Goal: Communication & Community: Share content

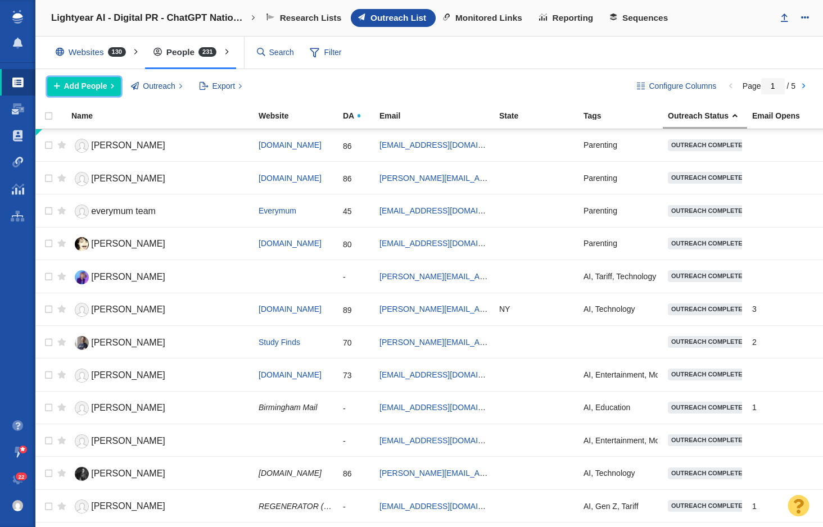
click at [101, 92] on button "Add People" at bounding box center [84, 86] width 74 height 19
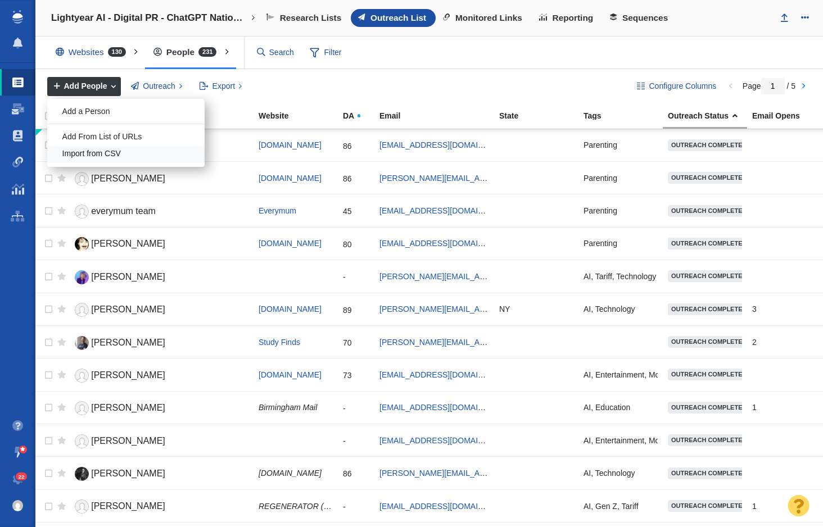
click at [126, 156] on div "Import from CSV" at bounding box center [125, 154] width 157 height 17
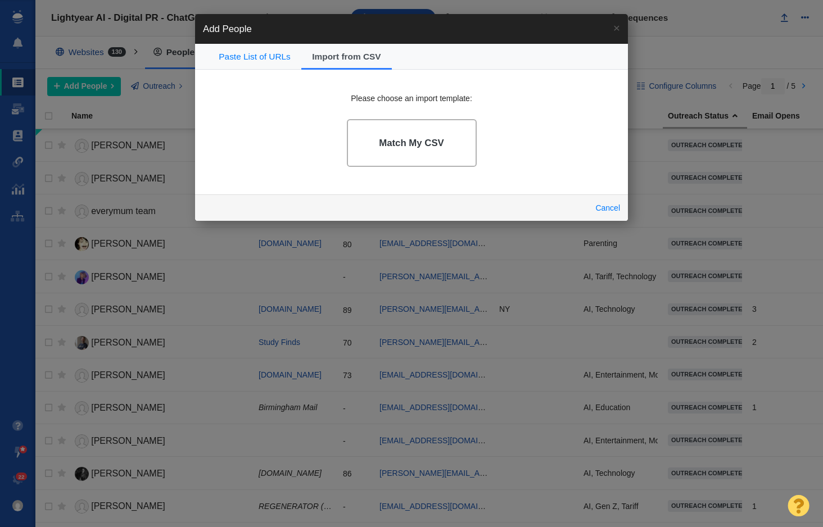
click at [373, 152] on link "Match My CSV" at bounding box center [412, 143] width 130 height 48
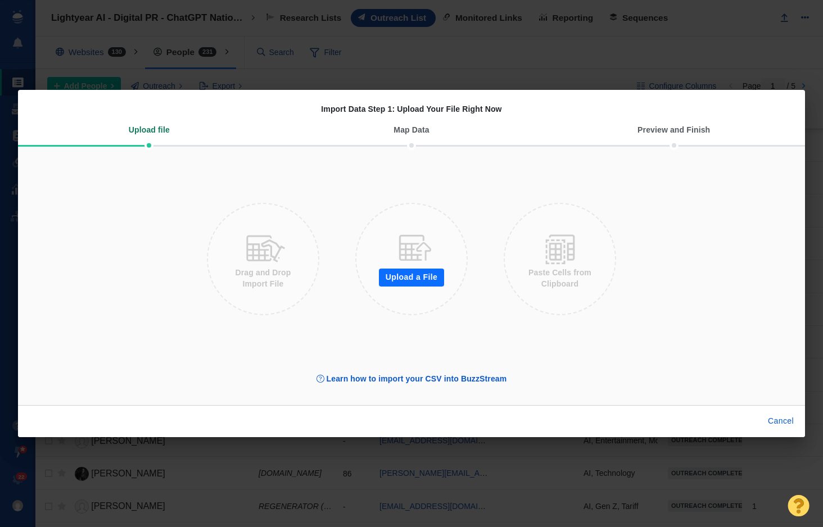
click at [419, 282] on button "Upload a File" at bounding box center [411, 278] width 65 height 18
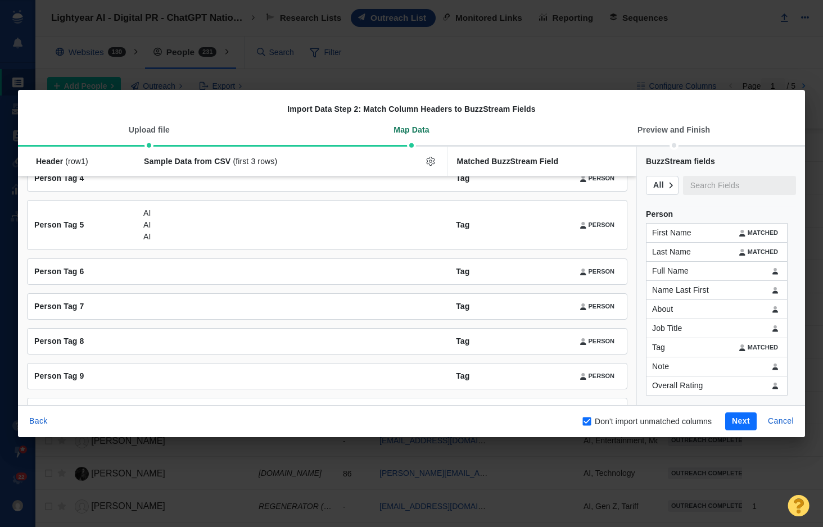
scroll to position [331, 0]
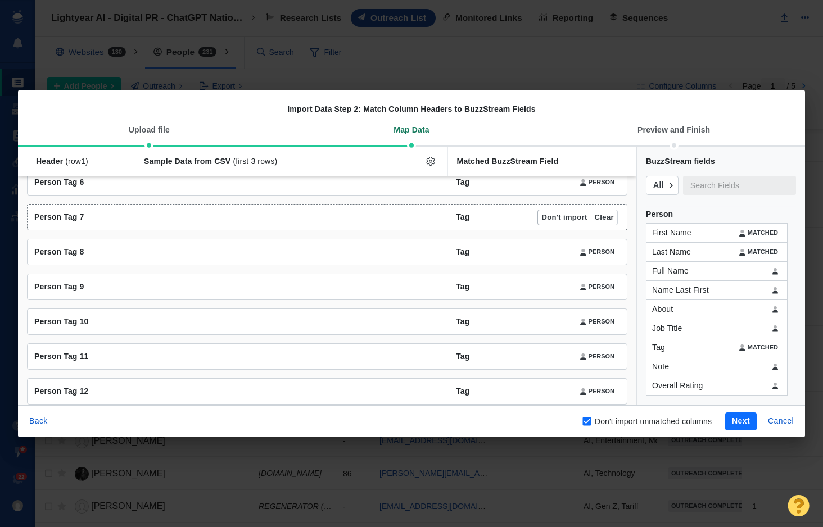
click at [573, 218] on button "Don't import" at bounding box center [563, 218] width 53 height 16
click at [568, 253] on button "Don't import" at bounding box center [563, 253] width 53 height 16
click at [558, 284] on button "Don't import" at bounding box center [563, 287] width 53 height 16
click at [557, 321] on button "Don't import" at bounding box center [563, 322] width 53 height 16
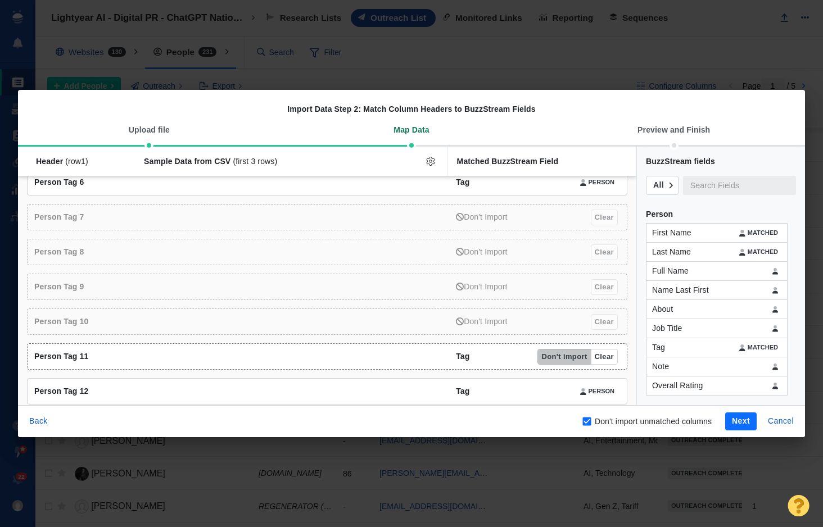
click at [558, 359] on button "Don't import" at bounding box center [563, 357] width 53 height 16
click at [559, 391] on button "Don't import" at bounding box center [563, 392] width 53 height 16
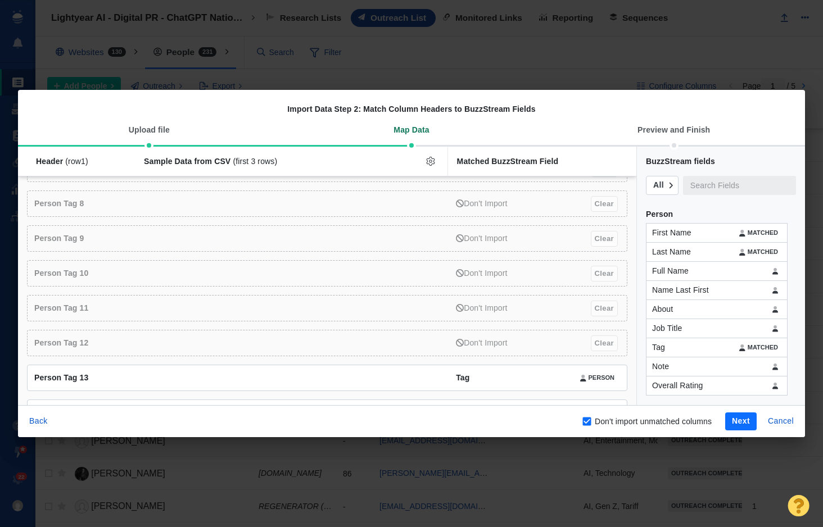
scroll to position [456, 0]
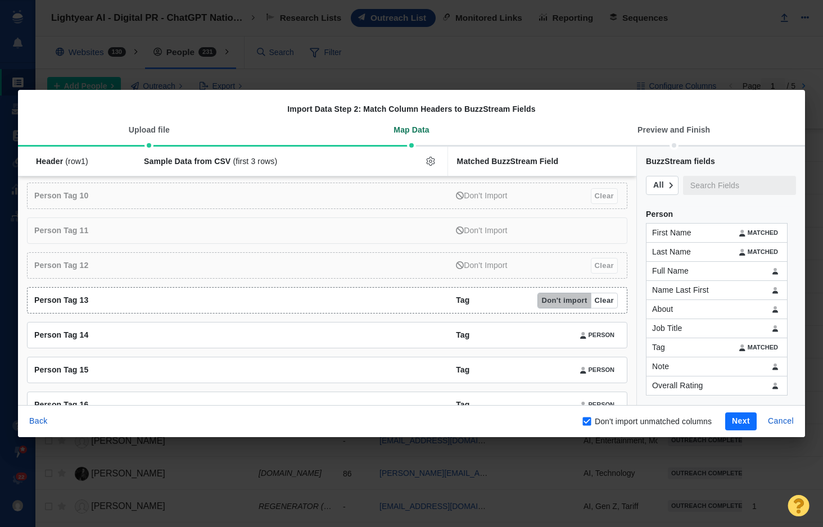
click at [559, 295] on button "Don't import" at bounding box center [563, 301] width 53 height 16
click at [557, 345] on div "Person Tag 14 Tag Person Don't import Clear" at bounding box center [327, 335] width 600 height 26
click at [558, 340] on button "Don't import" at bounding box center [563, 336] width 53 height 16
click at [558, 365] on button "Don't import" at bounding box center [563, 371] width 53 height 16
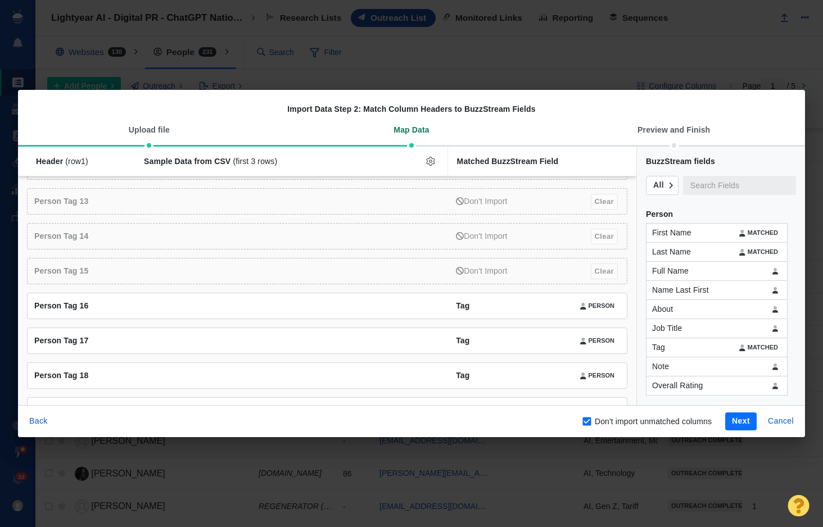
scroll to position [556, 0]
click at [553, 305] on button "Don't import" at bounding box center [563, 306] width 53 height 16
click at [553, 335] on button "Don't import" at bounding box center [563, 341] width 53 height 16
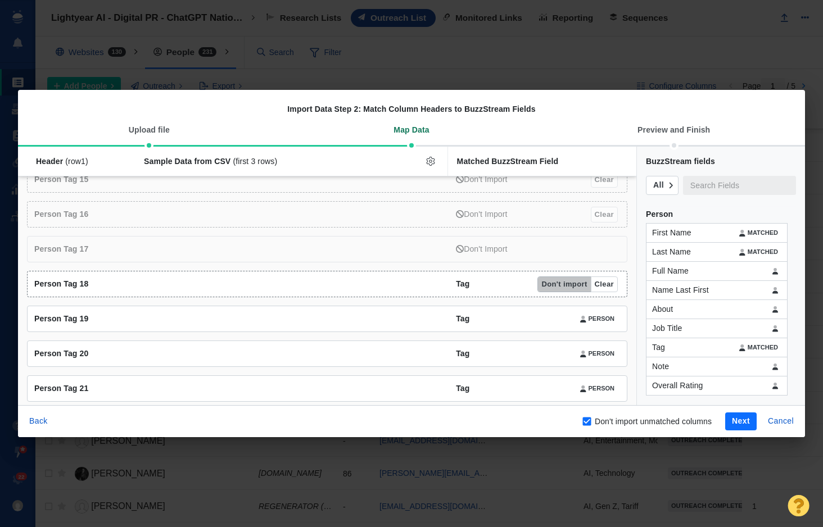
click at [555, 286] on button "Don't import" at bounding box center [563, 285] width 53 height 16
click at [554, 321] on button "Don't import" at bounding box center [563, 319] width 53 height 16
click at [554, 356] on button "Don't import" at bounding box center [563, 354] width 53 height 16
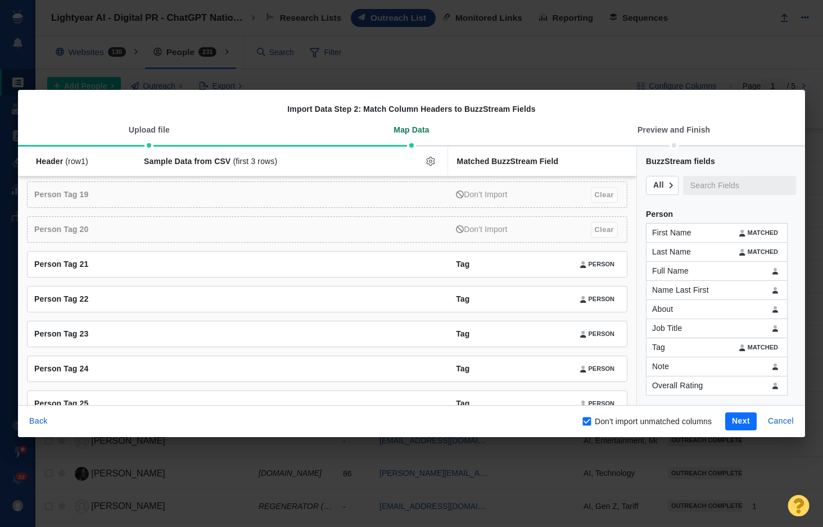
scroll to position [771, 0]
click at [557, 265] on button "Don't import" at bounding box center [563, 265] width 53 height 16
click at [553, 300] on button "Don't import" at bounding box center [563, 300] width 53 height 16
click at [551, 333] on button "Don't import" at bounding box center [563, 335] width 53 height 16
click at [554, 370] on button "Don't import" at bounding box center [563, 370] width 53 height 16
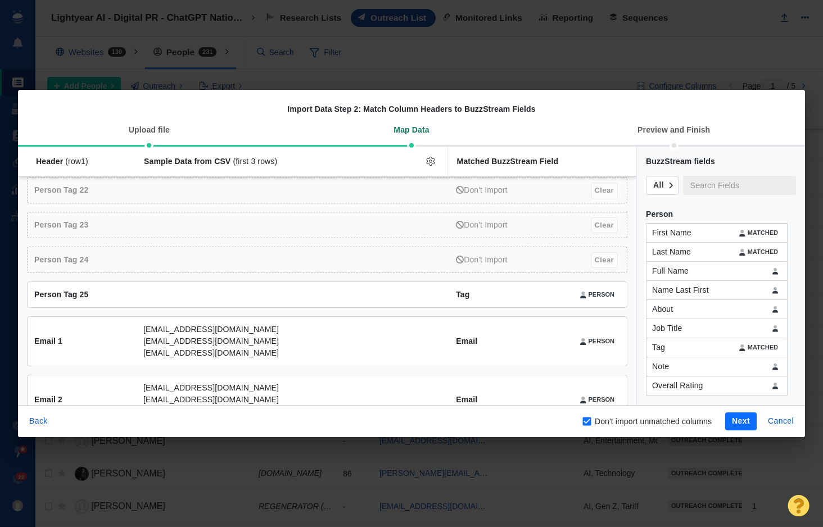
scroll to position [882, 0]
click at [557, 292] on button "Don't import" at bounding box center [563, 294] width 53 height 16
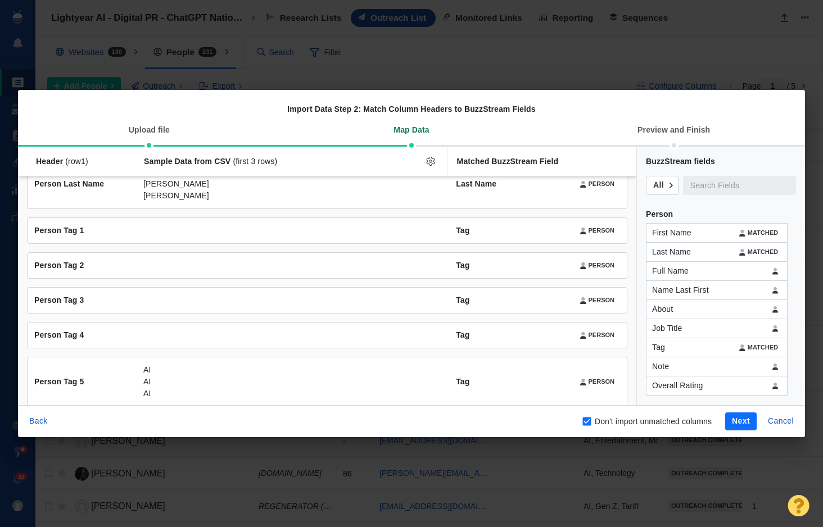
scroll to position [0, 0]
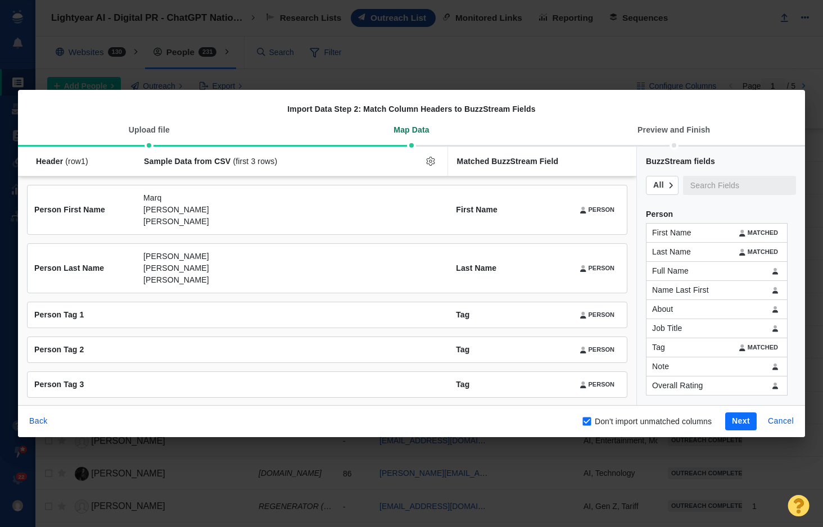
click at [741, 421] on button "Next" at bounding box center [740, 422] width 31 height 18
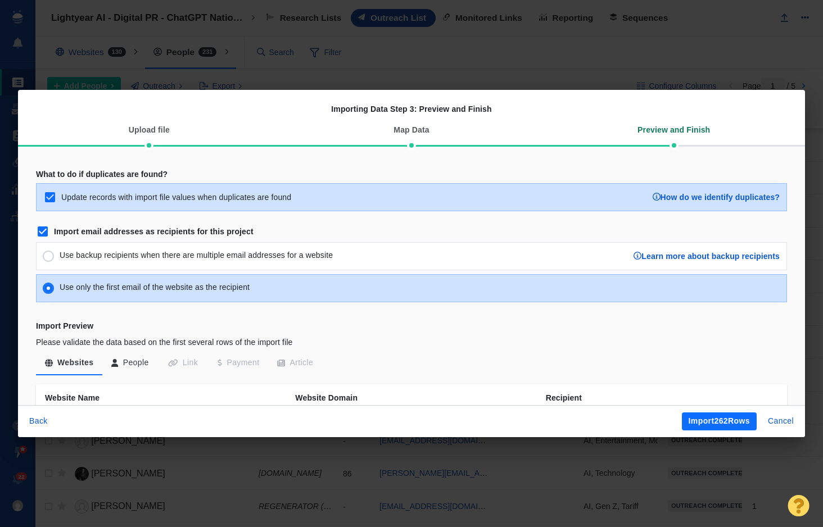
scroll to position [378, 0]
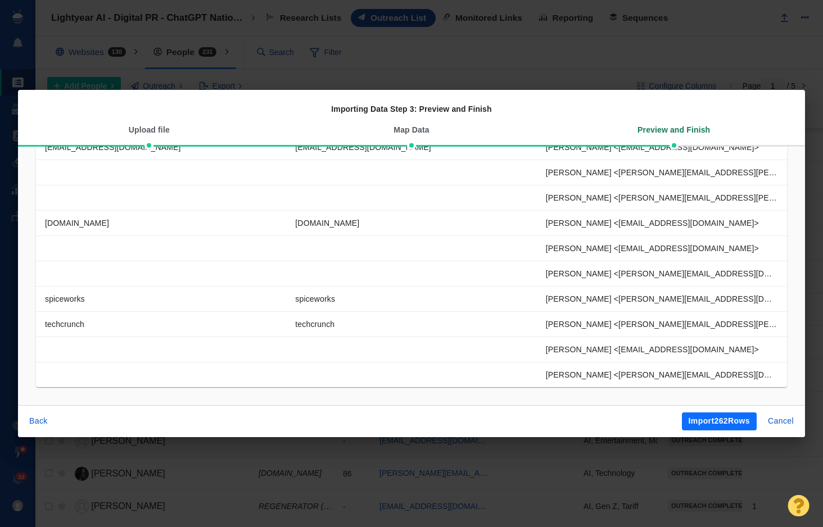
click at [721, 425] on button "Import 262 Rows" at bounding box center [719, 422] width 75 height 18
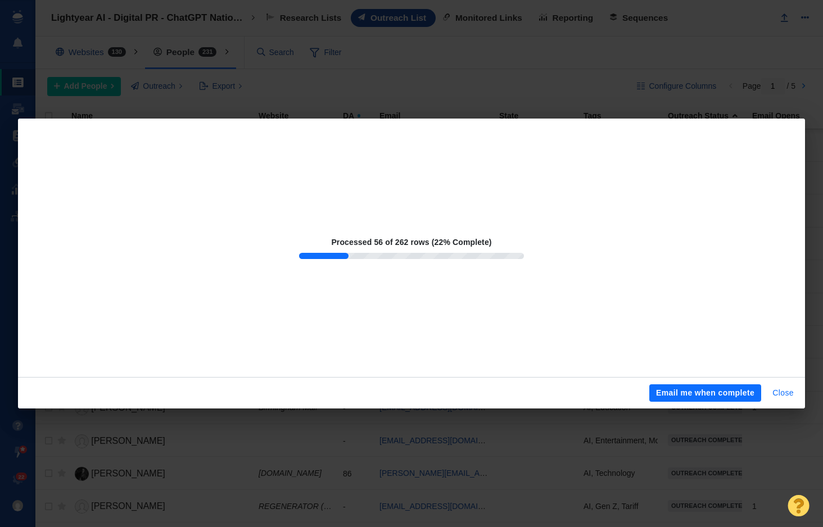
click at [791, 395] on button "Close" at bounding box center [783, 393] width 35 height 18
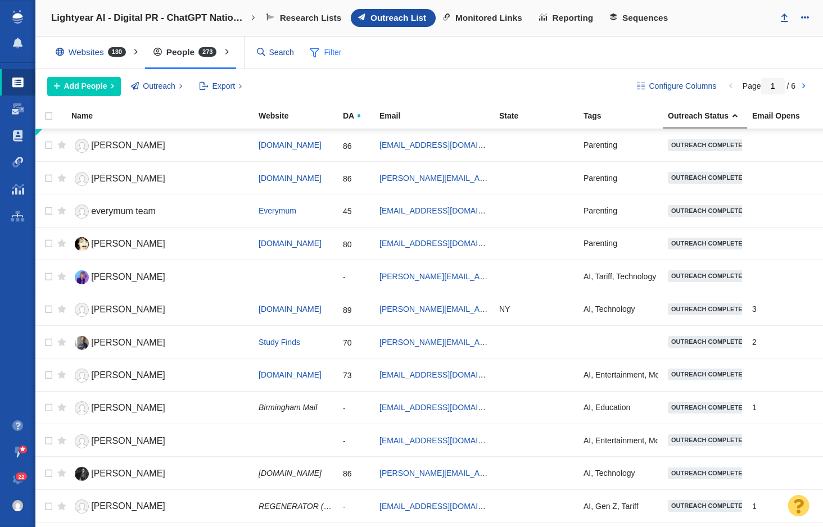
click at [333, 56] on span "Filter" at bounding box center [326, 52] width 45 height 21
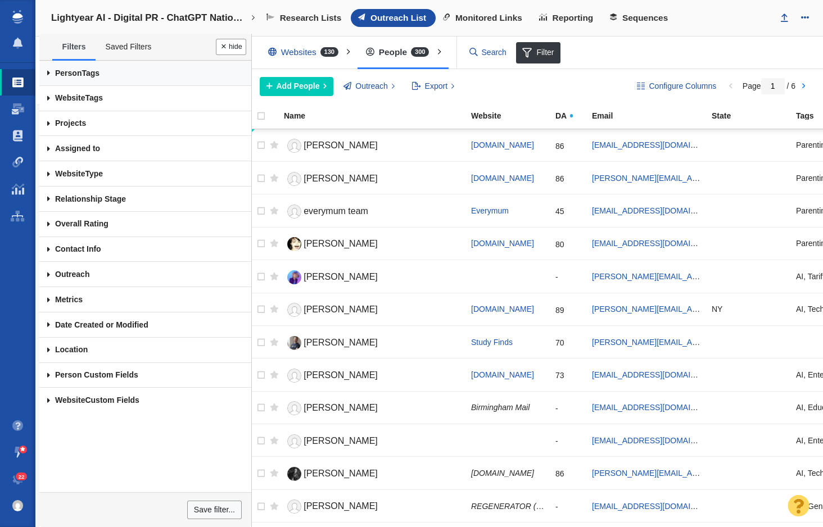
click at [109, 79] on link "Person Tags" at bounding box center [145, 73] width 212 height 25
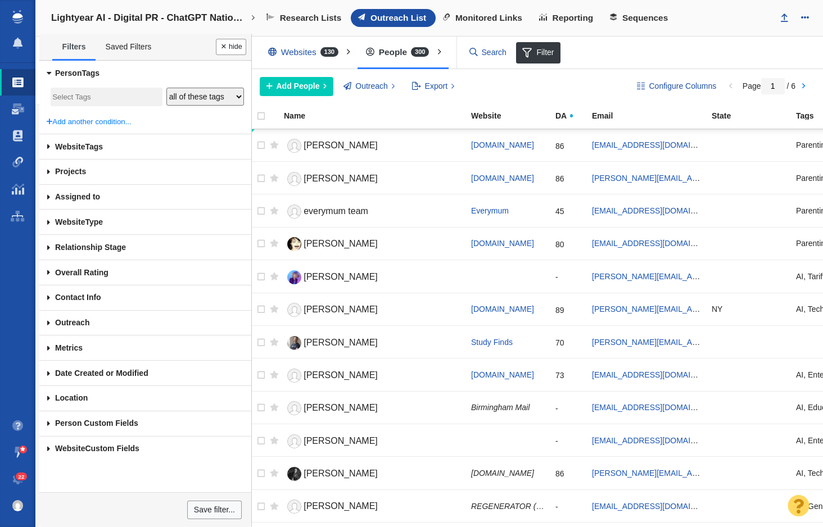
click at [127, 98] on input "search" at bounding box center [106, 97] width 108 height 15
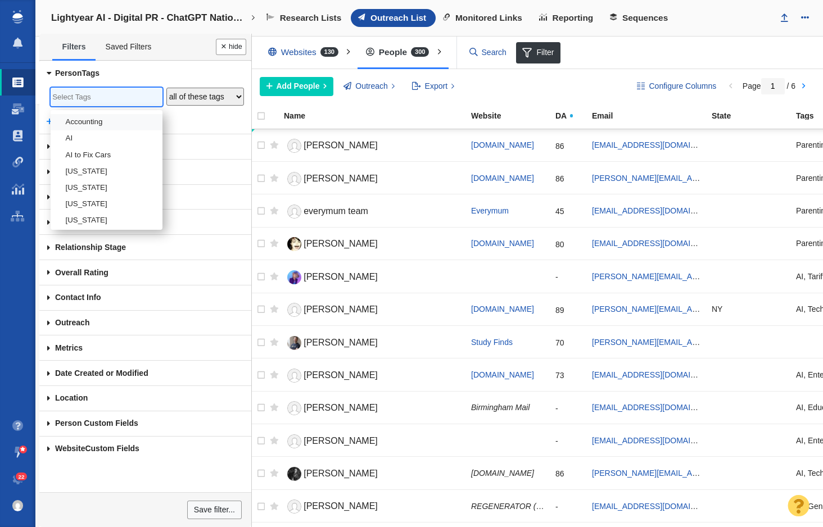
click at [82, 73] on link "Person Tags" at bounding box center [145, 73] width 212 height 25
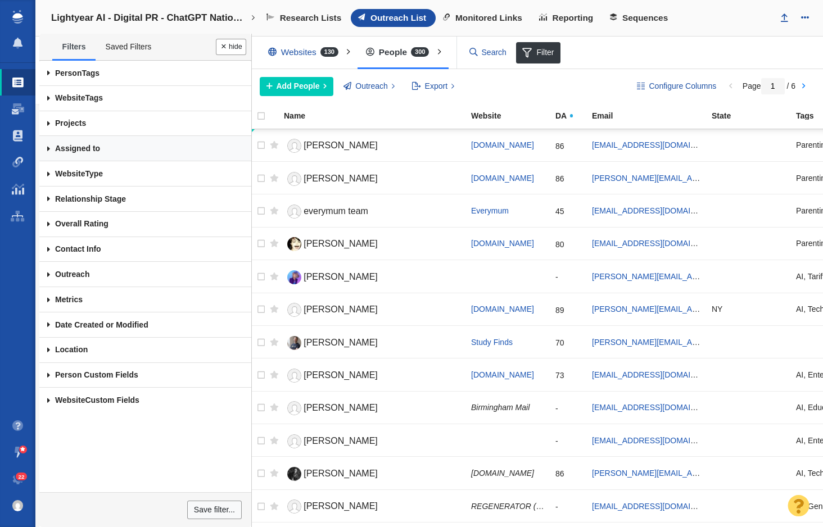
click at [109, 146] on link "Assigned to" at bounding box center [145, 148] width 212 height 25
click at [51, 146] on div at bounding box center [411, 263] width 823 height 527
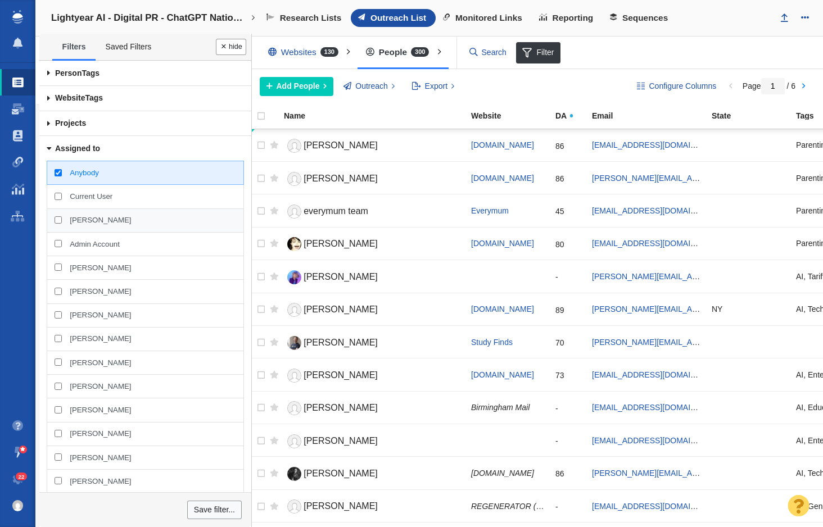
click at [114, 221] on span "Taylor Raymond" at bounding box center [100, 220] width 61 height 10
click at [62, 221] on input "Taylor Raymond" at bounding box center [58, 219] width 7 height 7
checkbox input "true"
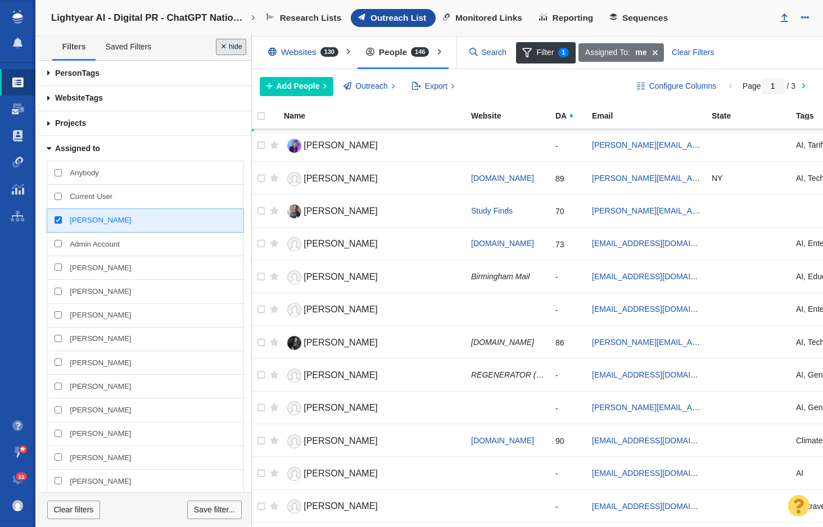
click at [237, 43] on button "Done" at bounding box center [231, 47] width 30 height 16
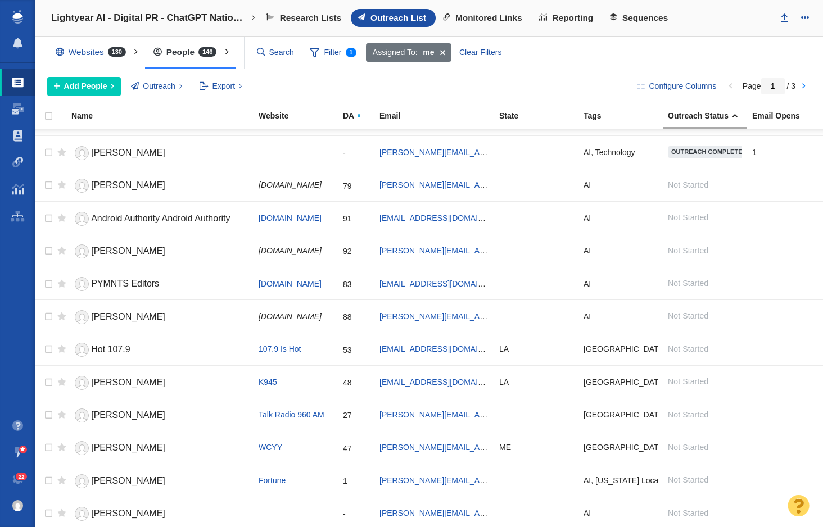
scroll to position [854, 0]
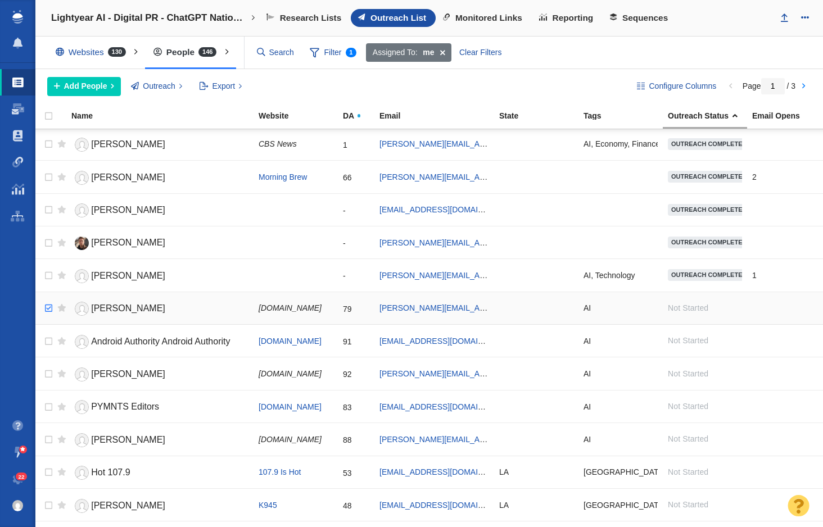
checkbox input "true"
click at [50, 309] on input "checkbox" at bounding box center [47, 308] width 17 height 25
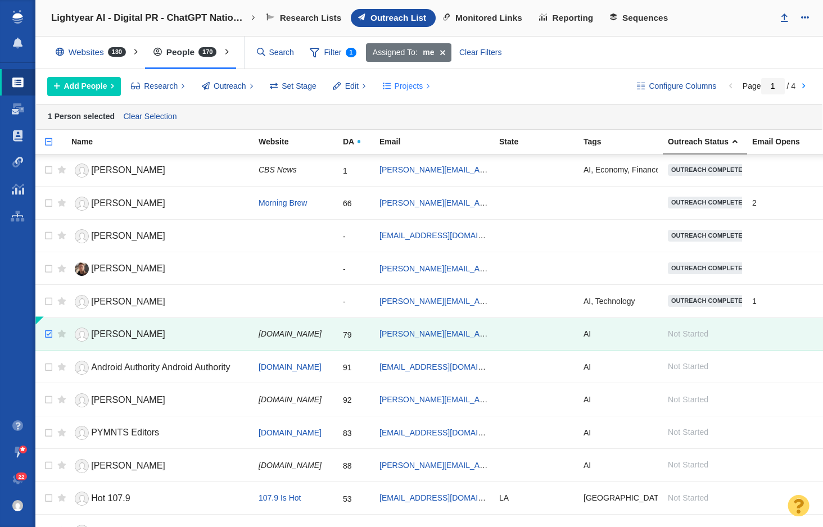
click at [393, 93] on button "Projects" at bounding box center [406, 86] width 60 height 19
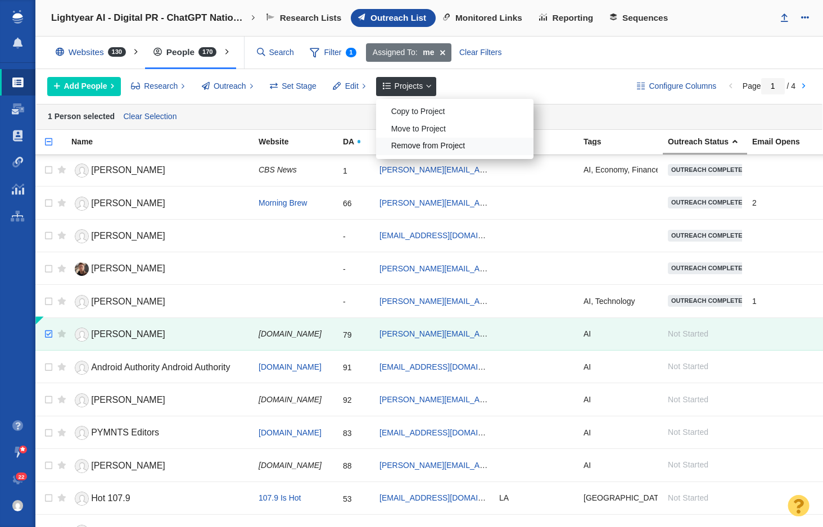
click at [411, 146] on div "Remove from Project" at bounding box center [454, 146] width 157 height 17
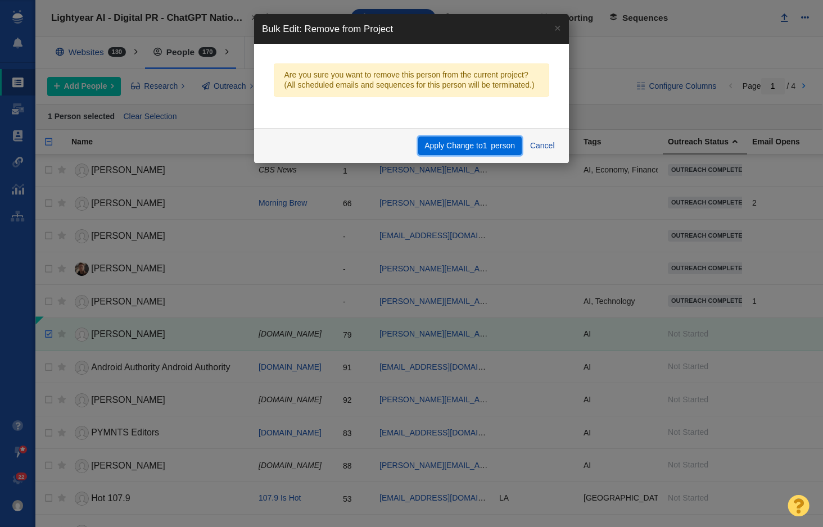
click at [483, 144] on span "1" at bounding box center [485, 145] width 4 height 9
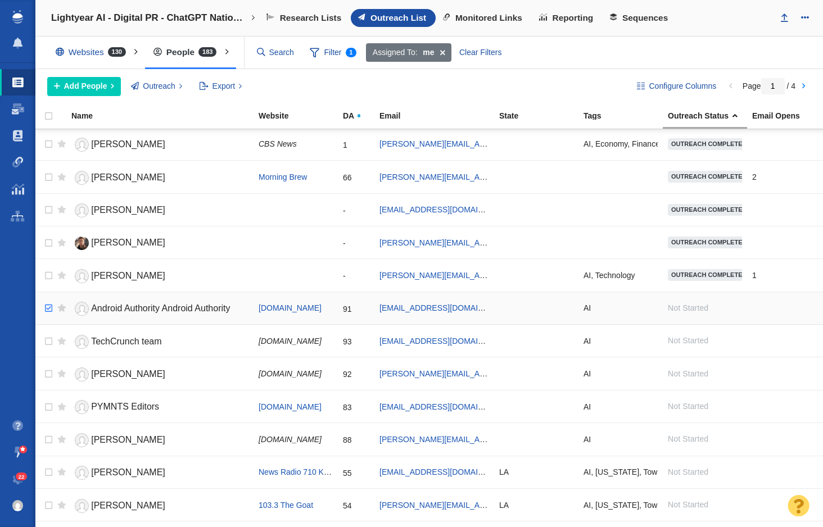
checkbox input "true"
click at [46, 309] on input "checkbox" at bounding box center [47, 308] width 17 height 25
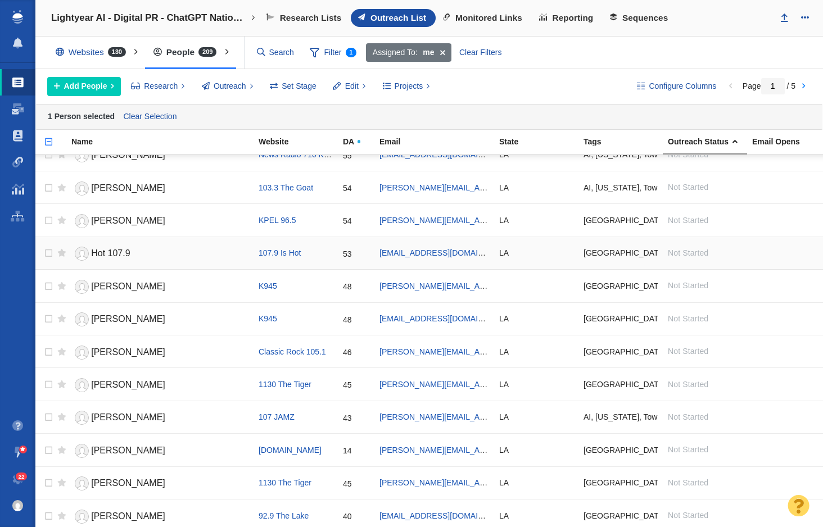
scroll to position [1269, 0]
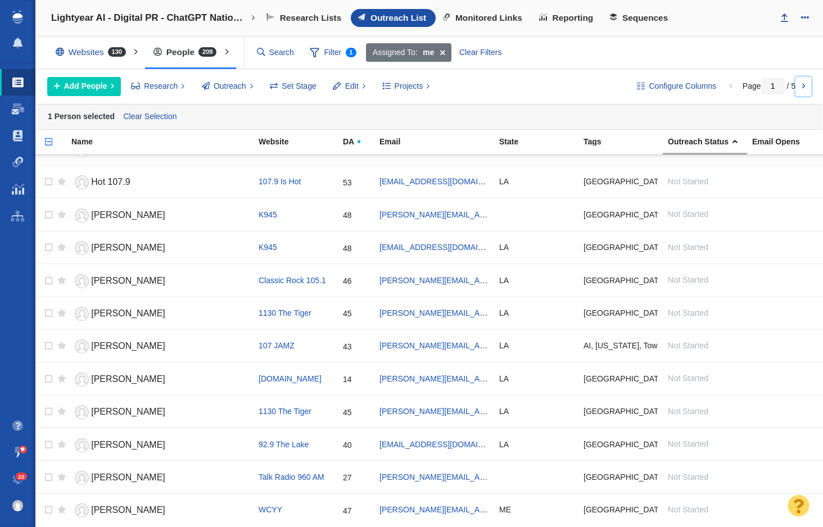
click at [804, 85] on link at bounding box center [803, 86] width 16 height 19
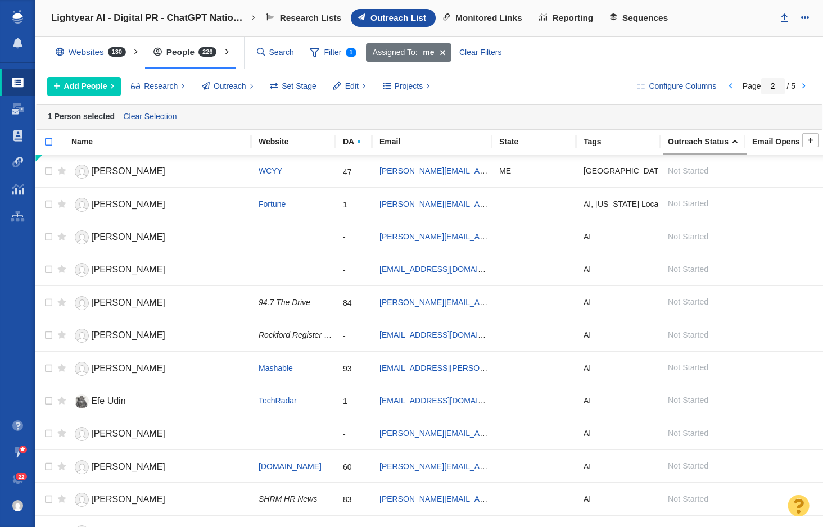
click at [47, 142] on input "checkbox" at bounding box center [43, 147] width 17 height 25
checkbox input "true"
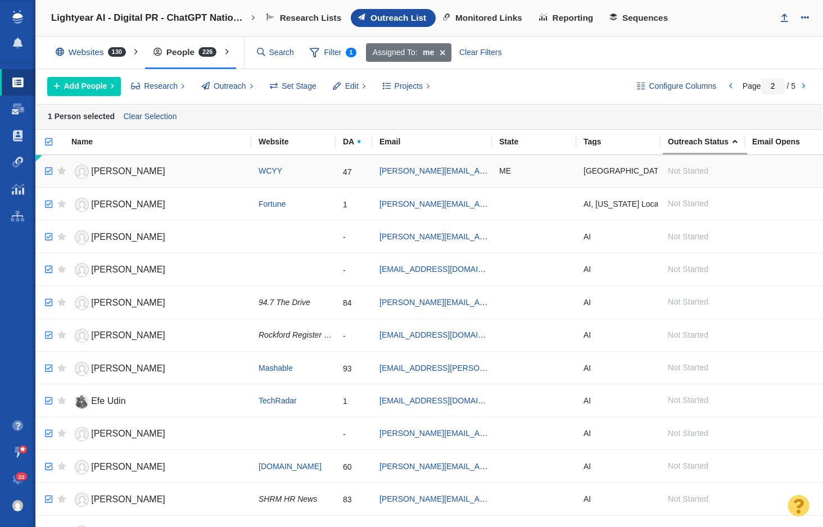
checkbox input "true"
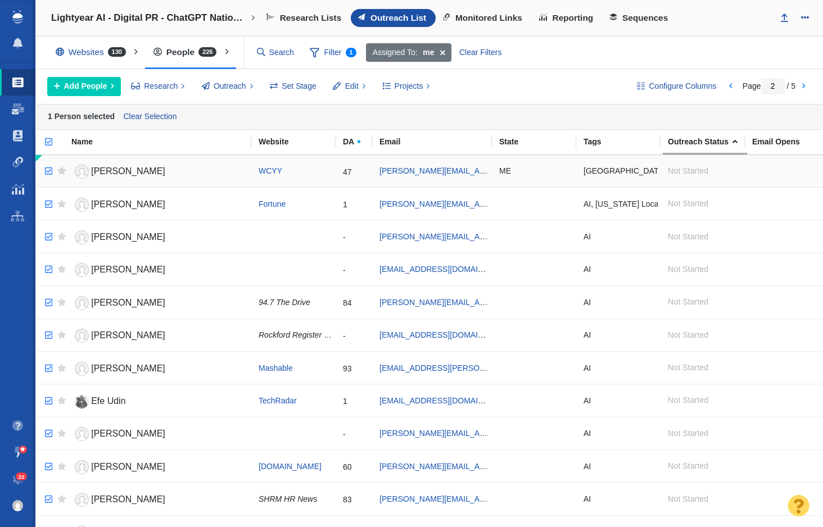
checkbox input "true"
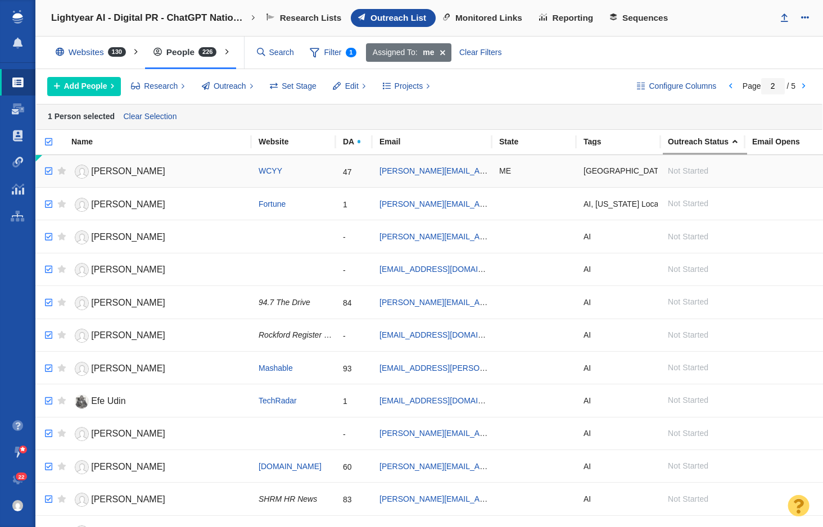
checkbox input "true"
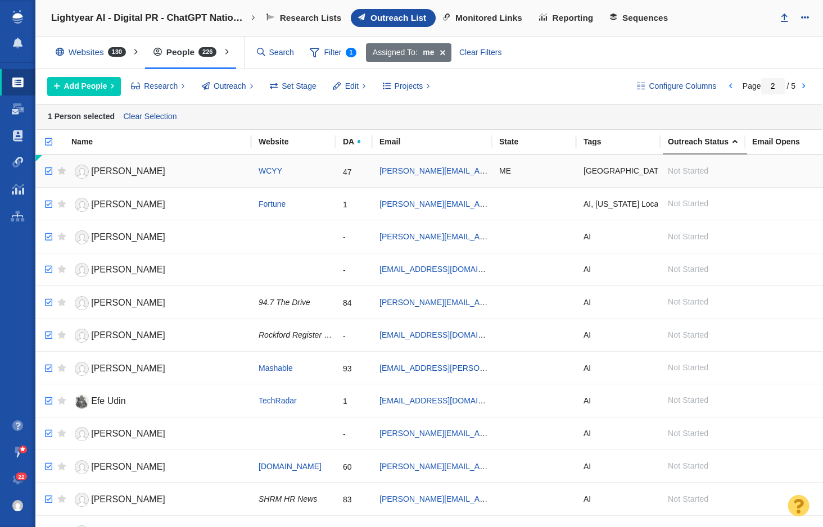
checkbox input "true"
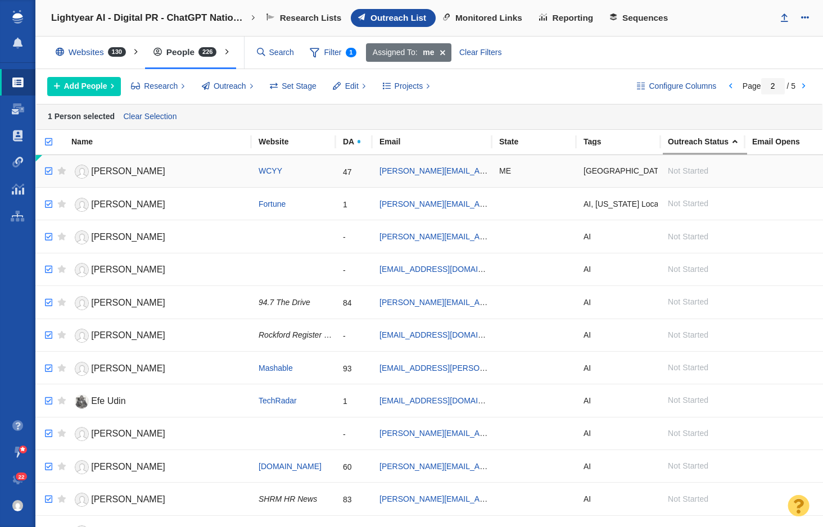
checkbox input "true"
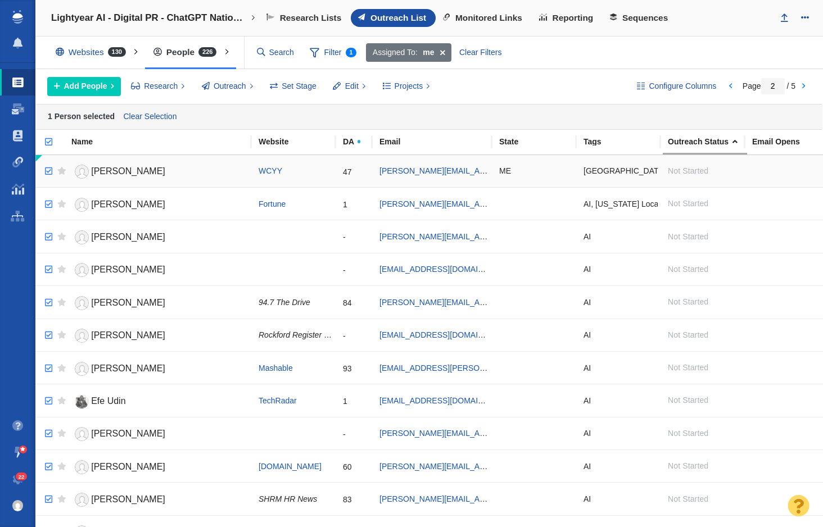
checkbox input "true"
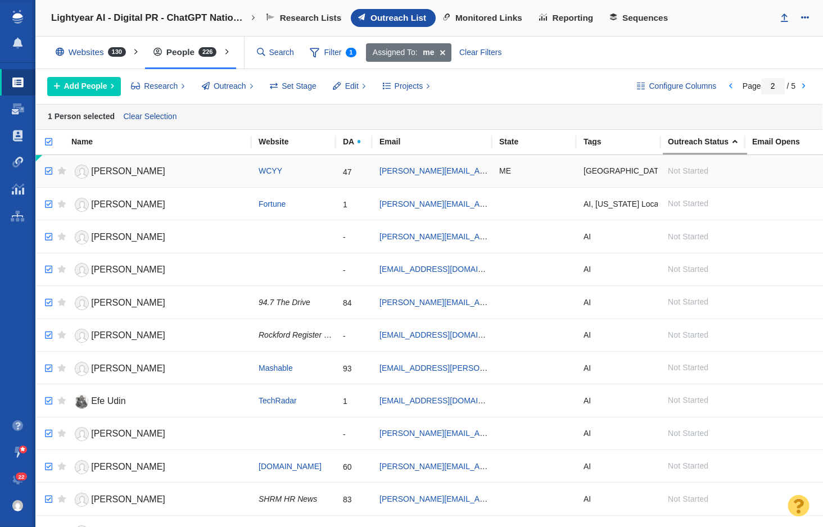
checkbox input "true"
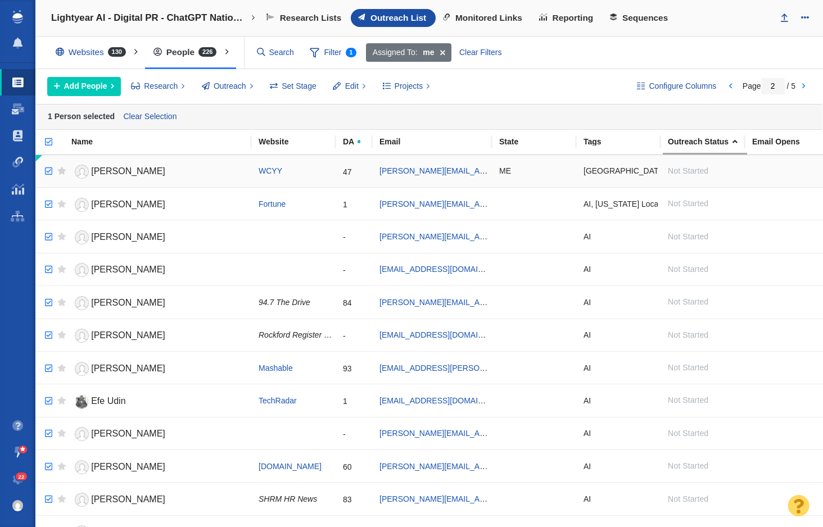
checkbox input "true"
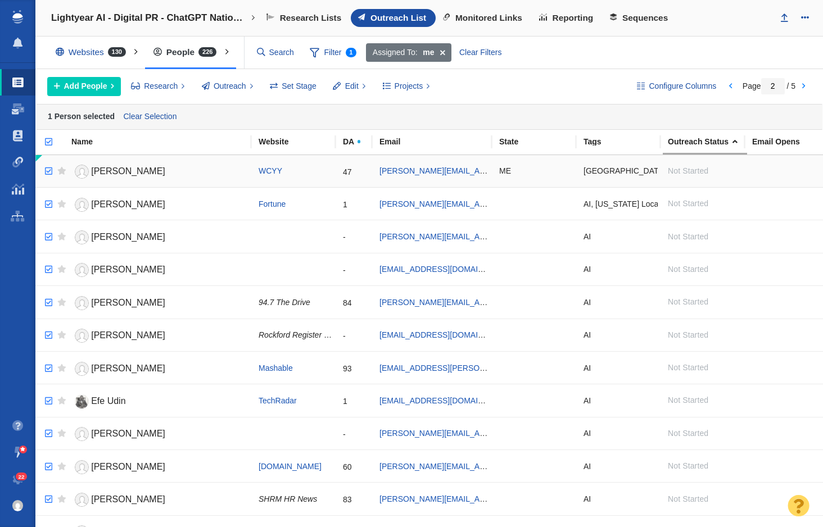
checkbox input "true"
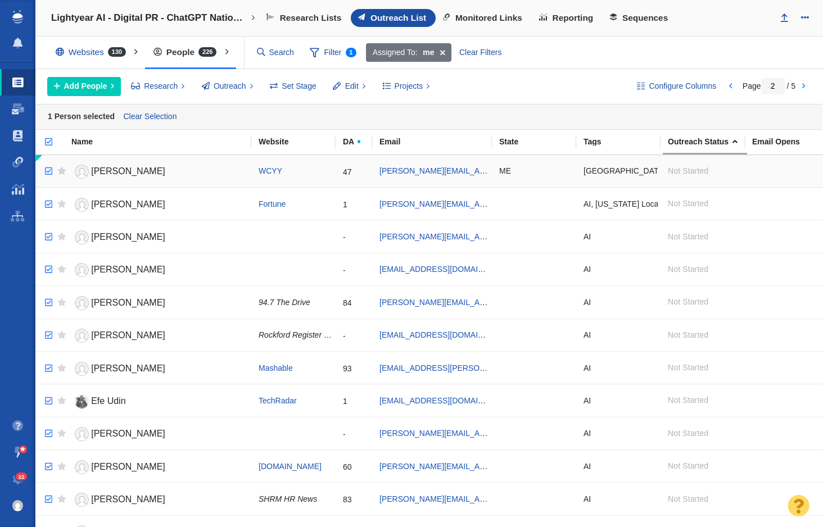
checkbox input "true"
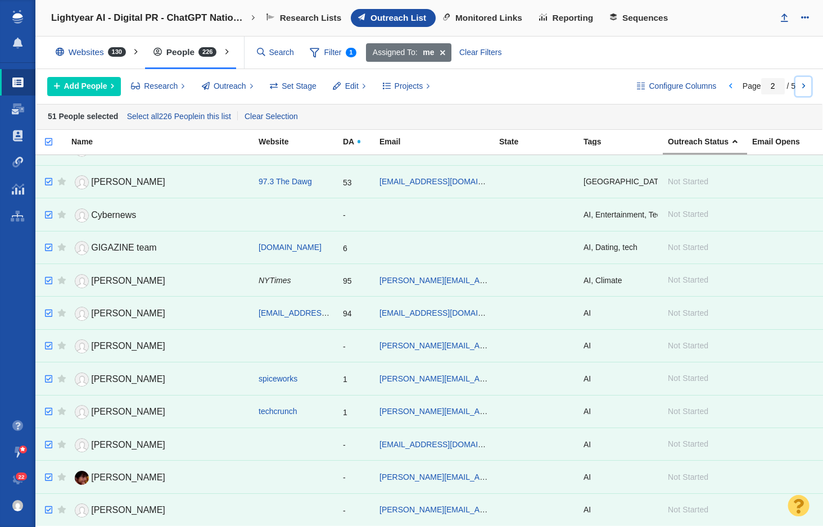
click at [800, 85] on link at bounding box center [803, 86] width 16 height 19
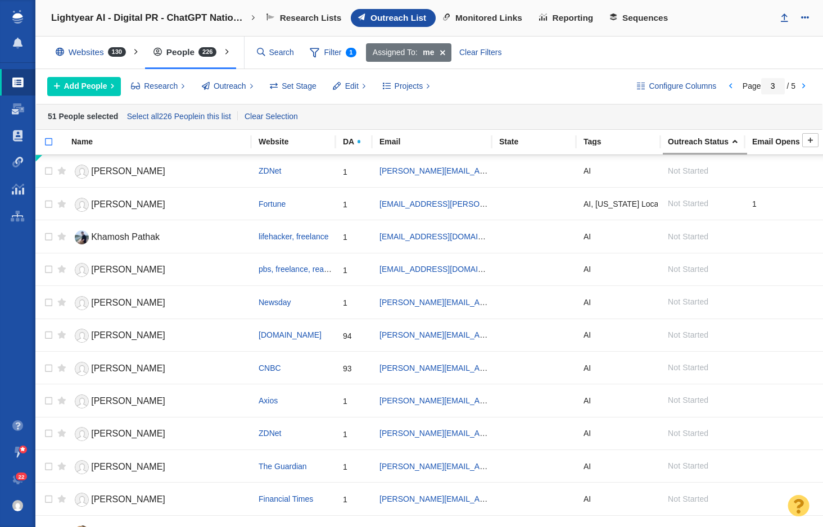
click at [49, 145] on input "checkbox" at bounding box center [43, 147] width 17 height 25
checkbox input "true"
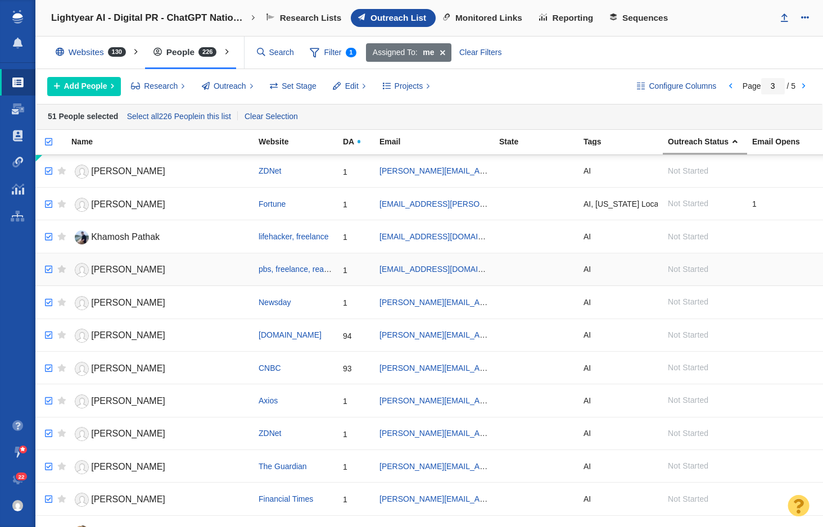
checkbox input "true"
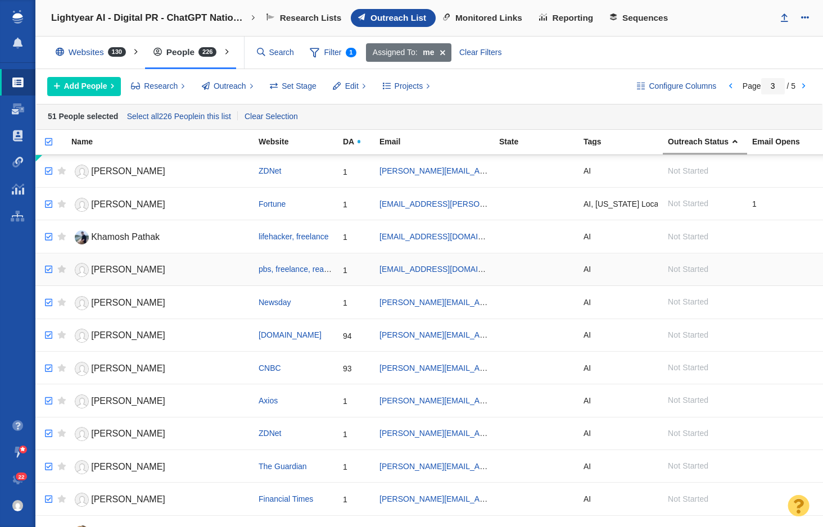
checkbox input "true"
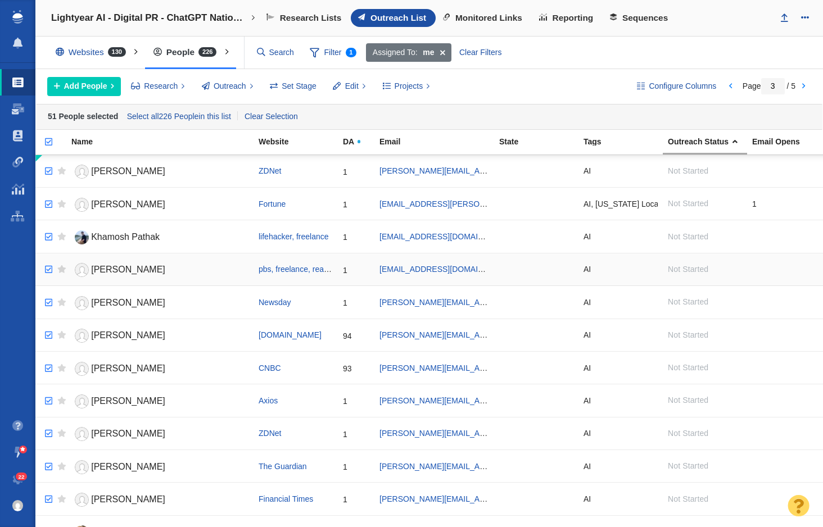
checkbox input "true"
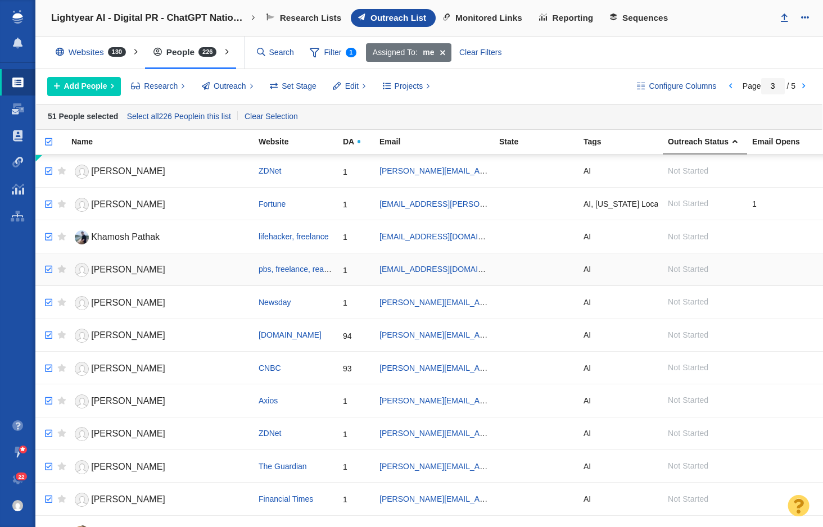
checkbox input "true"
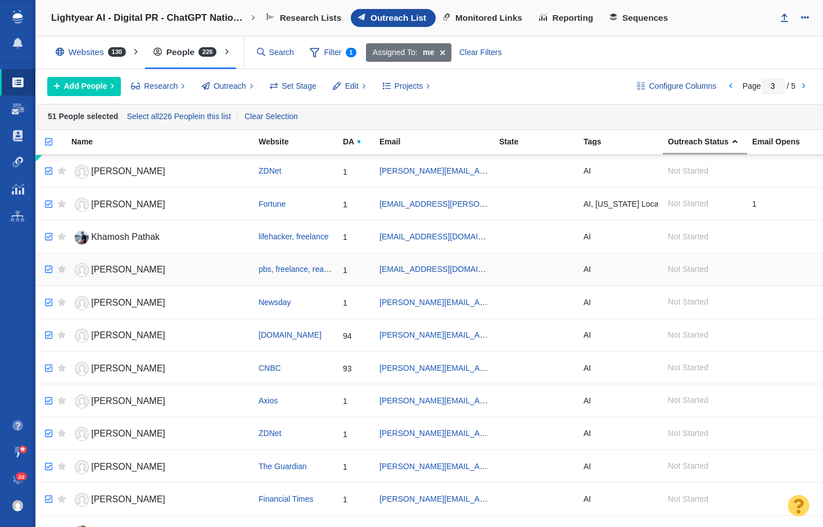
checkbox input "true"
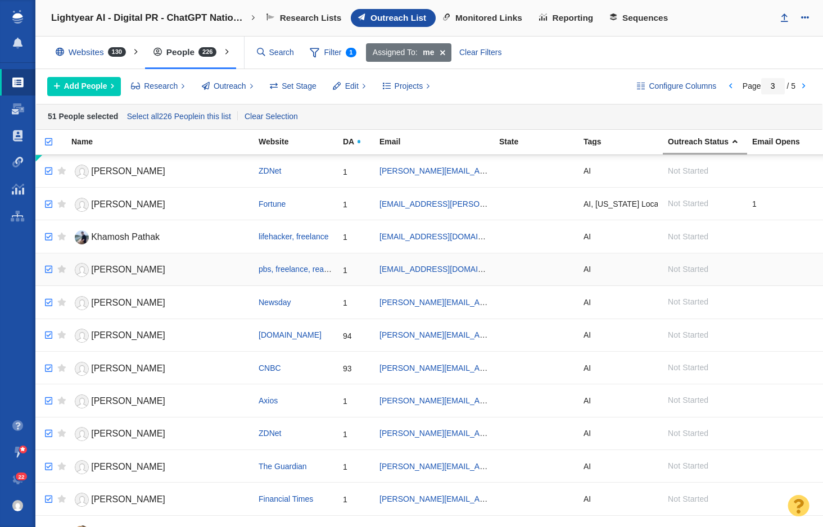
checkbox input "true"
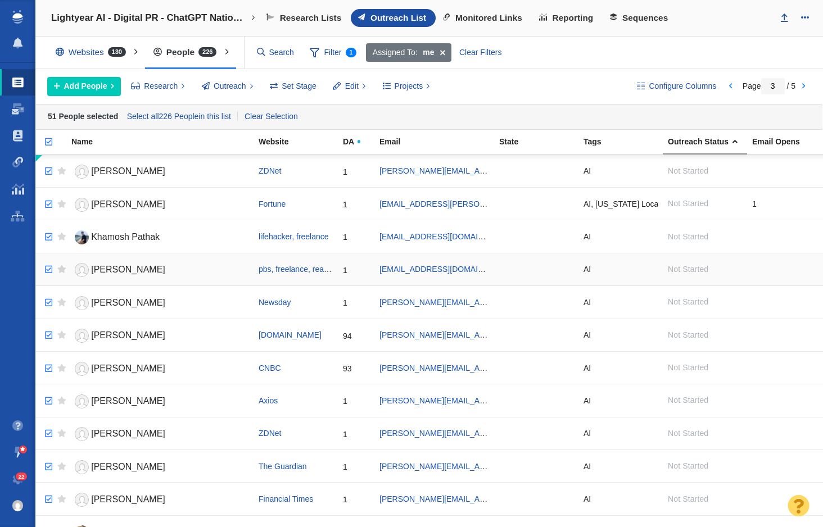
checkbox input "true"
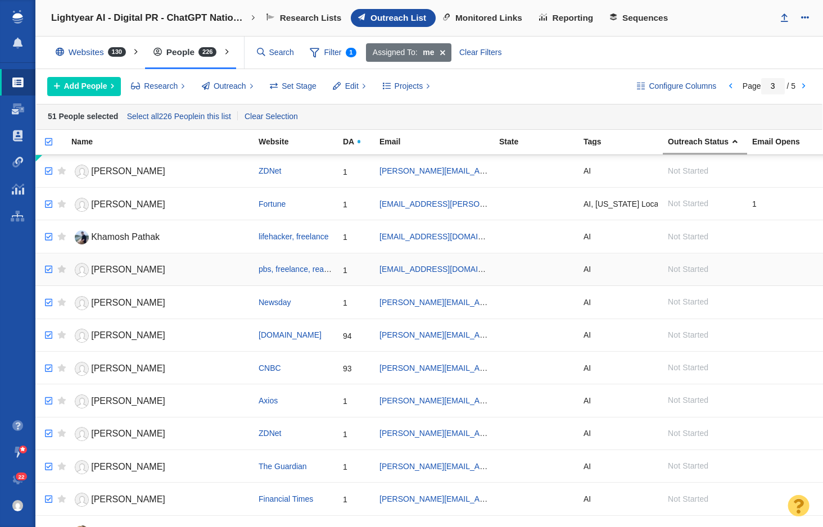
checkbox input "true"
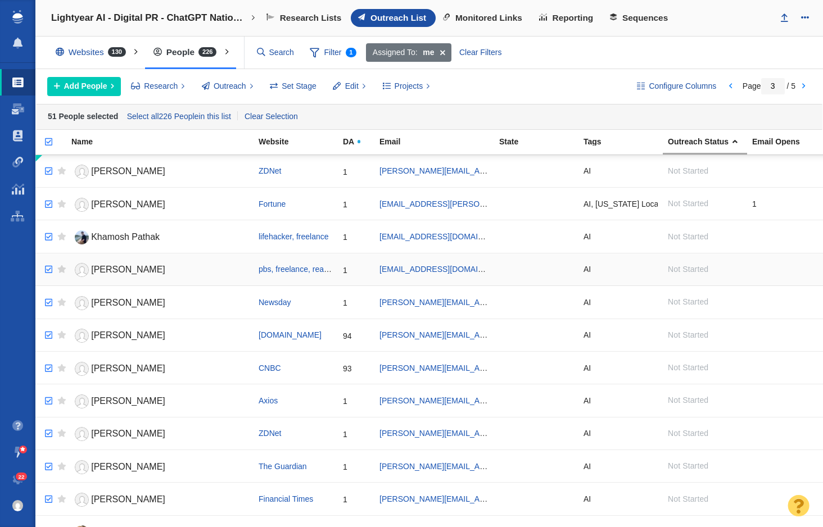
checkbox input "true"
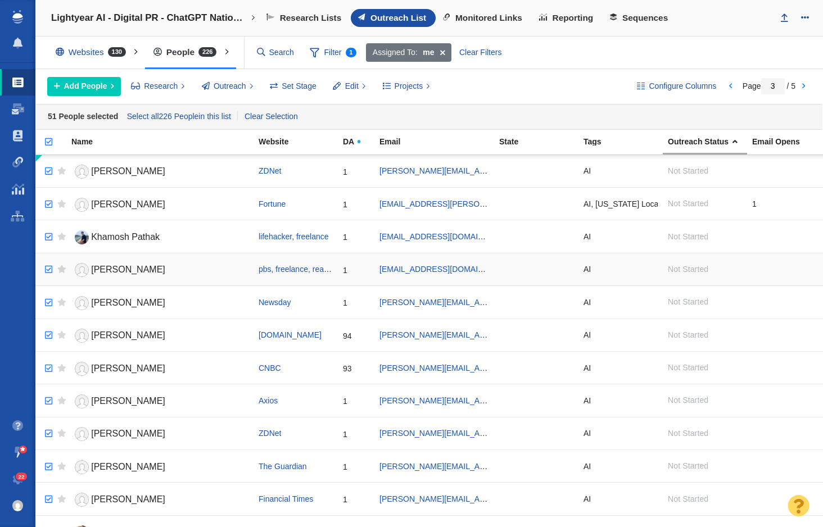
checkbox input "true"
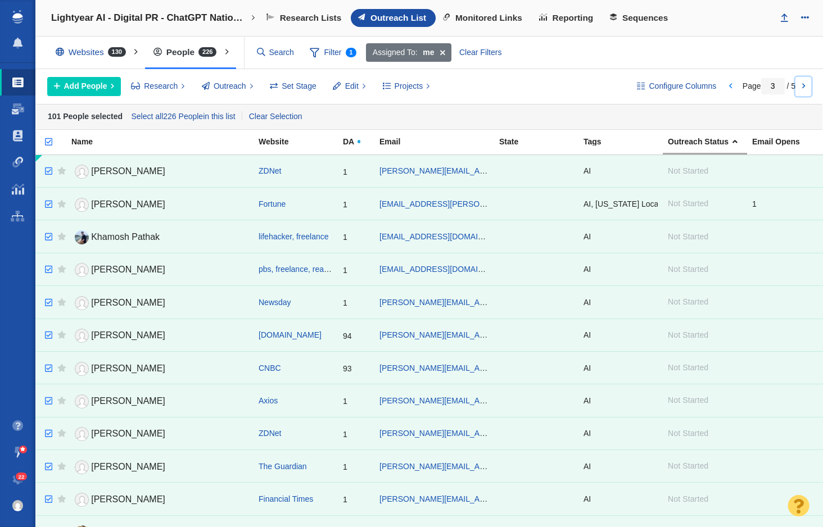
click at [803, 90] on link at bounding box center [803, 86] width 16 height 19
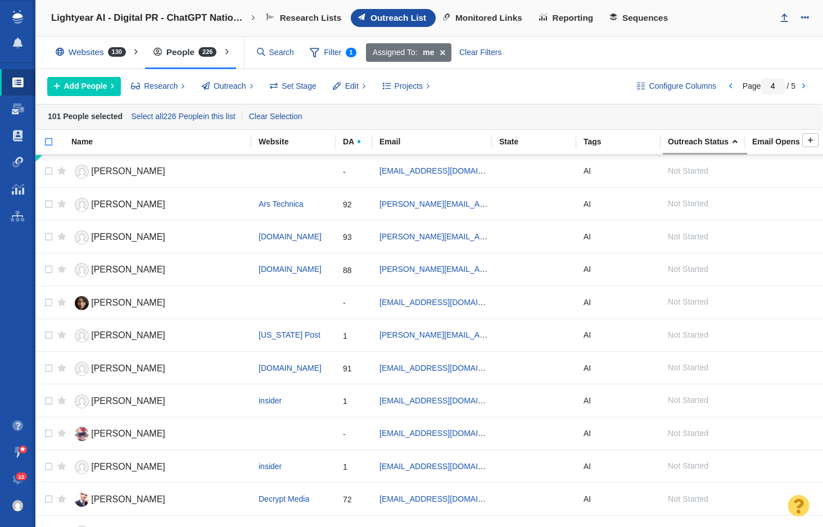
click at [49, 142] on input "checkbox" at bounding box center [43, 147] width 17 height 25
checkbox input "true"
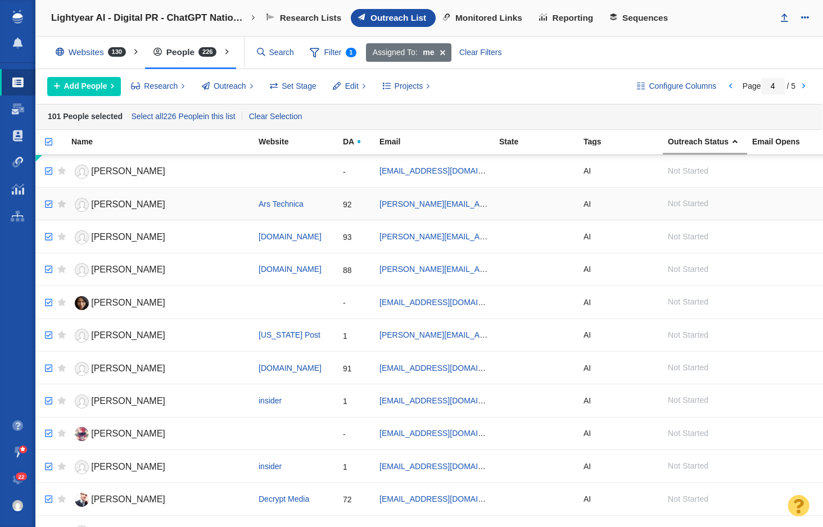
checkbox input "true"
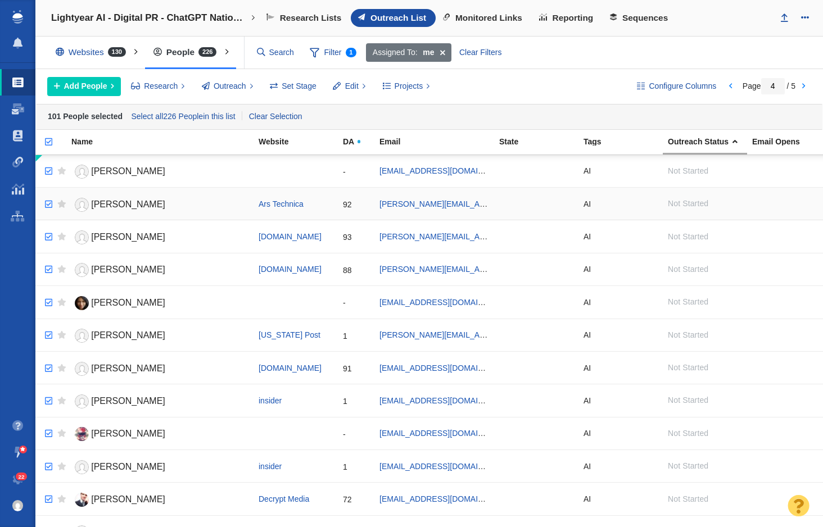
checkbox input "true"
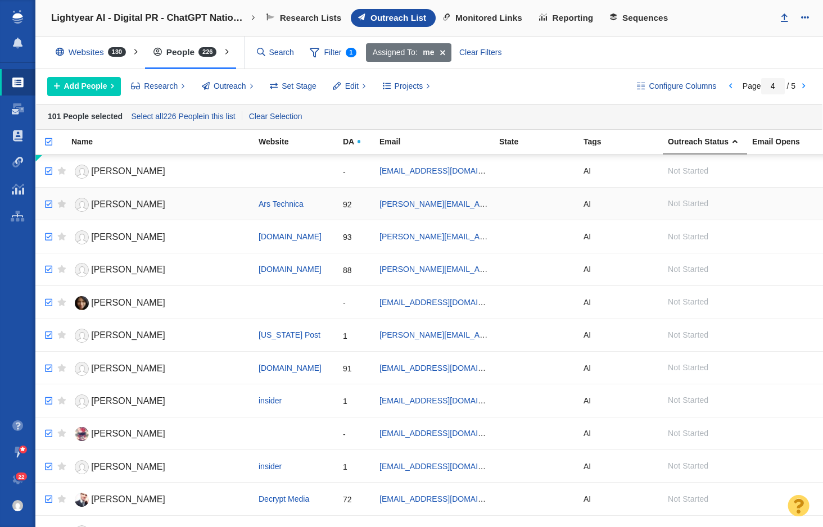
checkbox input "true"
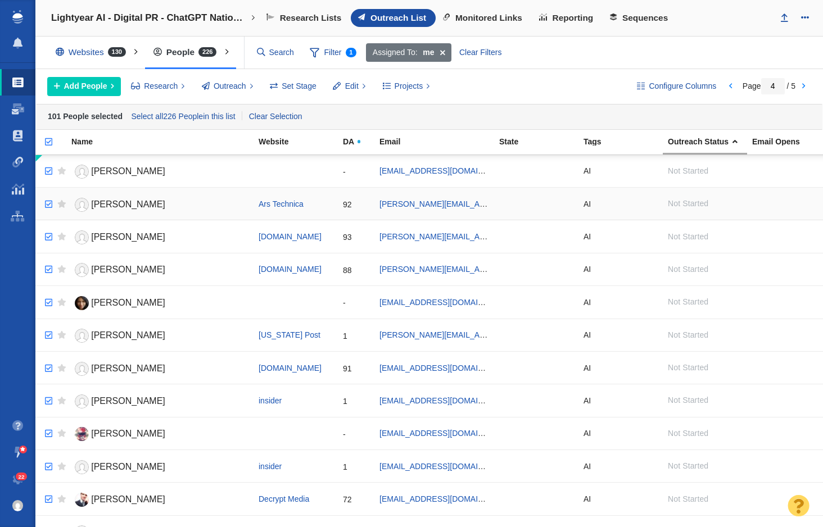
checkbox input "true"
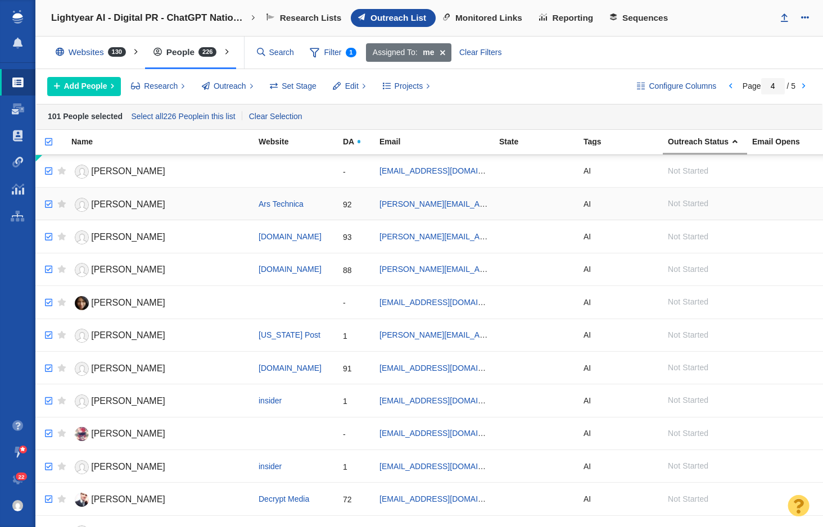
checkbox input "true"
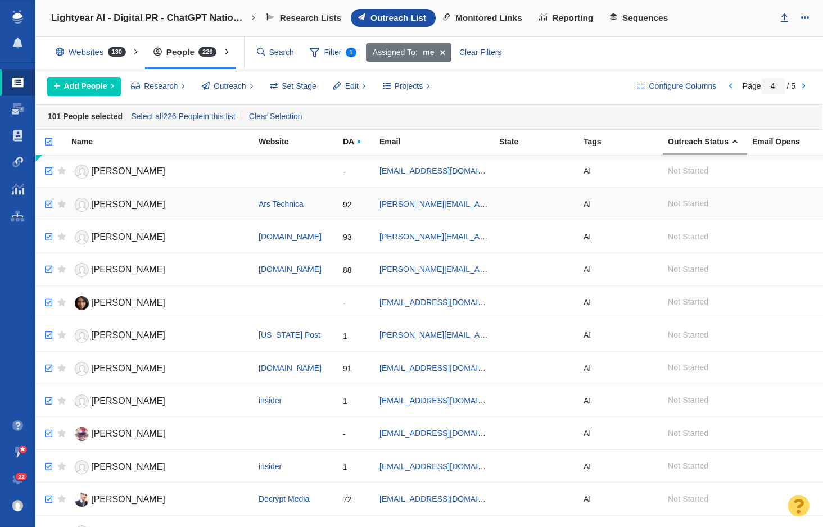
checkbox input "true"
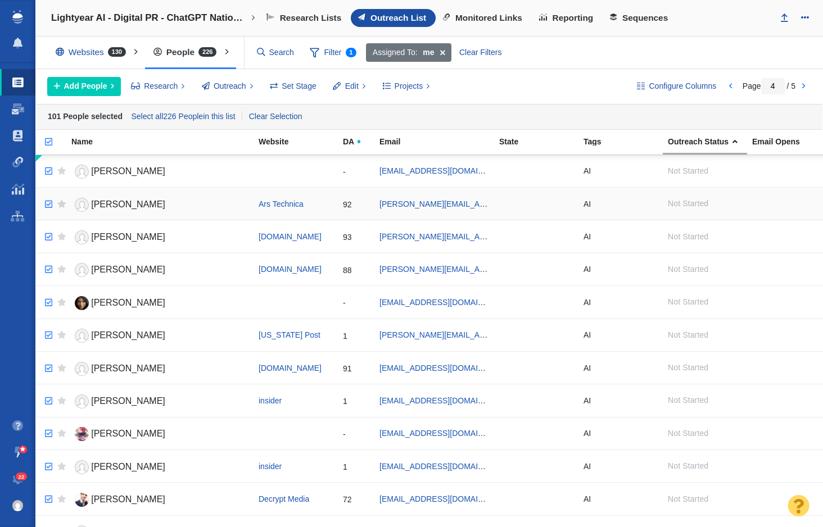
checkbox input "true"
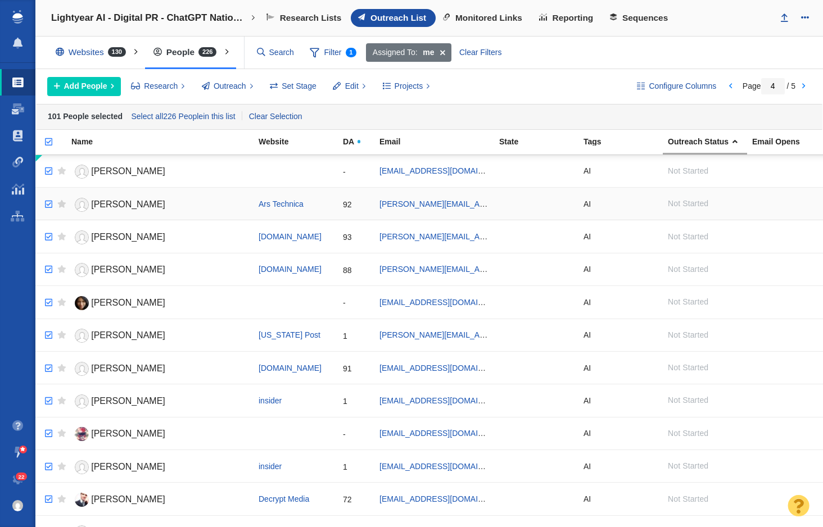
checkbox input "true"
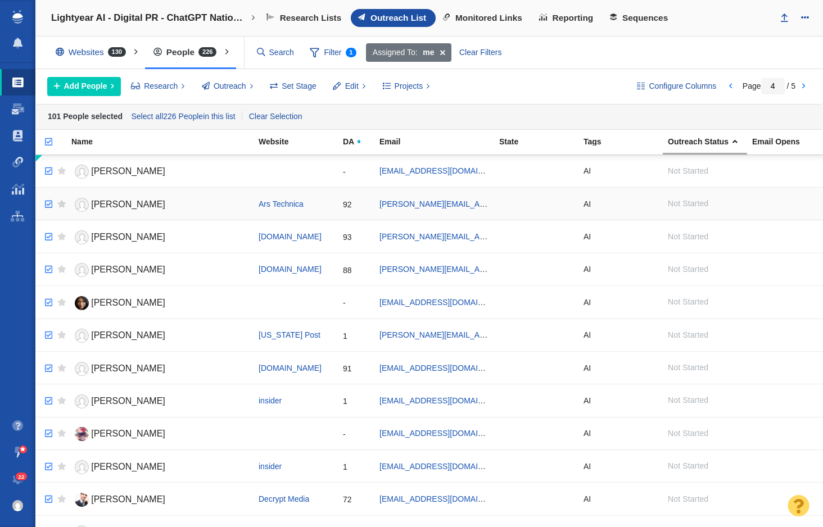
checkbox input "true"
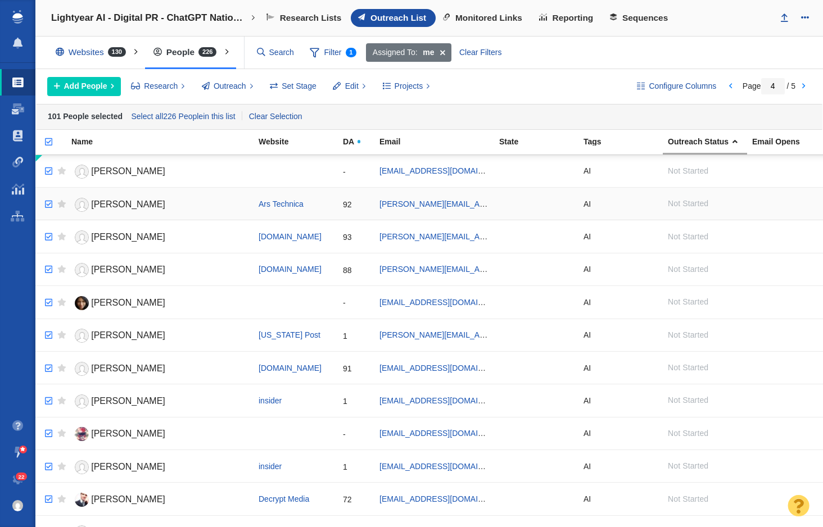
checkbox input "true"
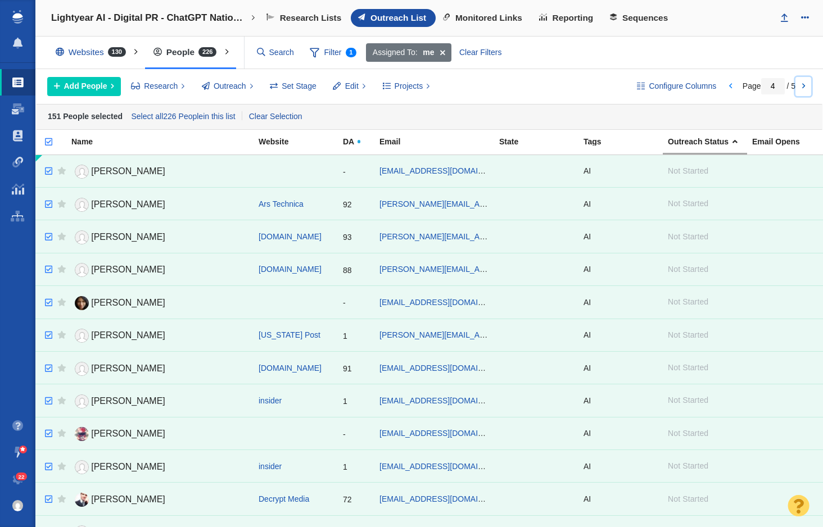
click at [802, 87] on link at bounding box center [803, 86] width 16 height 19
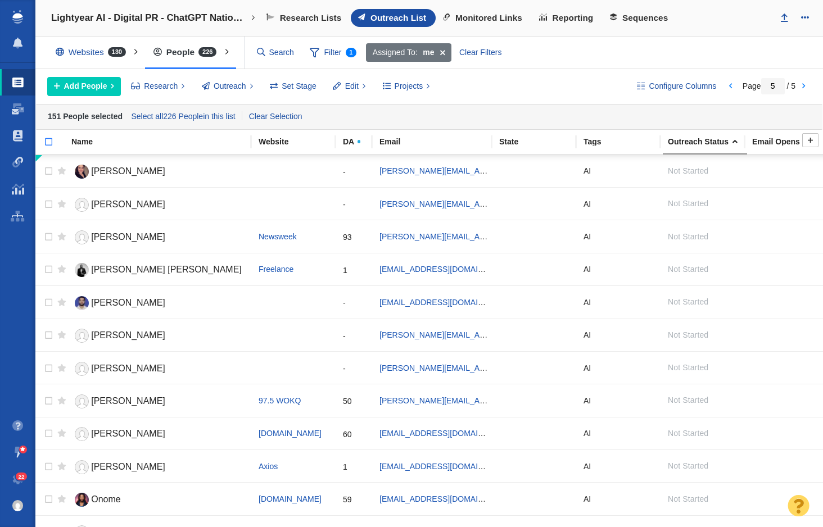
click at [47, 142] on input "checkbox" at bounding box center [43, 147] width 17 height 25
checkbox input "true"
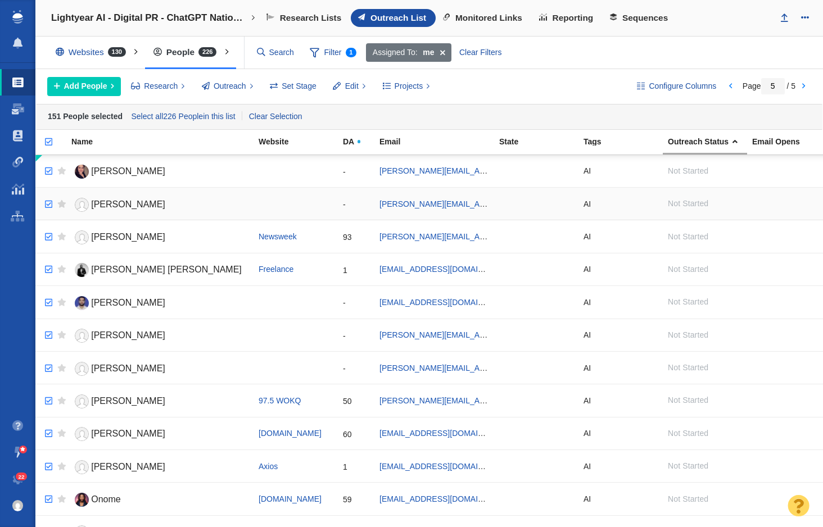
checkbox input "true"
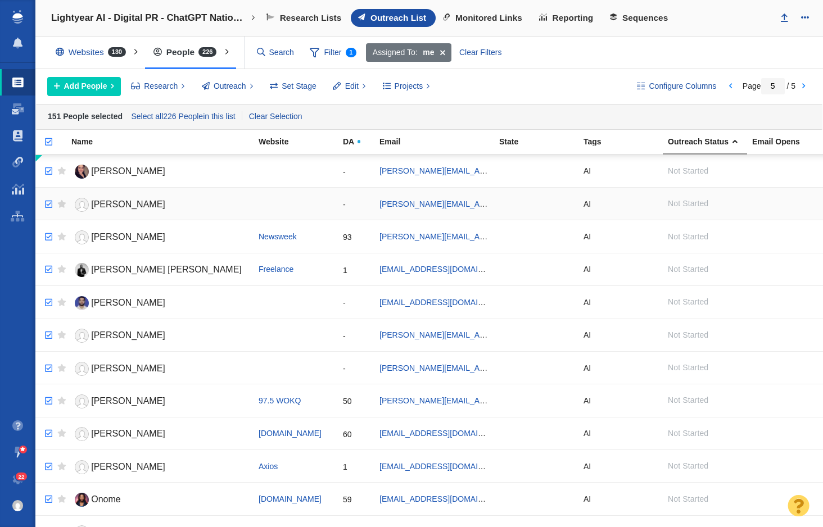
checkbox input "true"
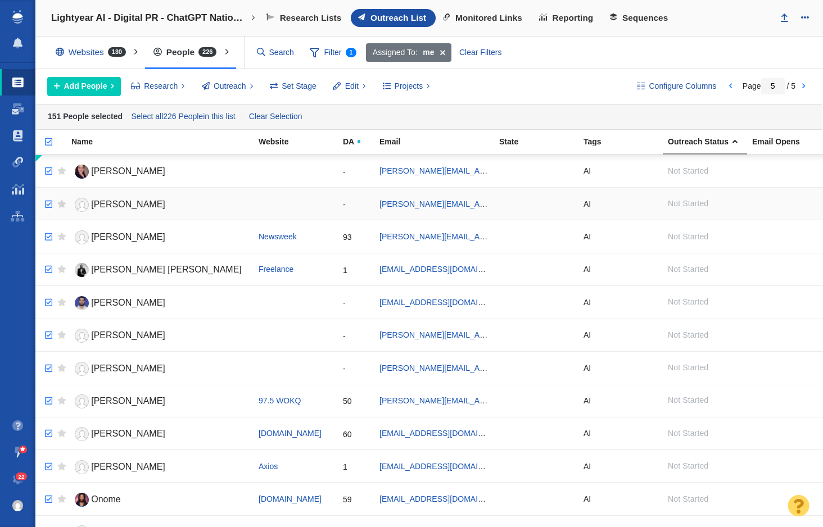
checkbox input "true"
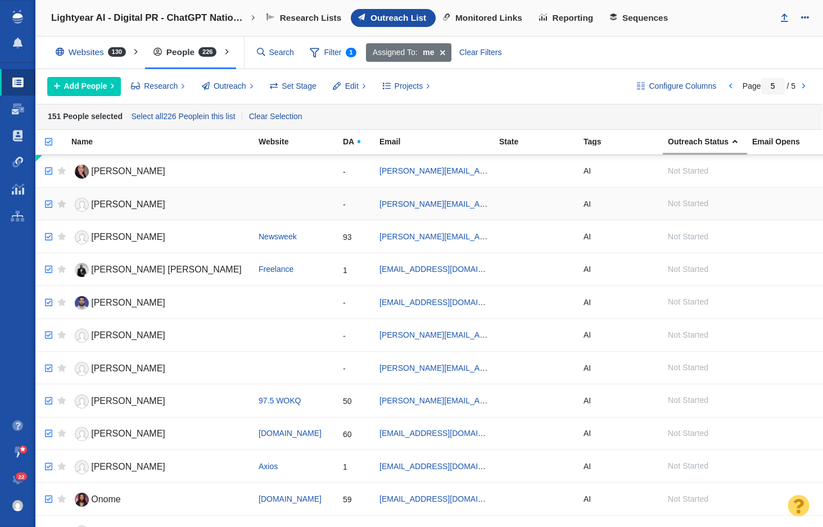
checkbox input "true"
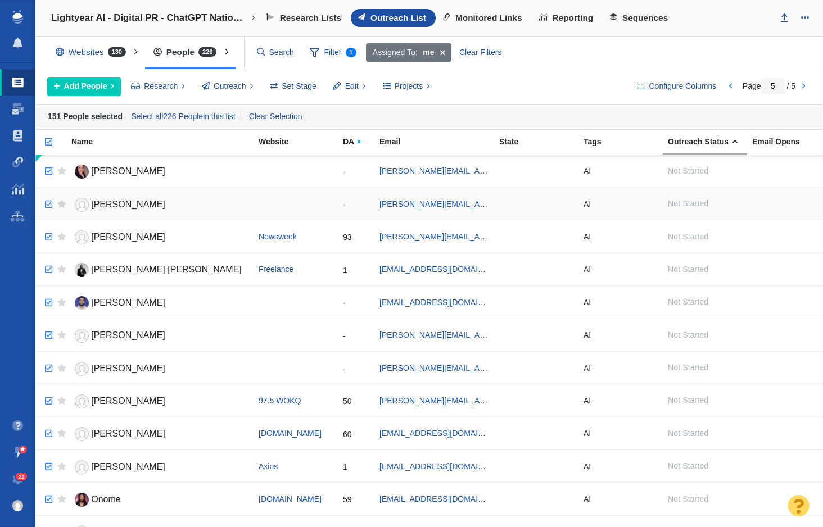
checkbox input "true"
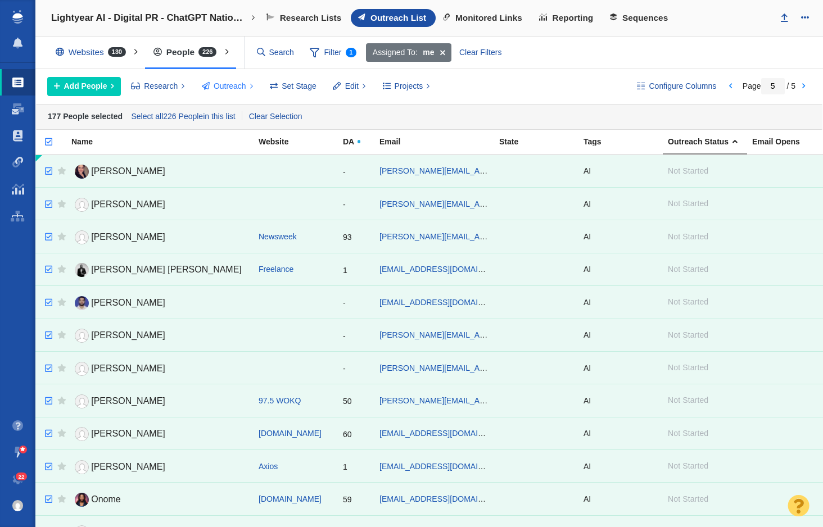
click at [232, 87] on span "Outreach" at bounding box center [230, 86] width 33 height 12
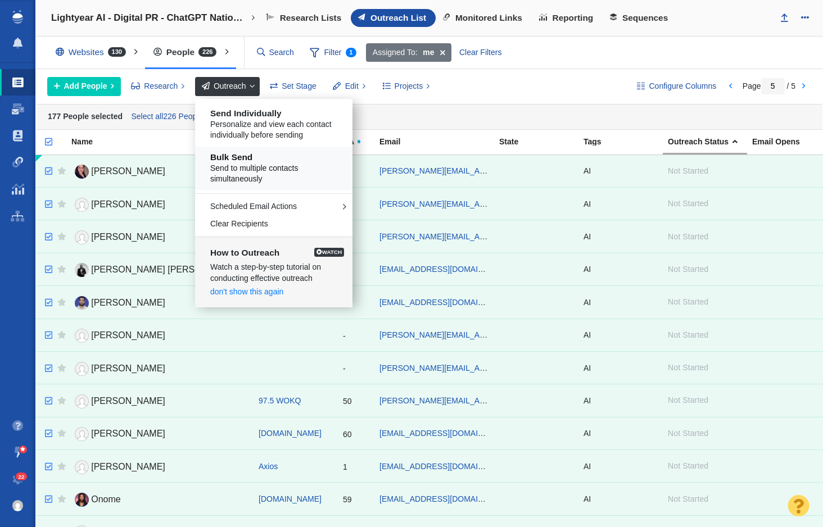
click at [243, 164] on span "Send to multiple contacts simultaneously" at bounding box center [277, 174] width 135 height 22
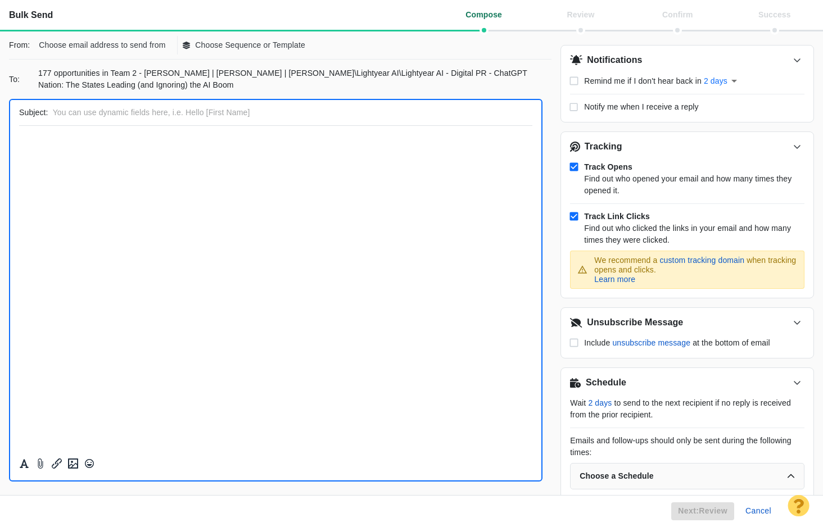
scroll to position [0, 0]
click at [126, 42] on p "Choose email address to send from" at bounding box center [102, 45] width 126 height 12
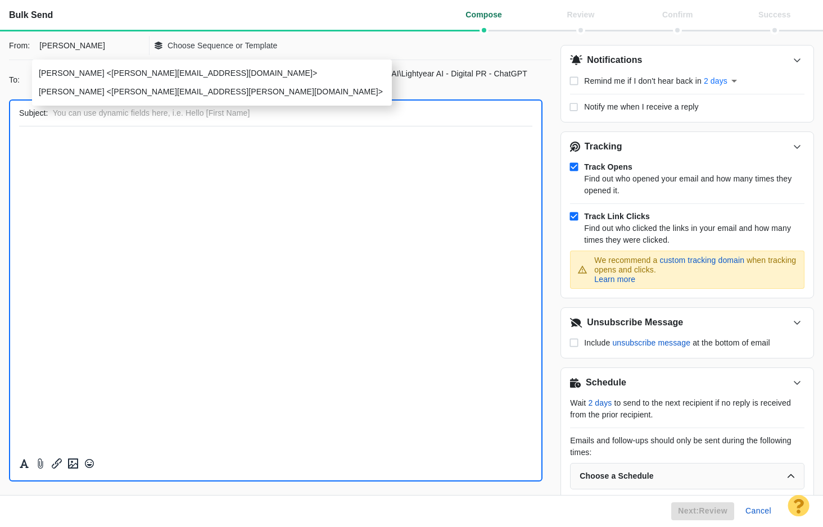
type input "jay"
click at [101, 91] on p "[PERSON_NAME] <[PERSON_NAME][EMAIL_ADDRESS][PERSON_NAME][DOMAIN_NAME]>" at bounding box center [211, 92] width 344 height 12
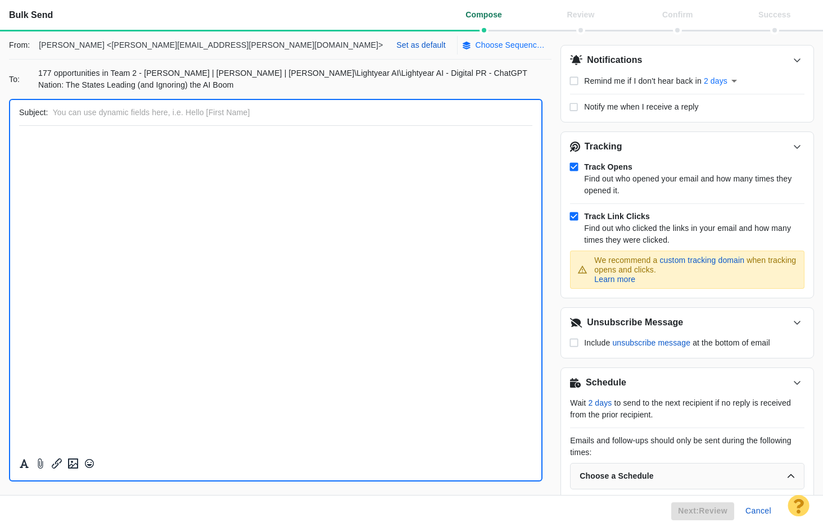
click at [462, 52] on button "Choose Sequence or Template" at bounding box center [507, 45] width 90 height 19
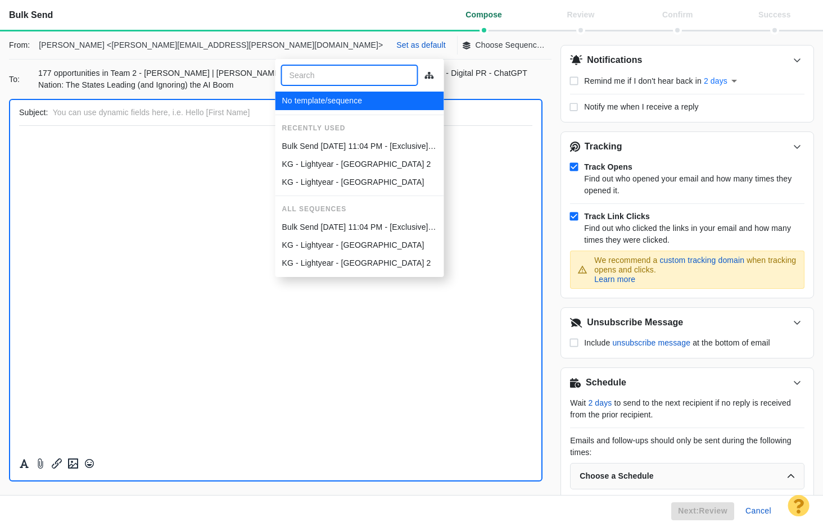
click at [369, 144] on p "Bulk Send [DATE] 11:04 PM - [Exclusive] Over Half of Gen Z Uses AI Daily — [US_…" at bounding box center [359, 147] width 155 height 12
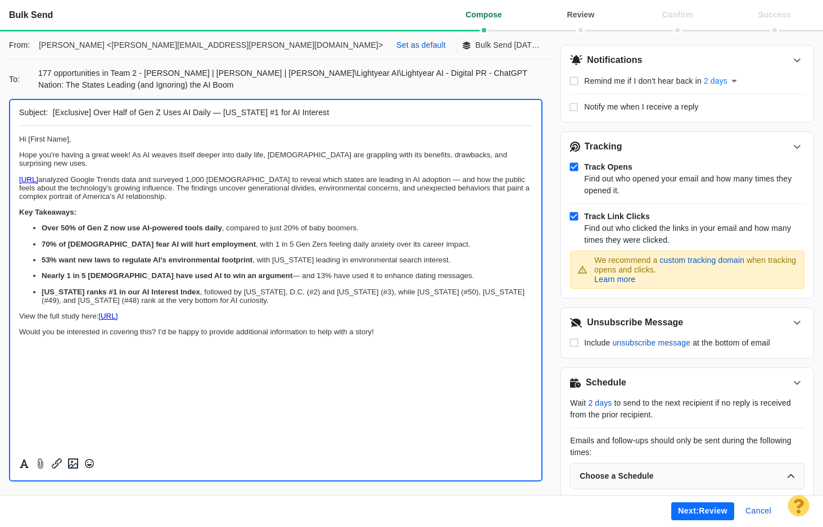
click at [121, 154] on p "Hope you're having a great week! As AI weaves itself deeper into daily life, [D…" at bounding box center [275, 159] width 513 height 17
click at [195, 178] on p "Lightyear.ai analyzed Google Trends data and surveyed 1,000 Americans to reveal…" at bounding box center [275, 187] width 513 height 25
click at [705, 513] on button "Next: review" at bounding box center [702, 512] width 63 height 18
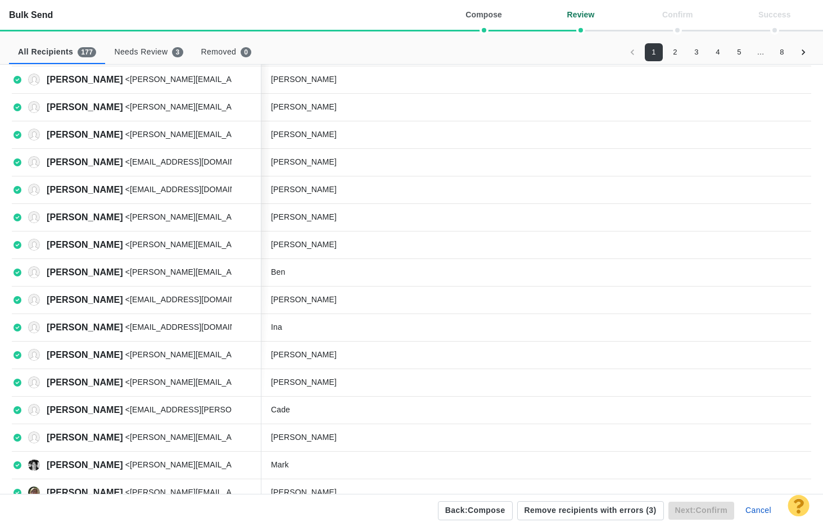
scroll to position [309, 0]
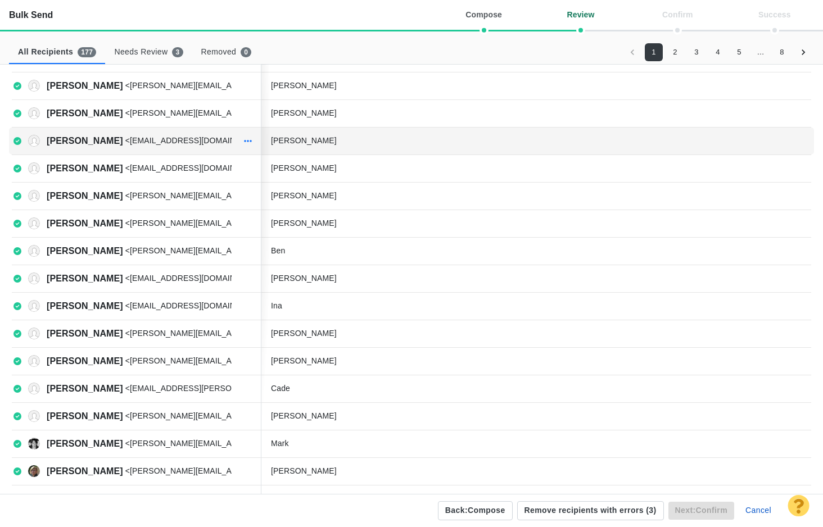
click at [247, 142] on icon "button" at bounding box center [248, 141] width 8 height 9
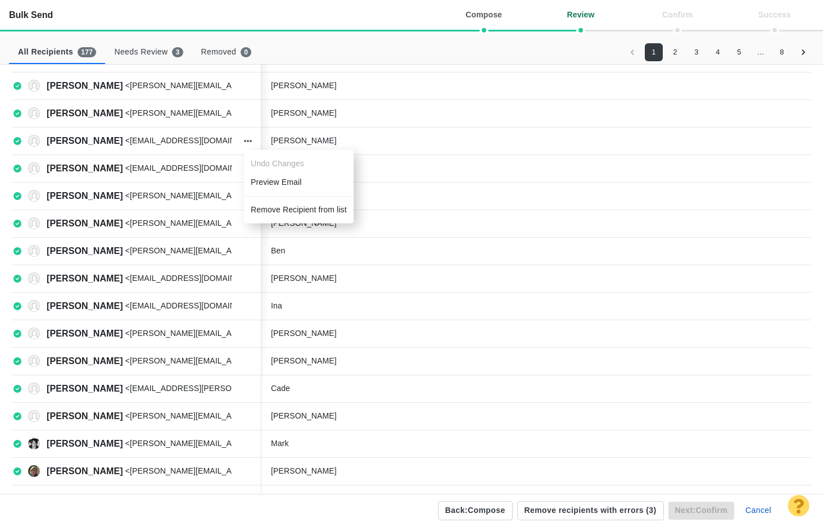
click at [270, 210] on li "Remove Recipient from list" at bounding box center [299, 210] width 110 height 19
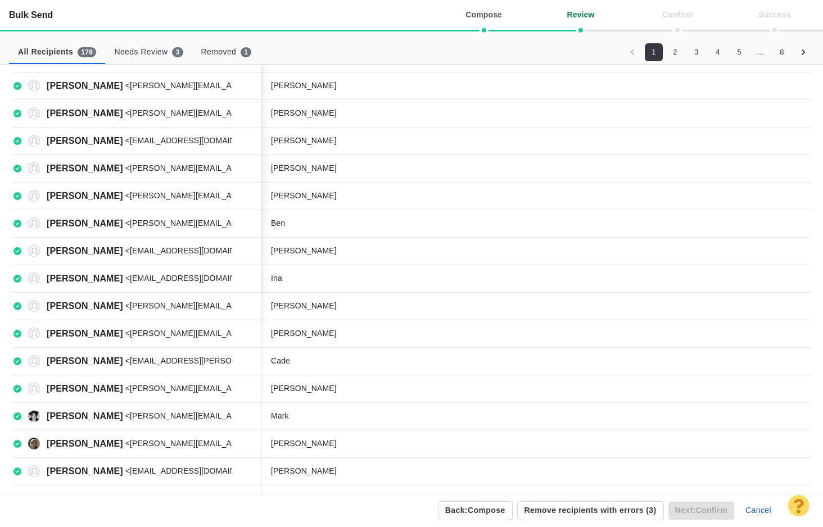
click at [671, 55] on button "2" at bounding box center [675, 52] width 18 height 18
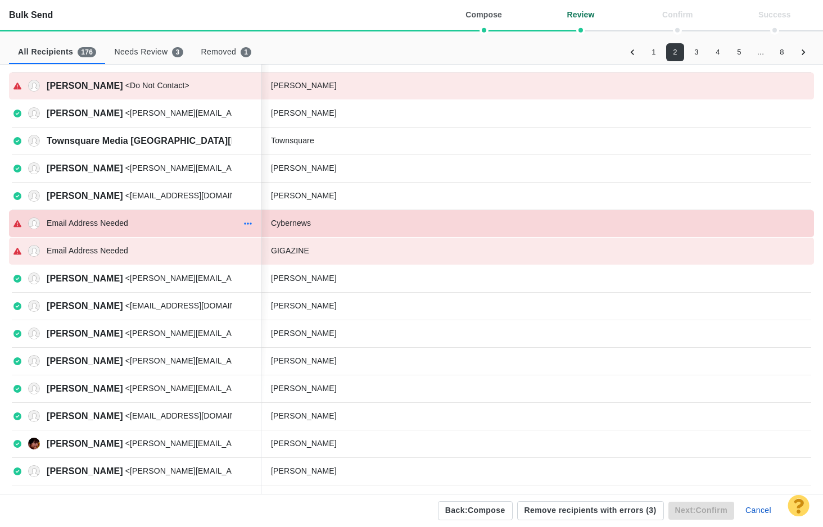
click at [245, 221] on icon "button" at bounding box center [248, 223] width 8 height 9
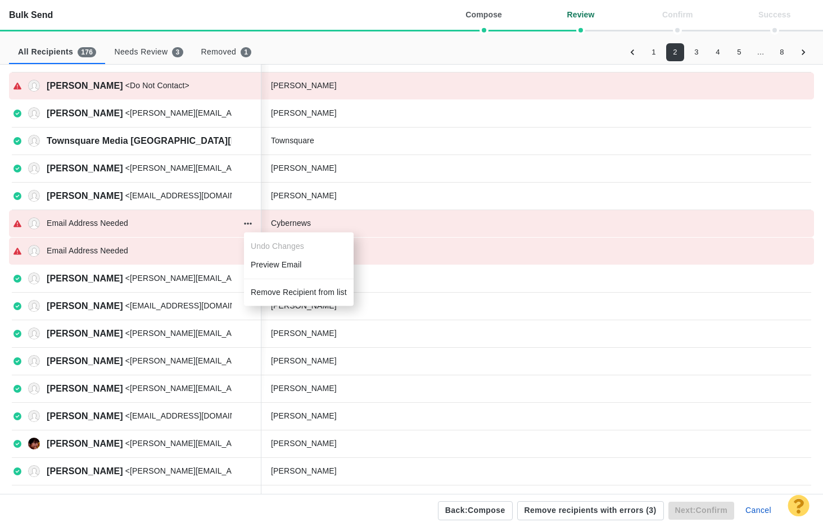
click at [271, 293] on li "Remove Recipient from list" at bounding box center [299, 292] width 110 height 19
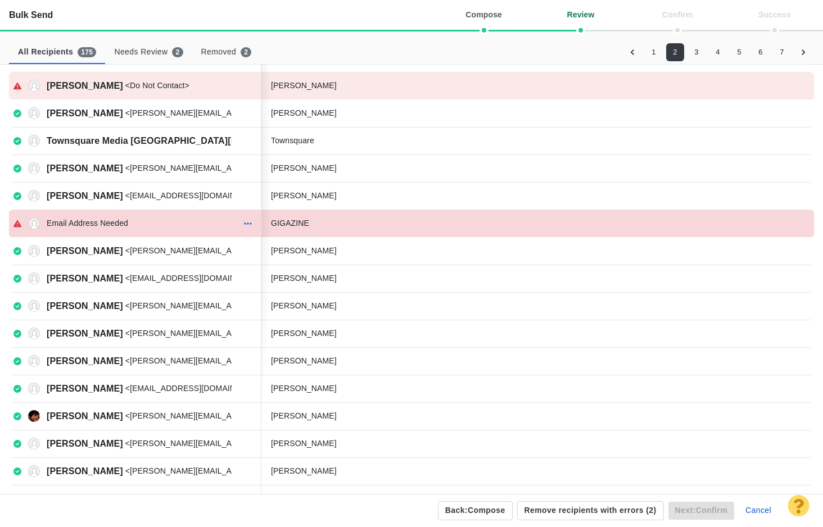
click at [247, 221] on icon "button" at bounding box center [248, 223] width 8 height 9
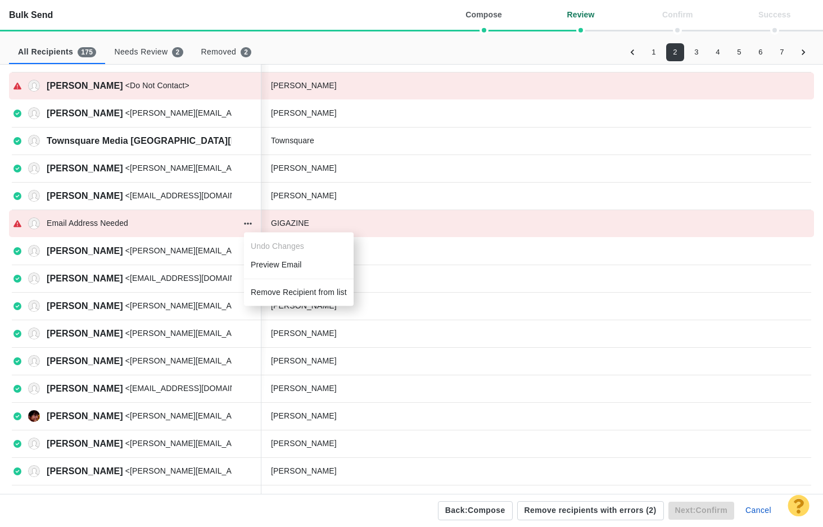
click at [277, 295] on li "Remove Recipient from list" at bounding box center [299, 292] width 110 height 19
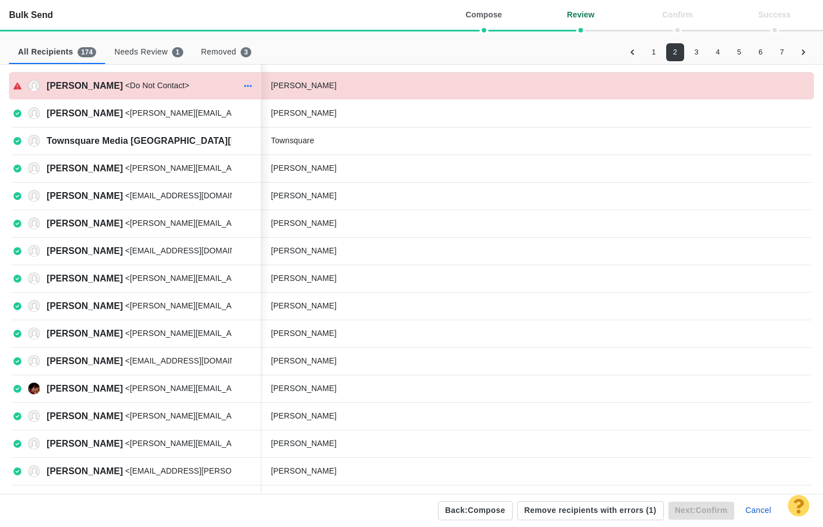
click at [245, 87] on icon "button" at bounding box center [248, 86] width 8 height 2
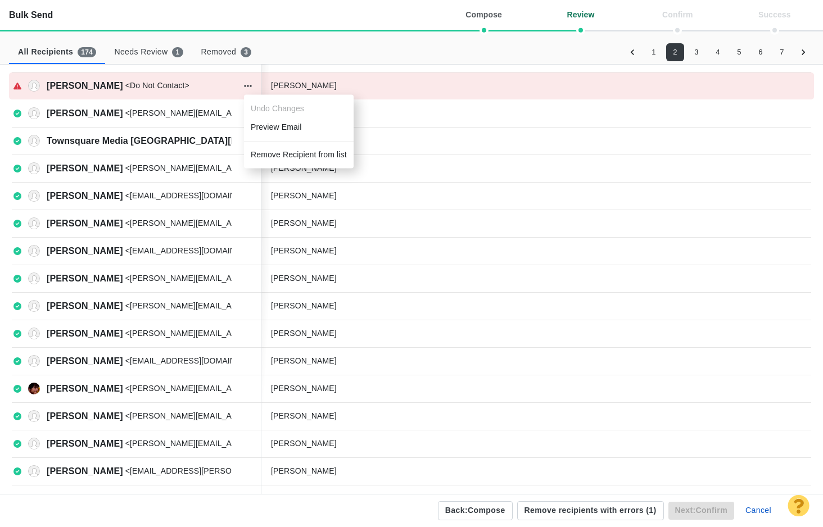
click at [275, 151] on li "Remove Recipient from list" at bounding box center [299, 155] width 110 height 19
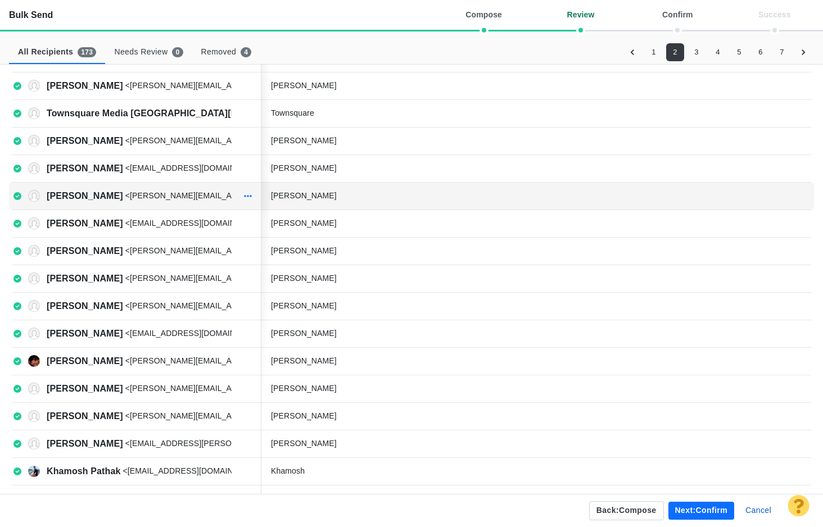
click at [246, 194] on icon "button" at bounding box center [248, 196] width 8 height 9
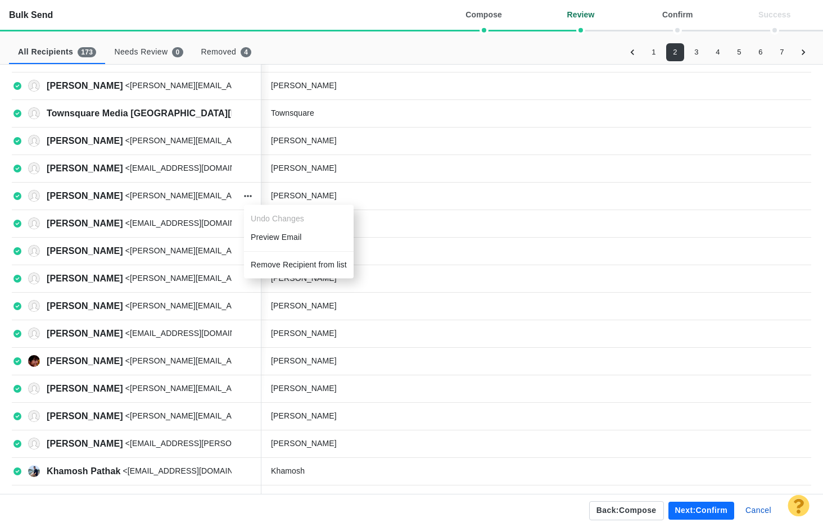
click at [271, 268] on li "Remove Recipient from list" at bounding box center [299, 265] width 110 height 19
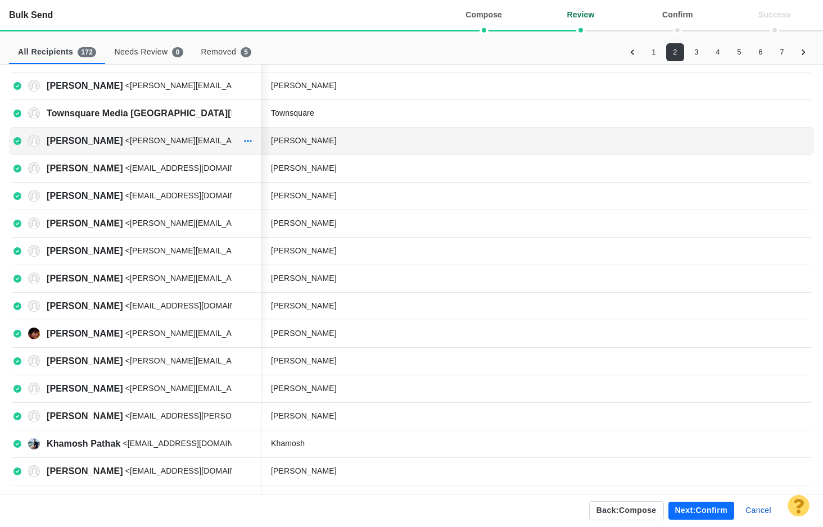
click at [247, 140] on icon "button" at bounding box center [248, 141] width 8 height 2
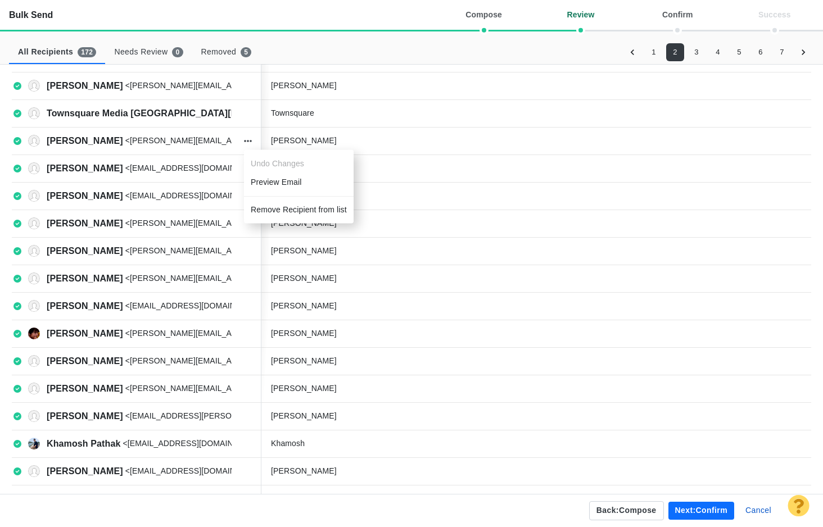
click at [266, 207] on li "Remove Recipient from list" at bounding box center [299, 210] width 110 height 19
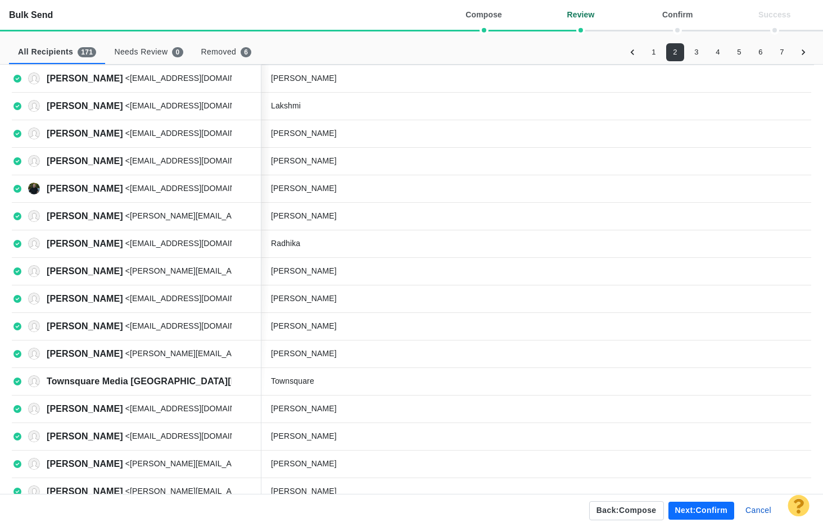
scroll to position [0, 0]
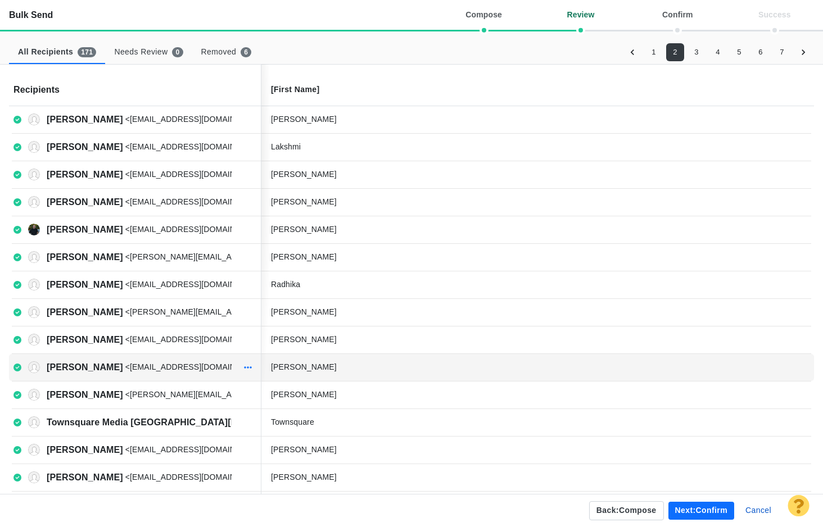
click at [249, 368] on icon "button" at bounding box center [248, 367] width 8 height 9
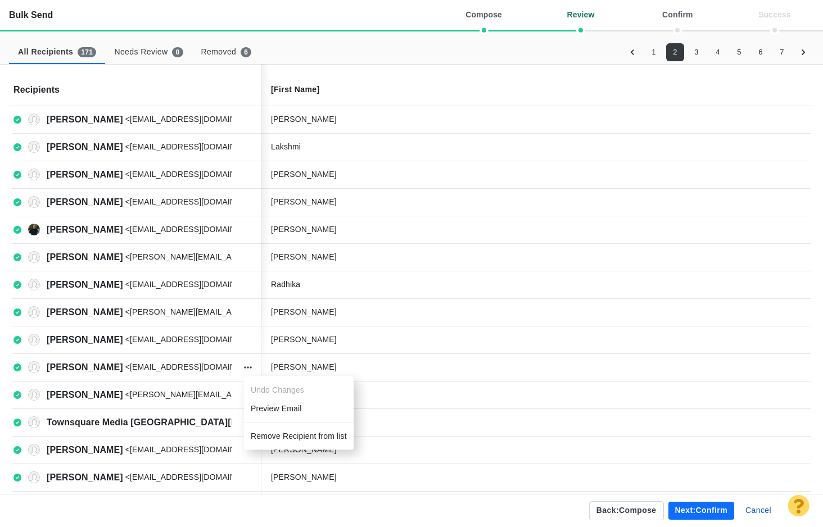
click at [280, 436] on li "Remove Recipient from list" at bounding box center [299, 436] width 110 height 19
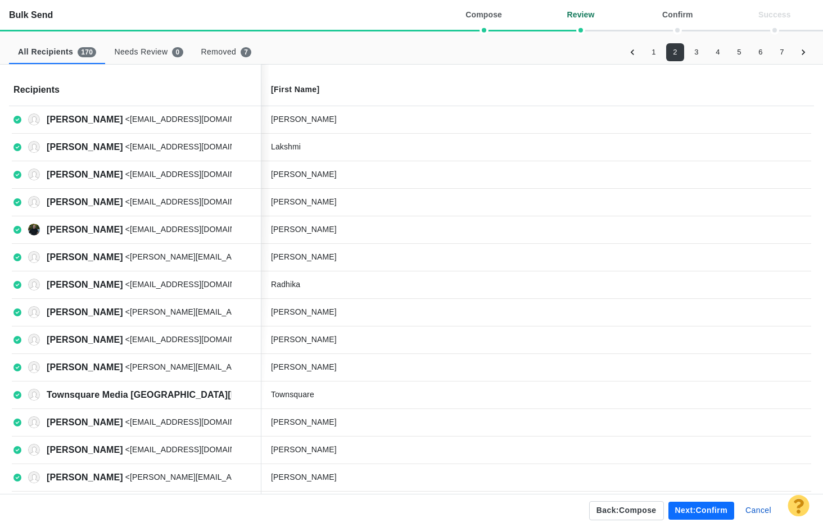
click at [696, 53] on button "3" at bounding box center [696, 52] width 18 height 18
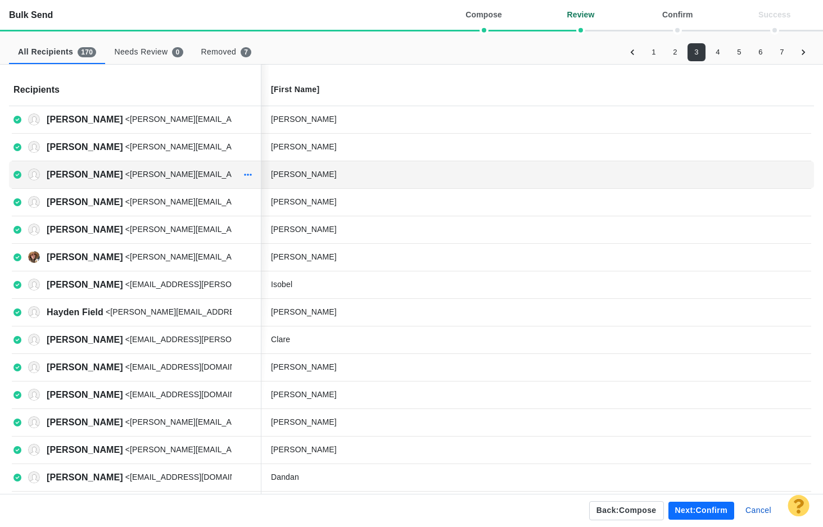
click at [248, 174] on icon "button" at bounding box center [248, 174] width 8 height 9
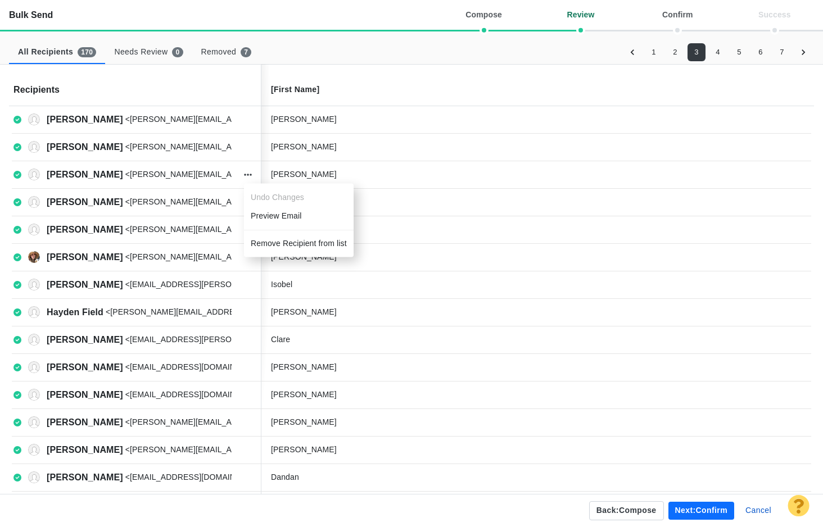
click at [274, 242] on li "Remove Recipient from list" at bounding box center [299, 243] width 110 height 19
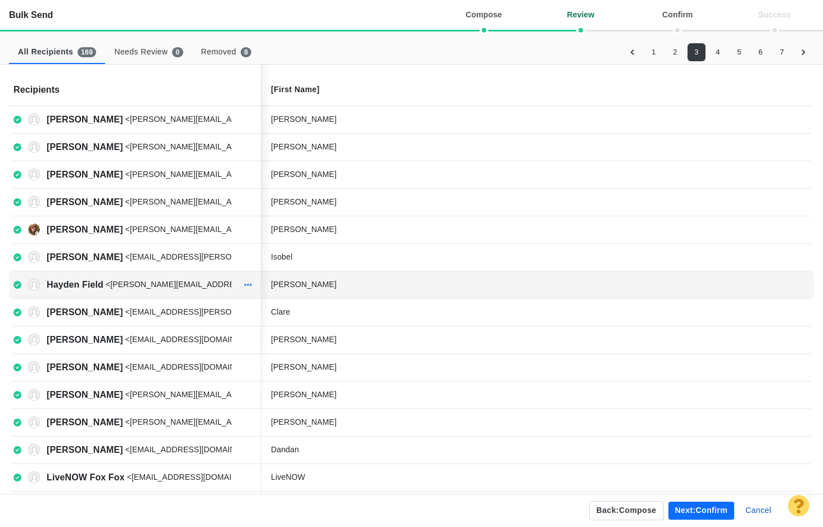
click at [248, 281] on icon "button" at bounding box center [248, 284] width 8 height 9
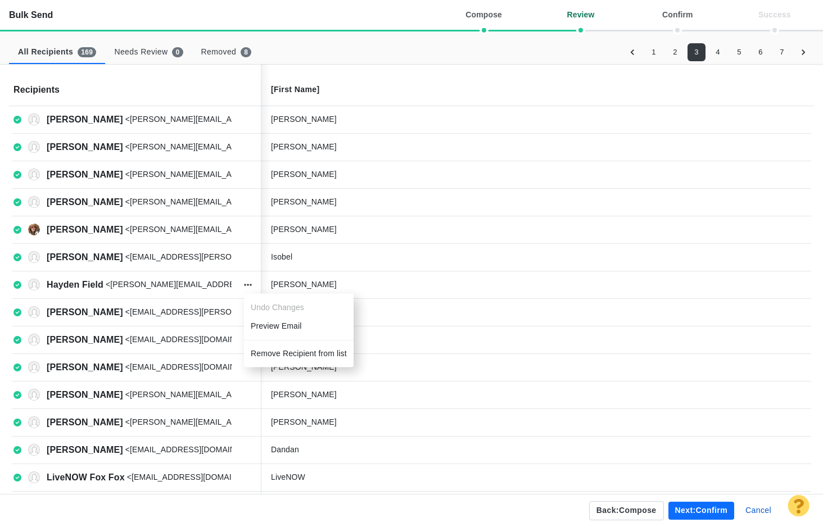
click at [273, 352] on li "Remove Recipient from list" at bounding box center [299, 354] width 110 height 19
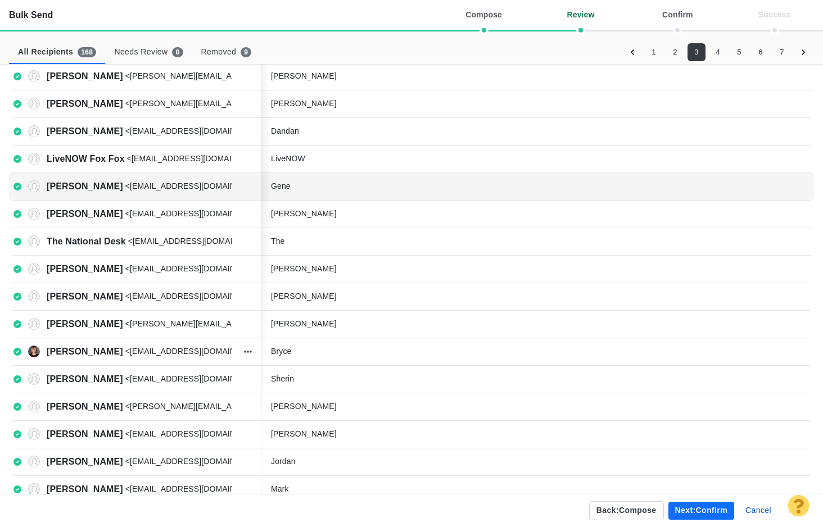
scroll to position [309, 0]
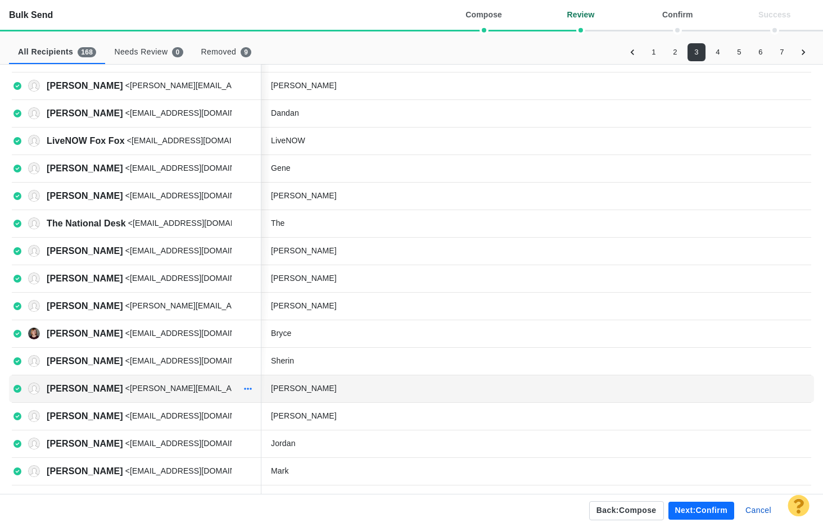
click at [248, 386] on icon "button" at bounding box center [248, 388] width 8 height 9
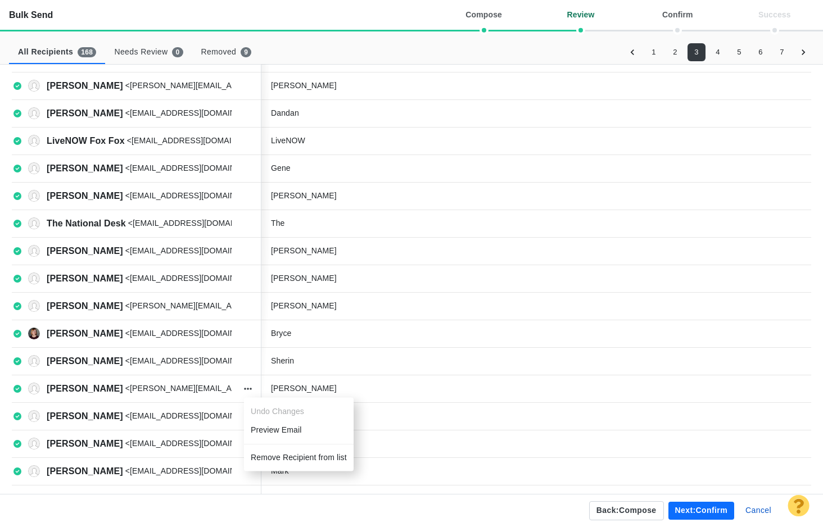
click at [276, 455] on li "Remove Recipient from list" at bounding box center [299, 458] width 110 height 19
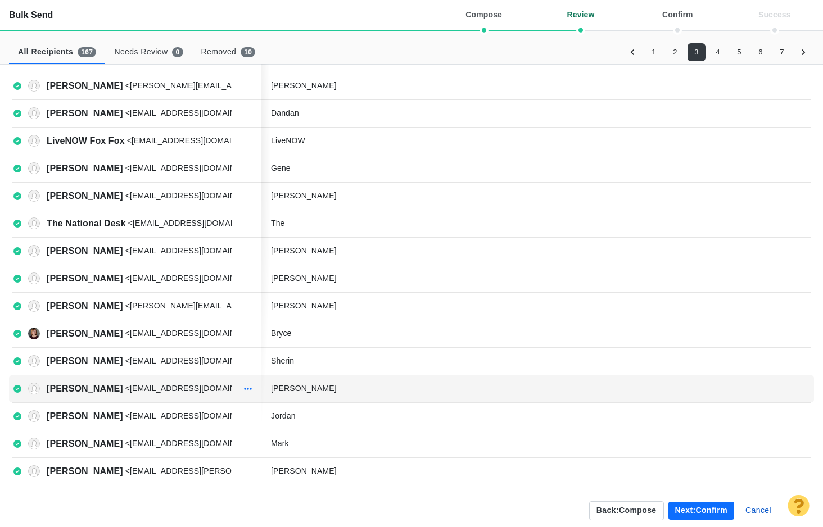
click at [248, 391] on icon "button" at bounding box center [248, 388] width 8 height 9
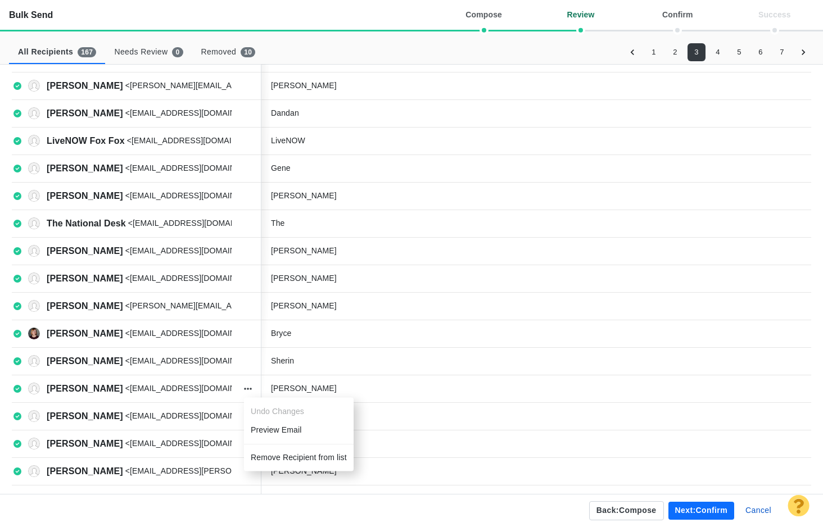
click at [268, 459] on li "Remove Recipient from list" at bounding box center [299, 458] width 110 height 19
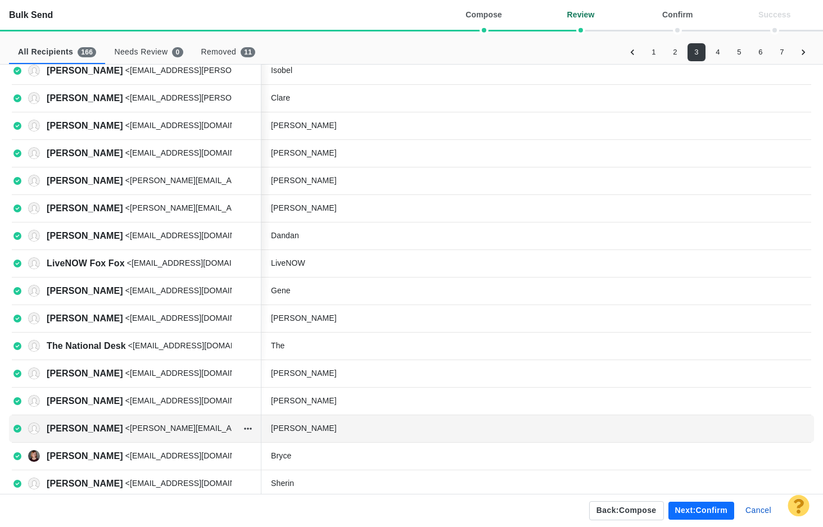
scroll to position [0, 0]
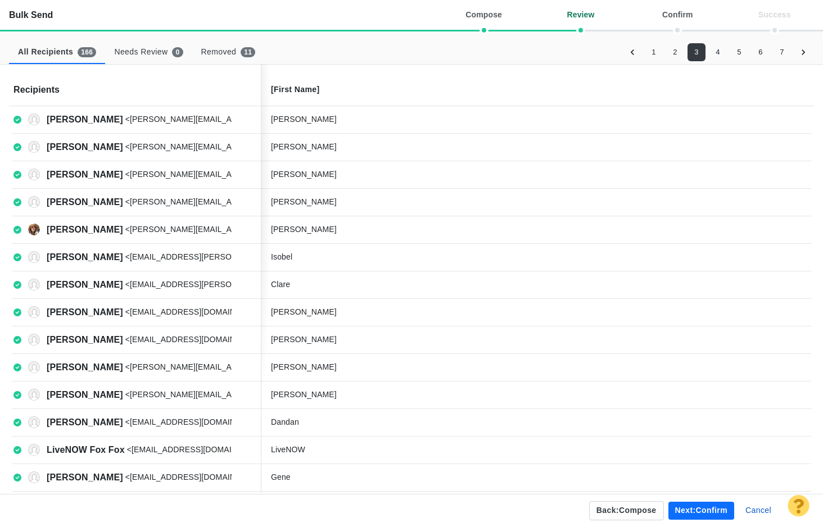
click at [718, 54] on button "4" at bounding box center [718, 52] width 18 height 18
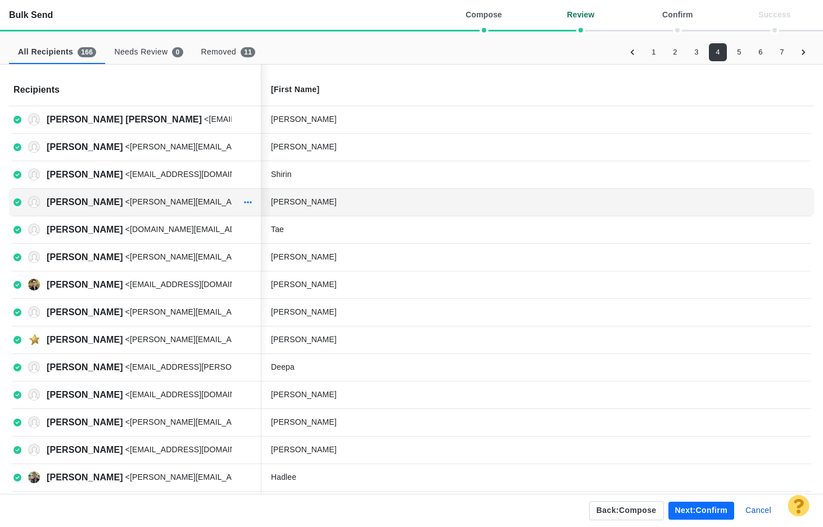
click at [246, 202] on icon "button" at bounding box center [248, 202] width 8 height 9
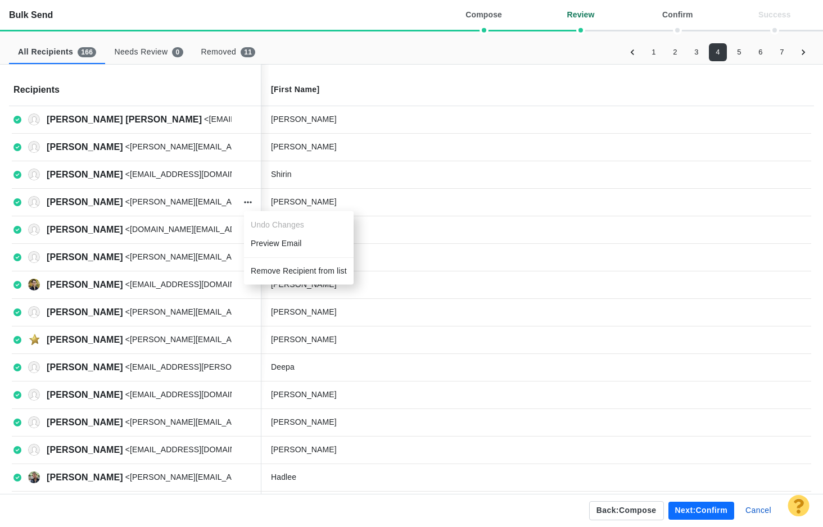
click at [266, 275] on li "Remove Recipient from list" at bounding box center [299, 271] width 110 height 19
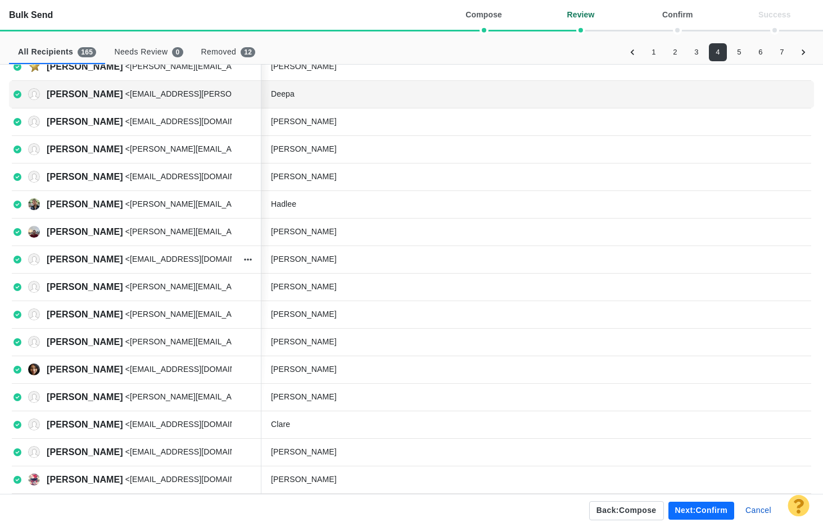
scroll to position [247, 0]
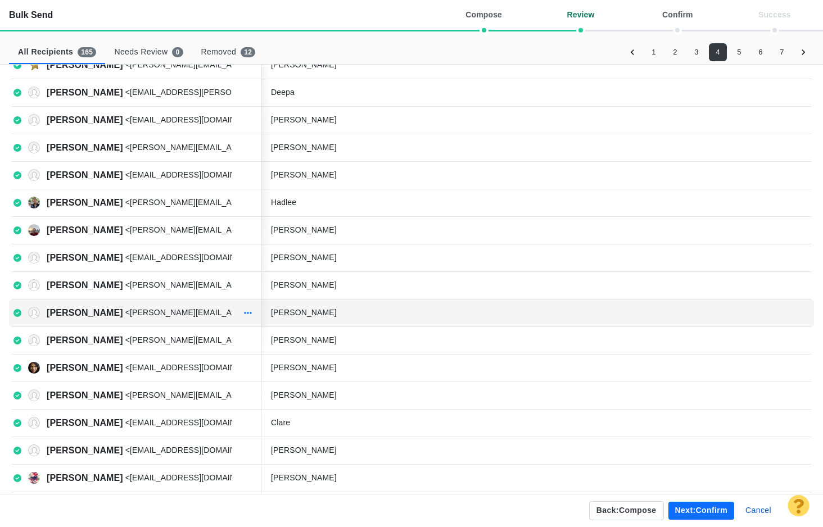
click at [251, 310] on icon "button" at bounding box center [248, 313] width 8 height 9
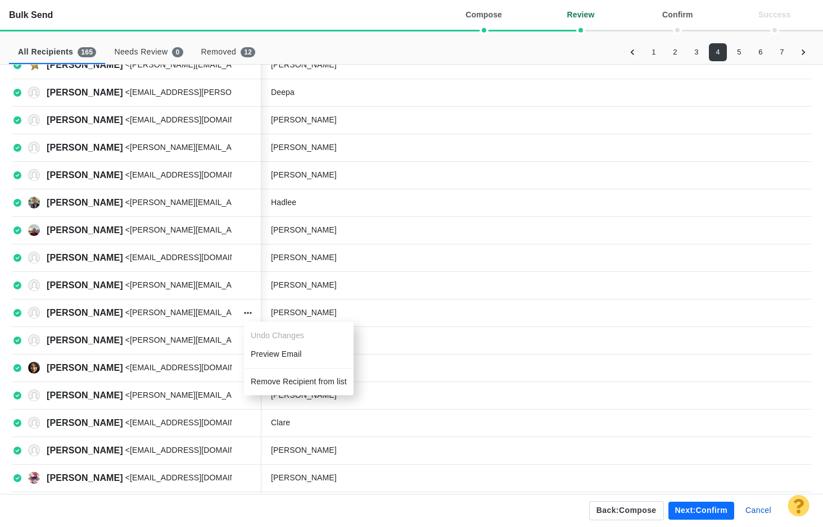
click at [255, 380] on li "Remove Recipient from list" at bounding box center [299, 382] width 110 height 19
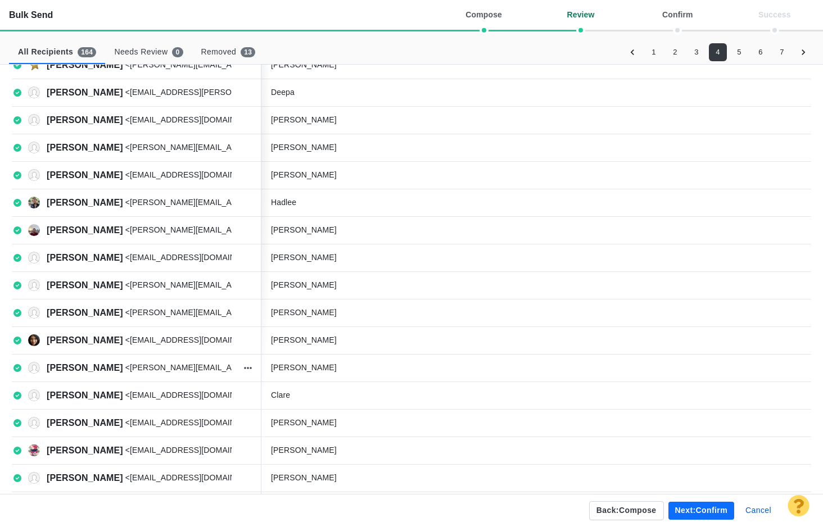
scroll to position [309, 0]
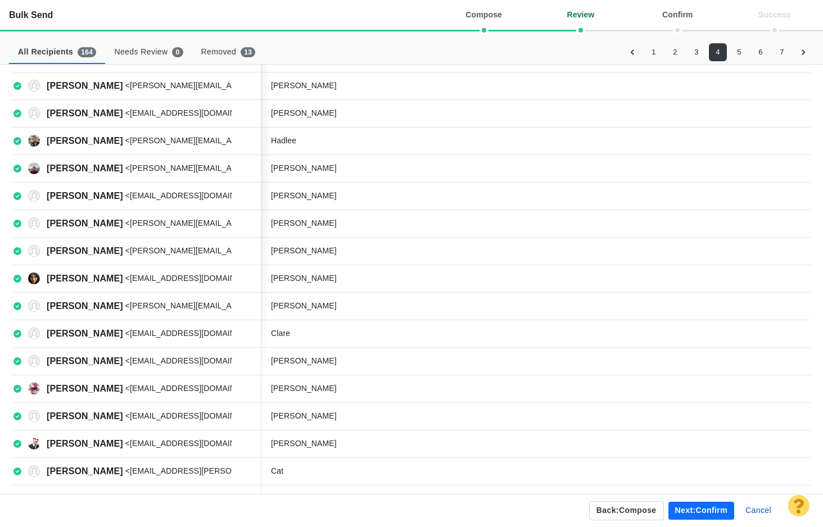
click at [737, 52] on button "5" at bounding box center [739, 52] width 18 height 18
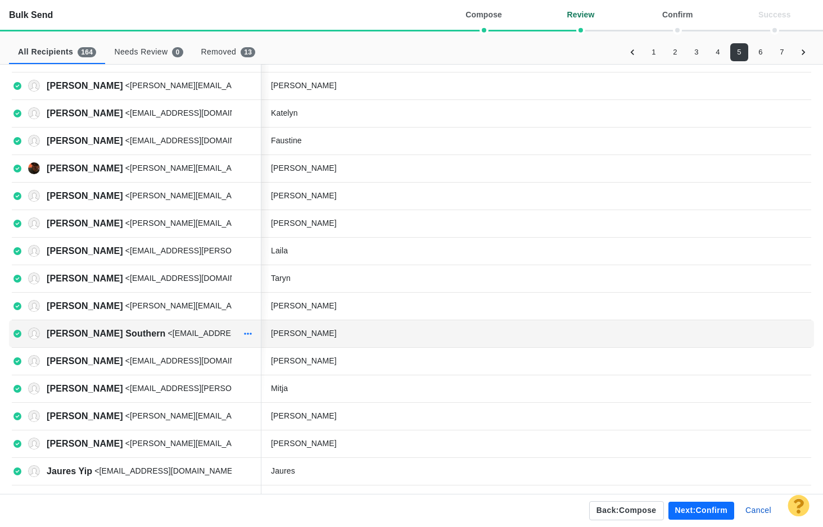
click at [245, 332] on icon "button" at bounding box center [248, 333] width 8 height 9
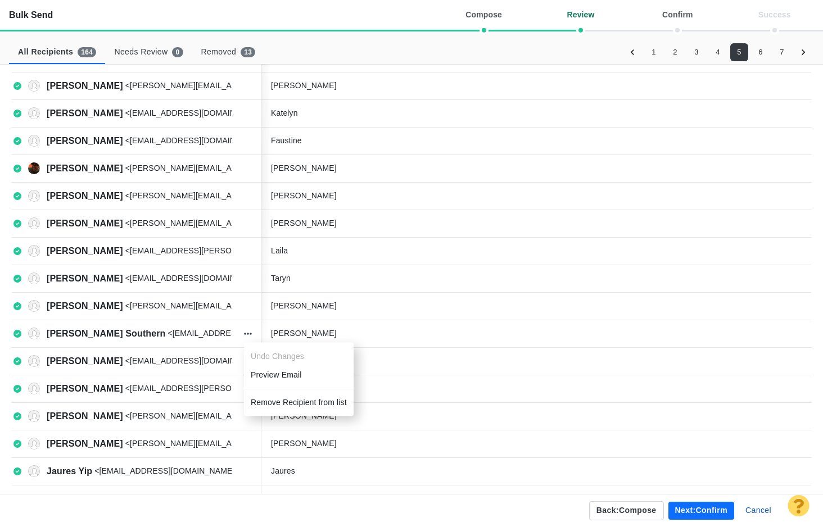
click at [267, 404] on li "Remove Recipient from list" at bounding box center [299, 402] width 110 height 19
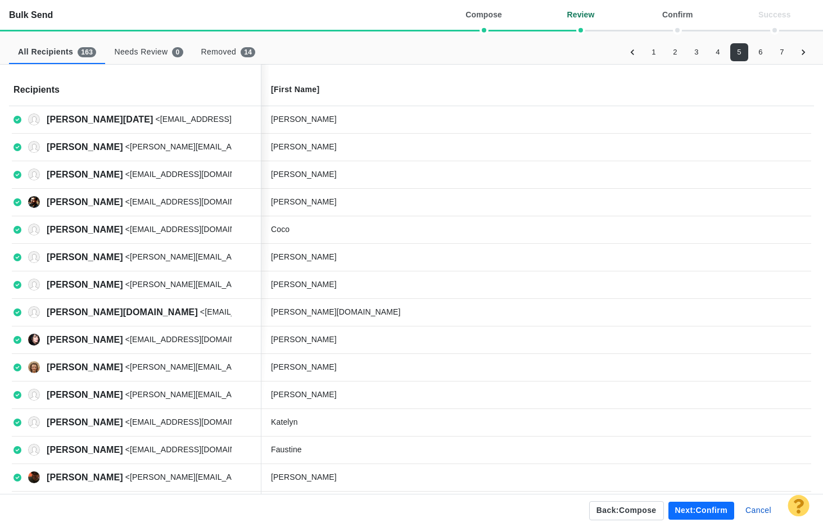
scroll to position [309, 0]
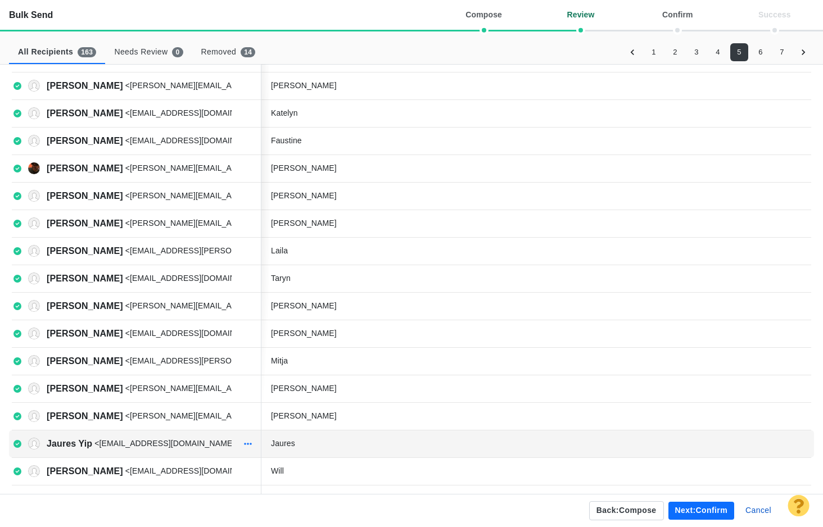
click at [246, 445] on icon "button" at bounding box center [248, 444] width 8 height 9
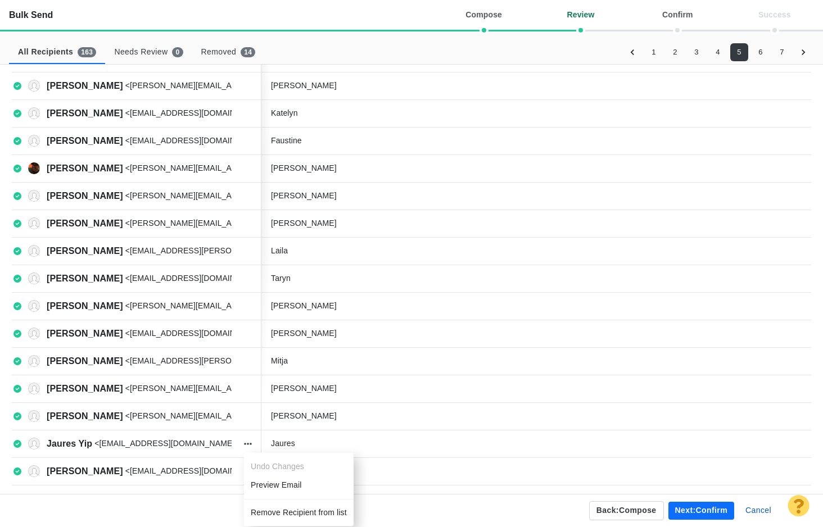
click at [273, 510] on li "Remove Recipient from list" at bounding box center [299, 513] width 110 height 19
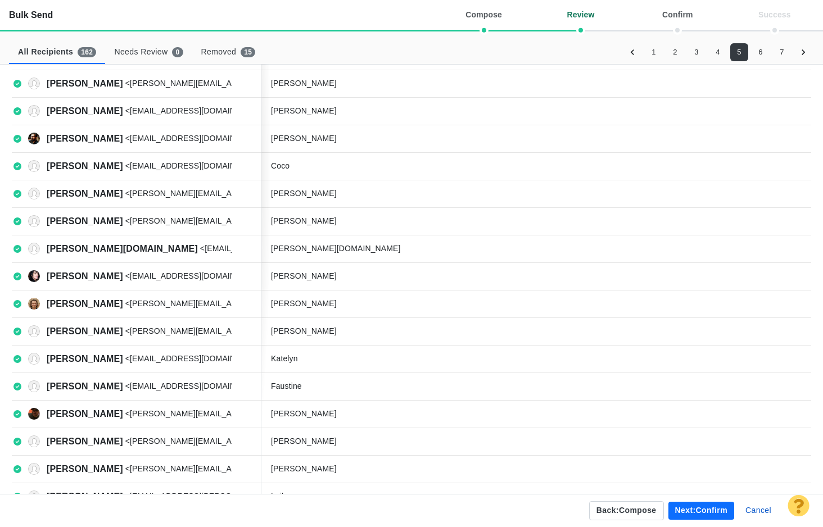
scroll to position [0, 0]
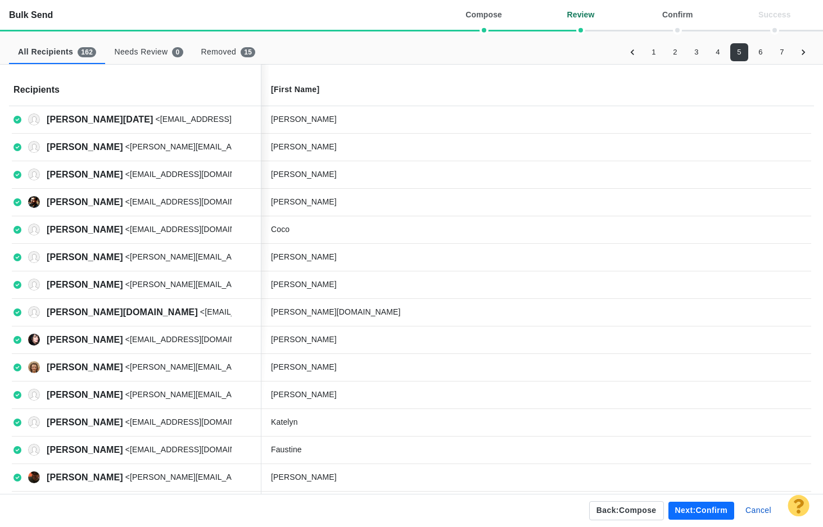
click at [756, 53] on button "6" at bounding box center [761, 52] width 18 height 18
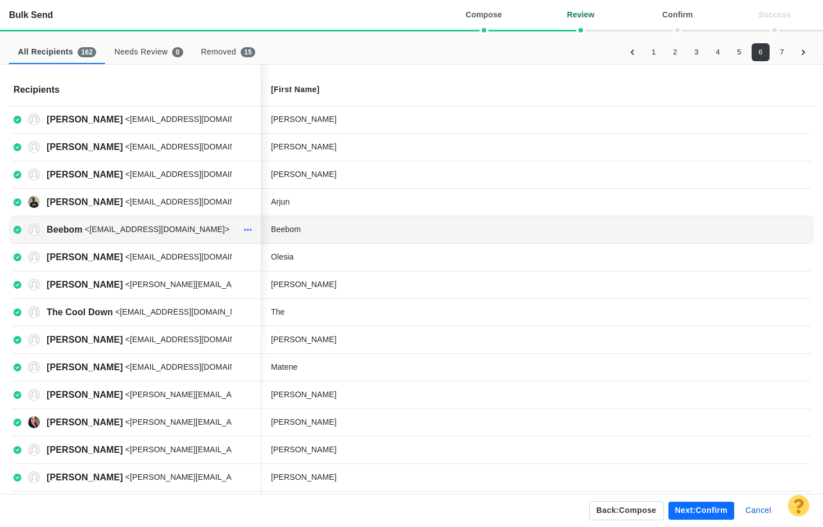
click at [246, 230] on icon "button" at bounding box center [248, 229] width 8 height 9
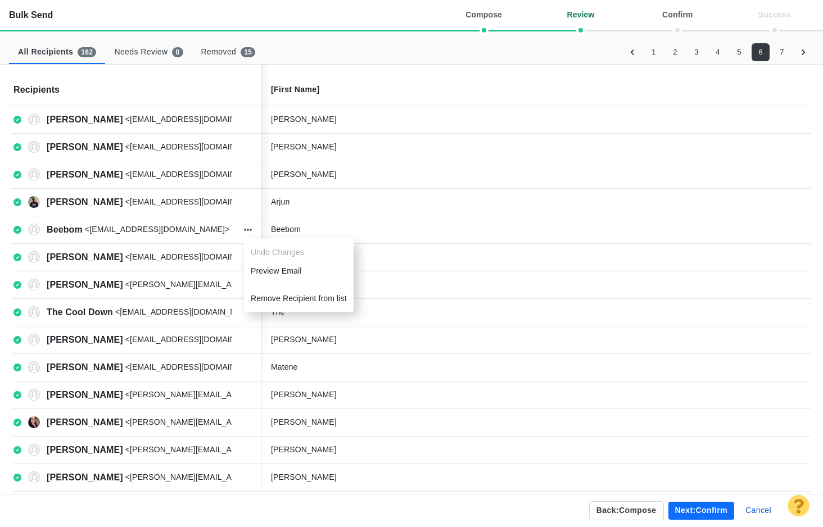
click at [271, 298] on li "Remove Recipient from list" at bounding box center [299, 298] width 110 height 19
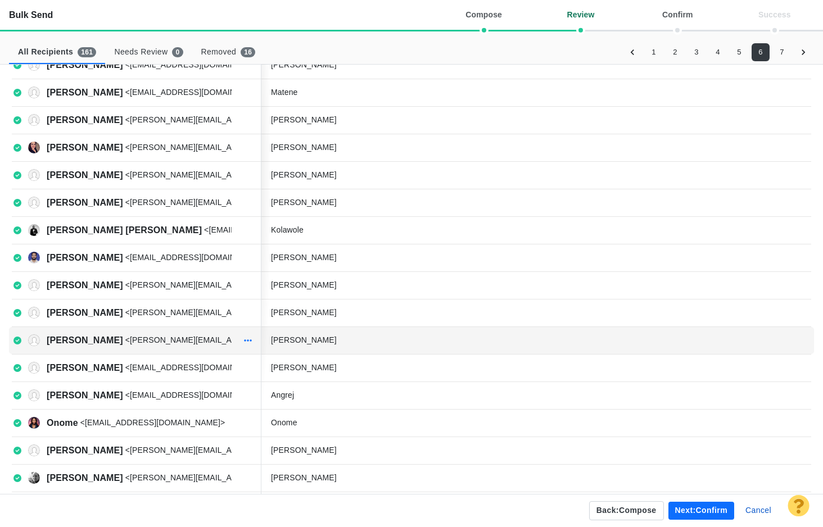
scroll to position [309, 0]
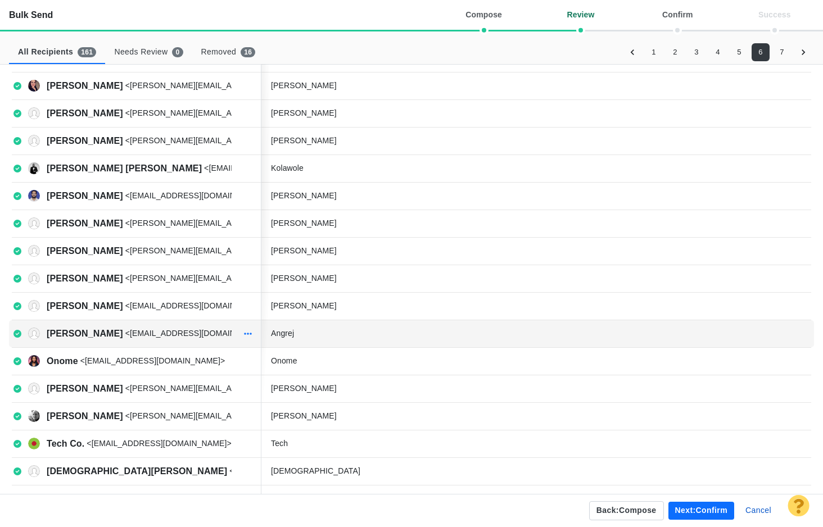
click at [247, 334] on icon "button" at bounding box center [248, 333] width 8 height 9
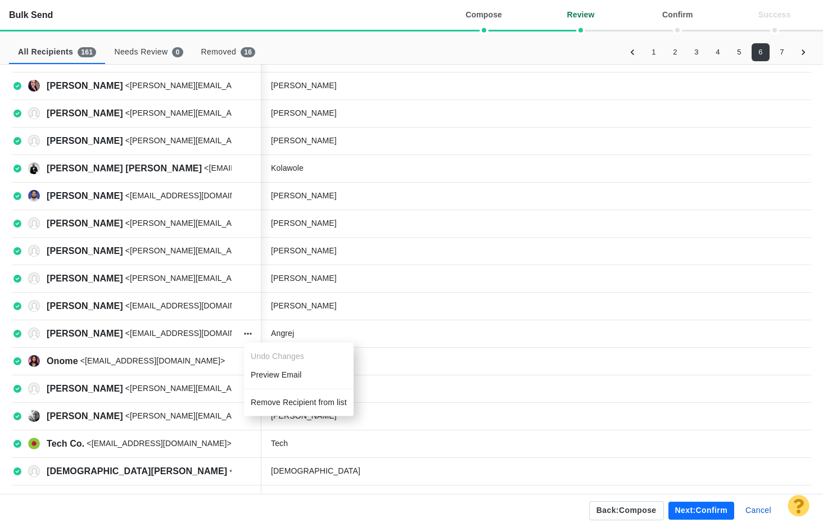
click at [268, 401] on li "Remove Recipient from list" at bounding box center [299, 402] width 110 height 19
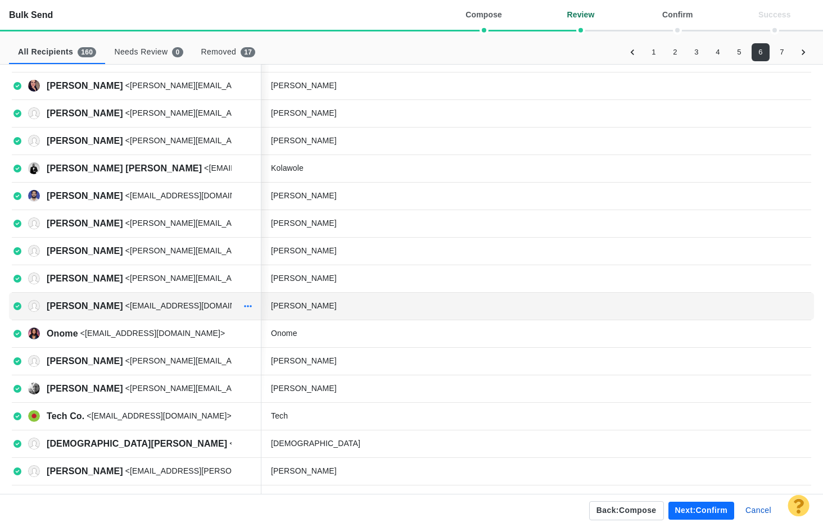
click at [246, 307] on icon "button" at bounding box center [248, 306] width 8 height 9
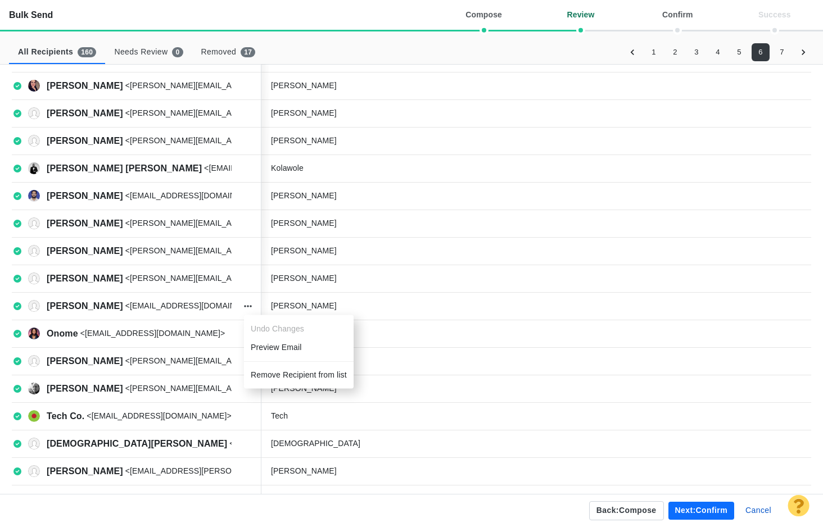
click at [260, 375] on li "Remove Recipient from list" at bounding box center [299, 375] width 110 height 19
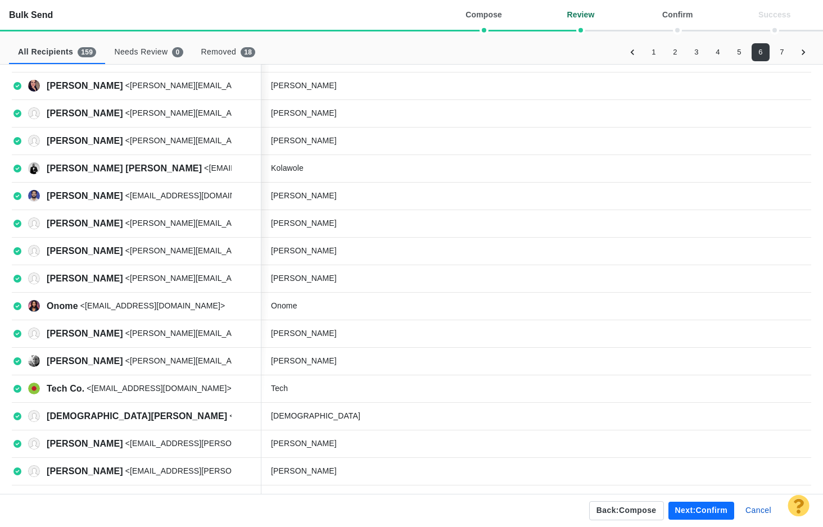
click at [779, 49] on button "7" at bounding box center [782, 52] width 18 height 18
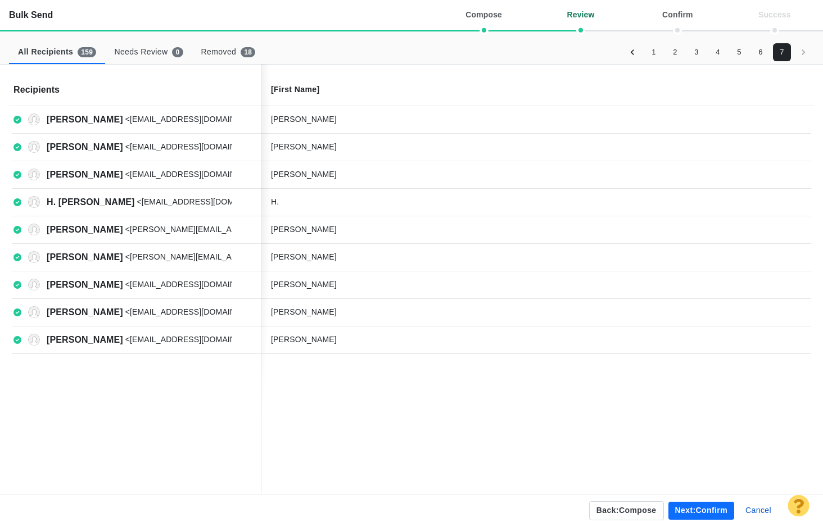
scroll to position [0, 0]
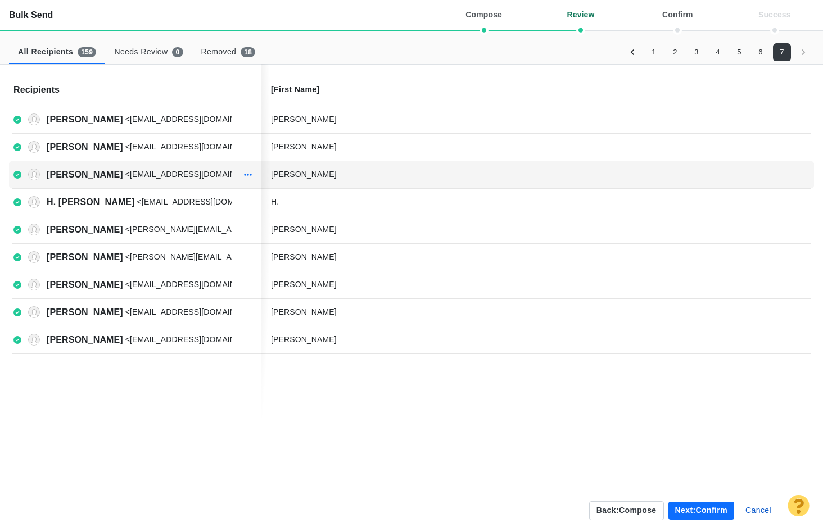
click at [246, 174] on icon "button" at bounding box center [248, 174] width 8 height 9
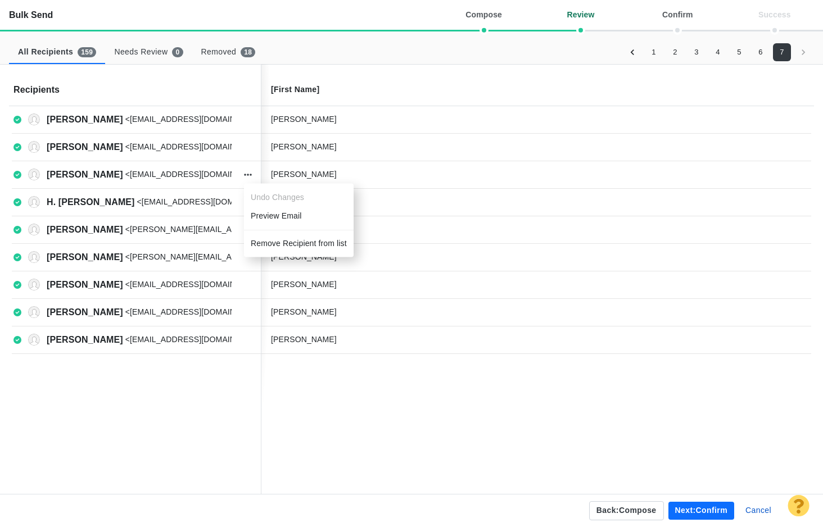
click at [268, 247] on li "Remove Recipient from list" at bounding box center [299, 243] width 110 height 19
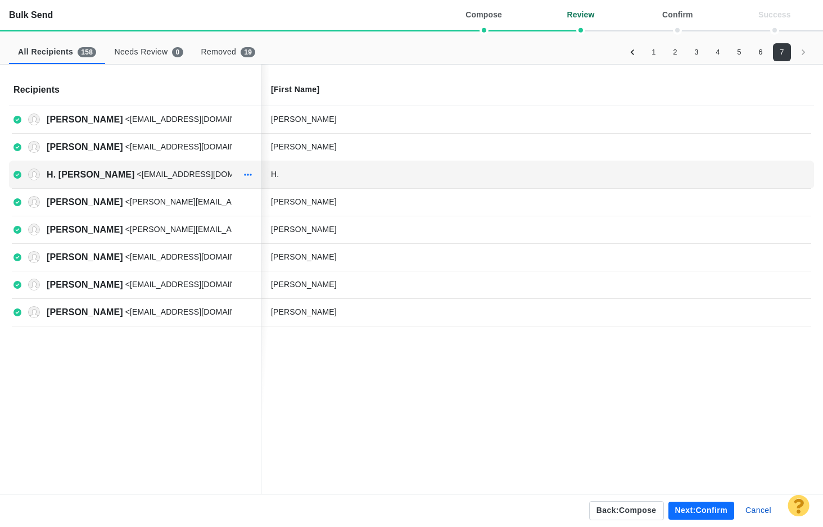
click at [246, 174] on icon "button" at bounding box center [248, 174] width 8 height 9
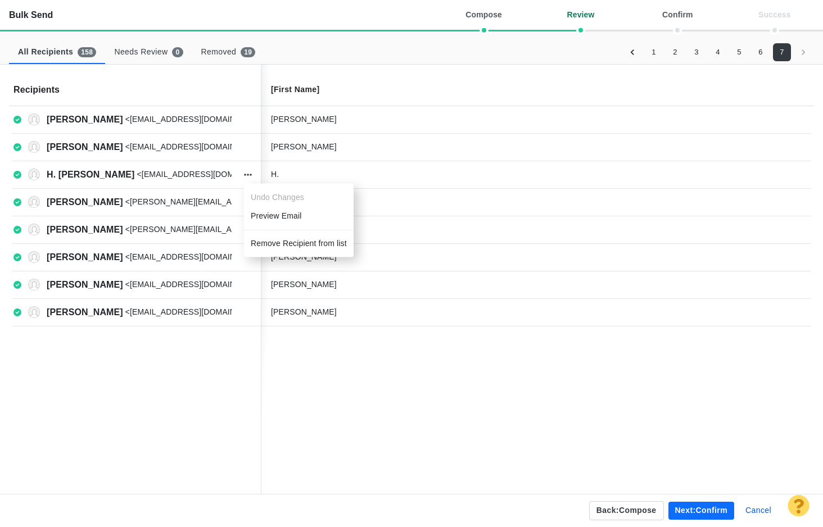
click at [270, 243] on li "Remove Recipient from list" at bounding box center [299, 243] width 110 height 19
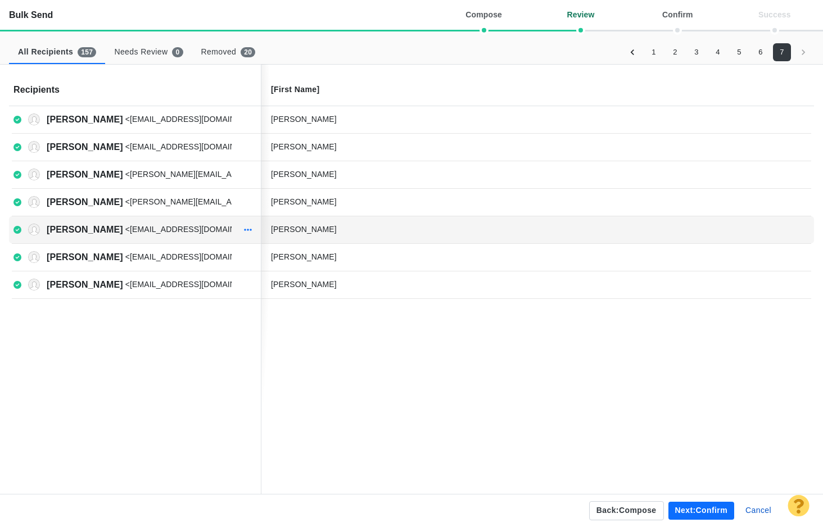
click at [245, 229] on icon "button" at bounding box center [248, 230] width 8 height 2
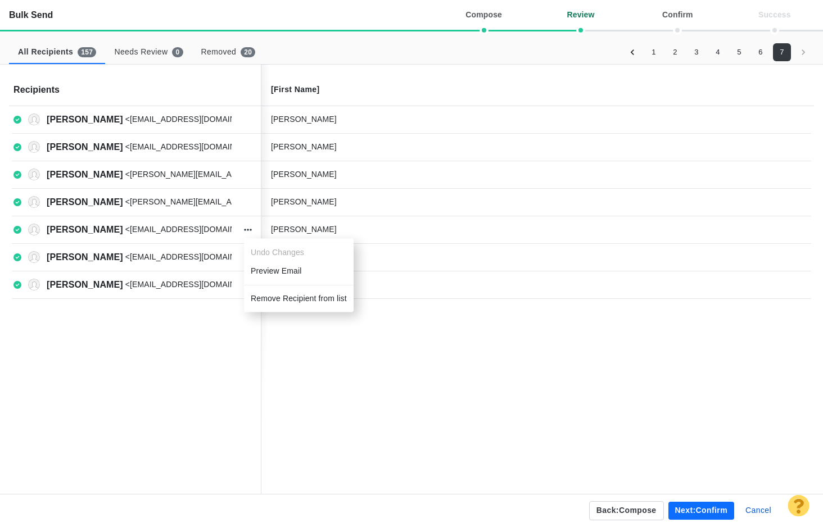
click at [271, 298] on li "Remove Recipient from list" at bounding box center [299, 298] width 110 height 19
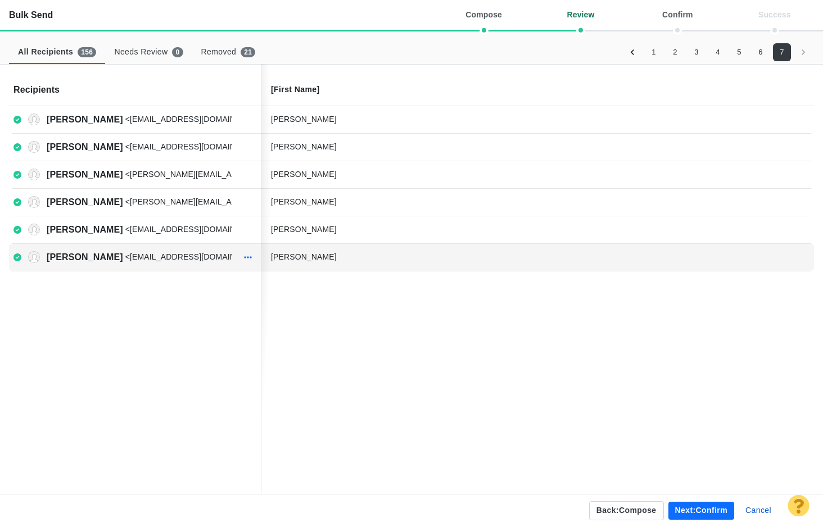
click at [249, 258] on icon "button" at bounding box center [248, 257] width 8 height 9
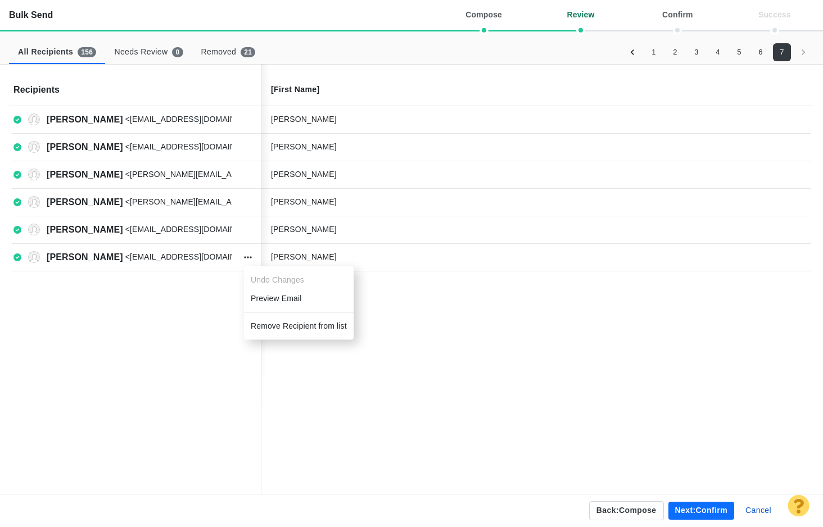
click at [266, 327] on li "Remove Recipient from list" at bounding box center [299, 326] width 110 height 19
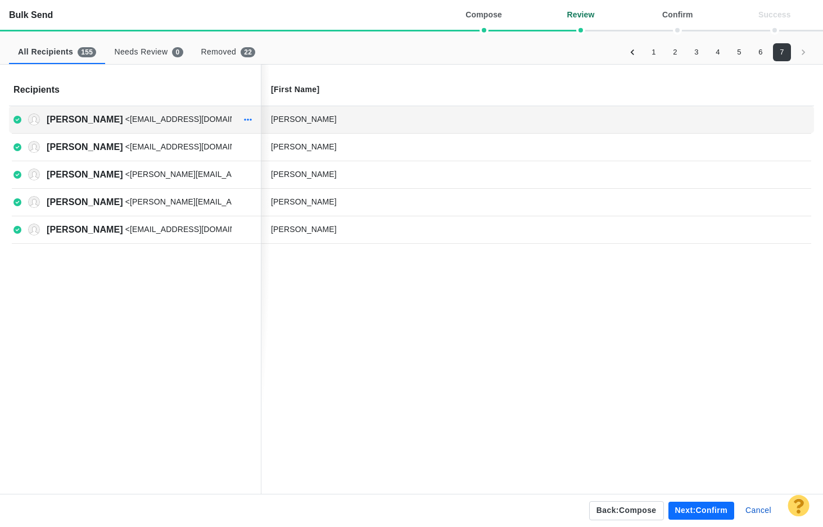
click at [243, 120] on button "button" at bounding box center [248, 120] width 15 height 16
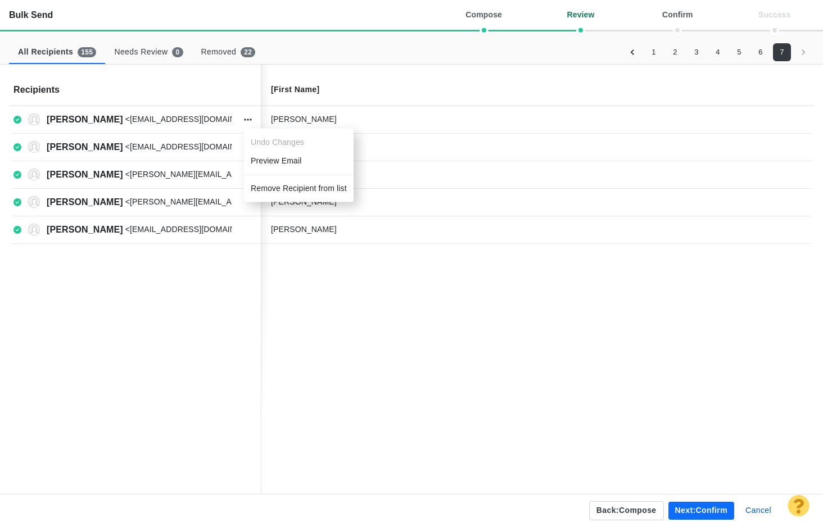
click at [265, 188] on li "Remove Recipient from list" at bounding box center [299, 188] width 110 height 19
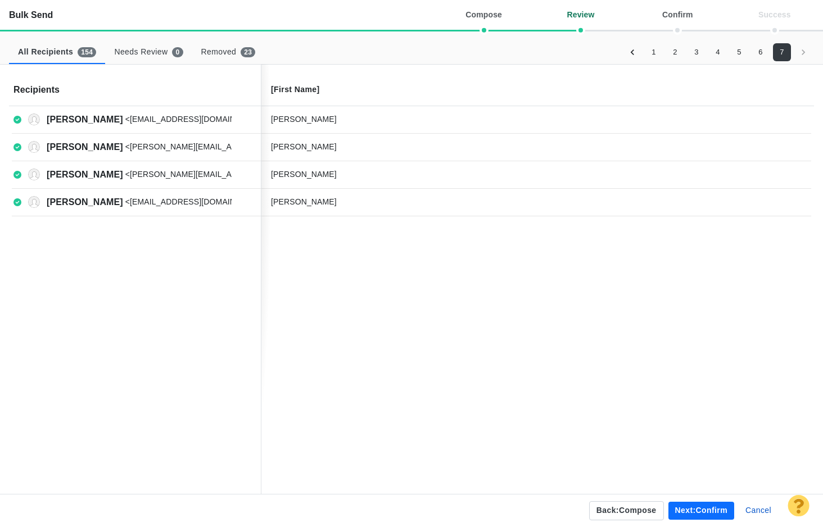
click at [689, 510] on button "Next: confirm" at bounding box center [701, 511] width 66 height 18
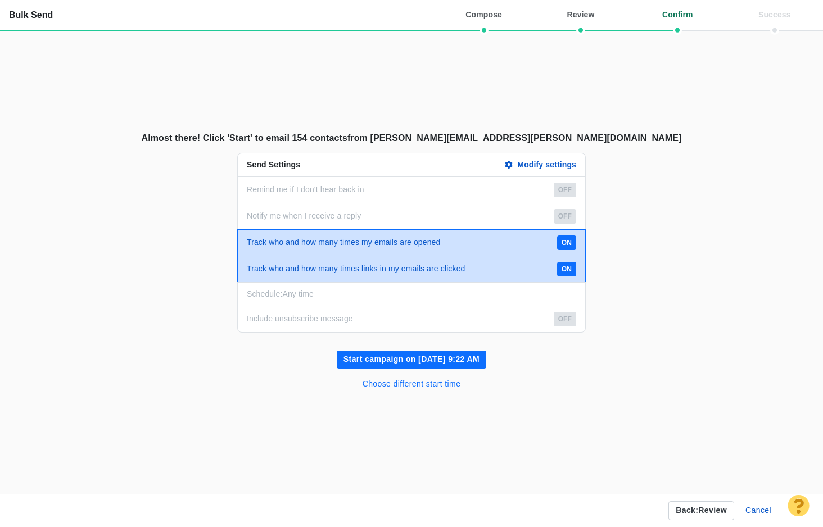
click at [447, 384] on button "Choose different start time" at bounding box center [412, 384] width 112 height 18
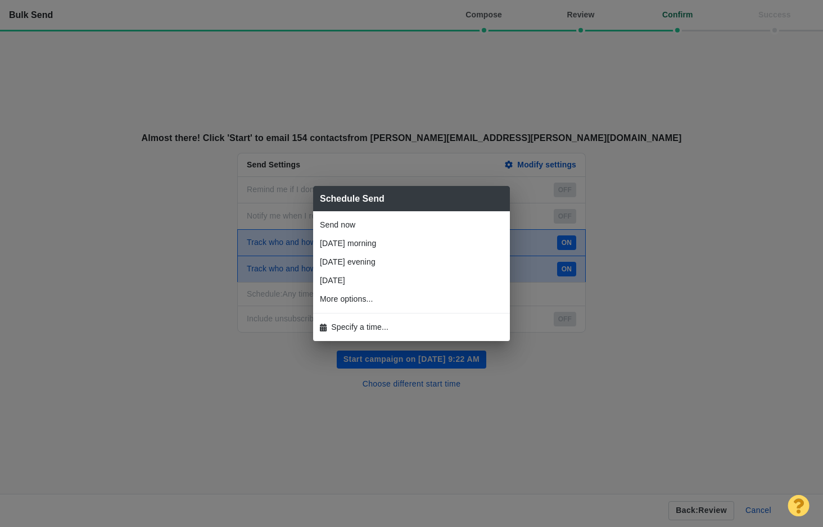
click at [406, 323] on li "Specify a time..." at bounding box center [411, 327] width 197 height 19
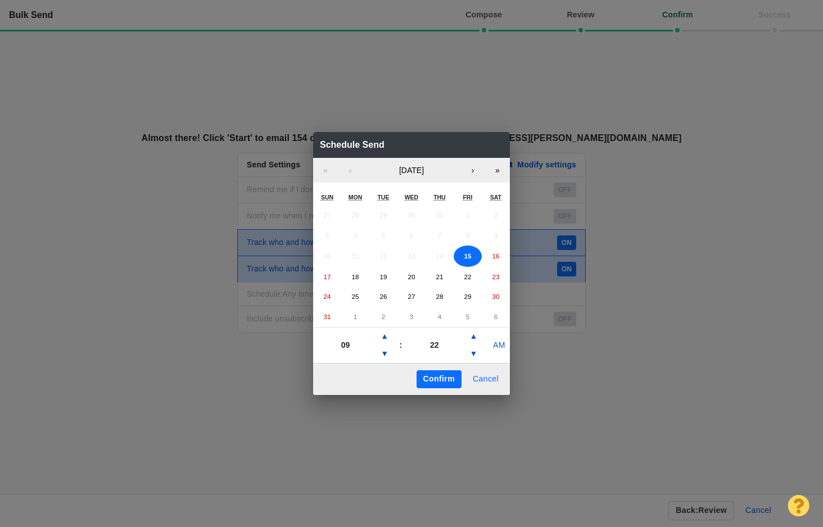
click at [488, 382] on button "Cancel" at bounding box center [485, 379] width 39 height 18
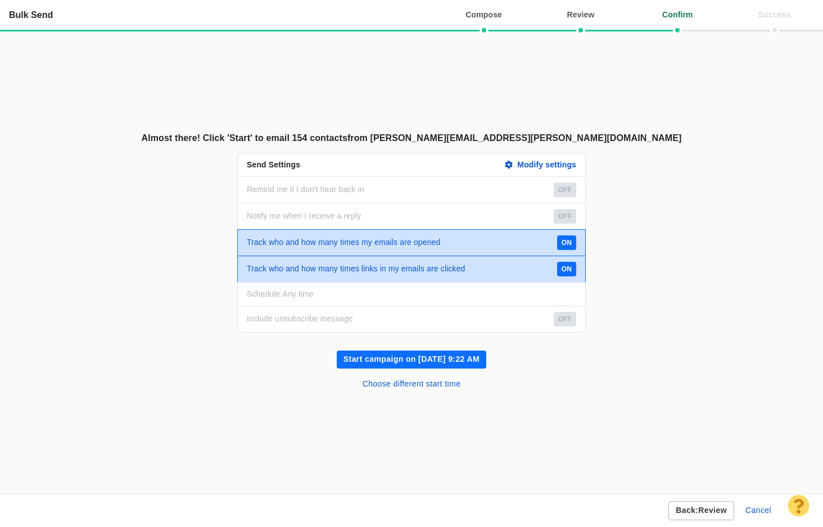
click at [680, 506] on button "Back: review" at bounding box center [701, 510] width 66 height 19
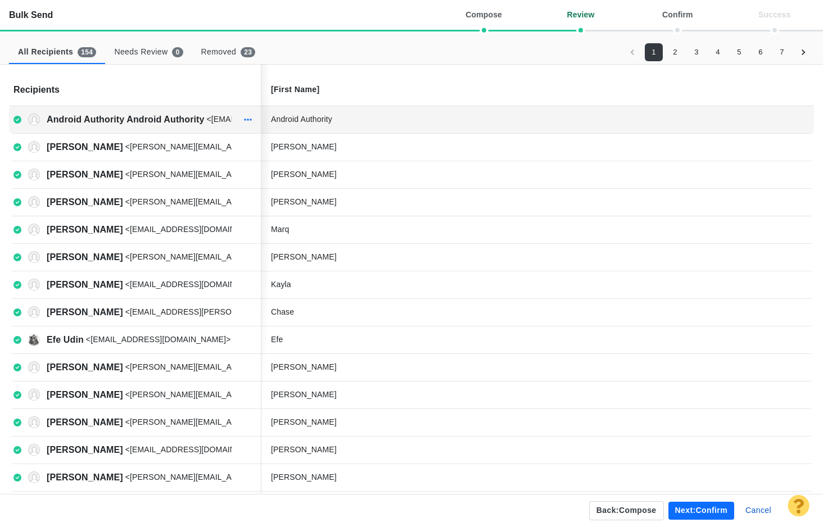
click at [253, 122] on button "button" at bounding box center [248, 120] width 15 height 16
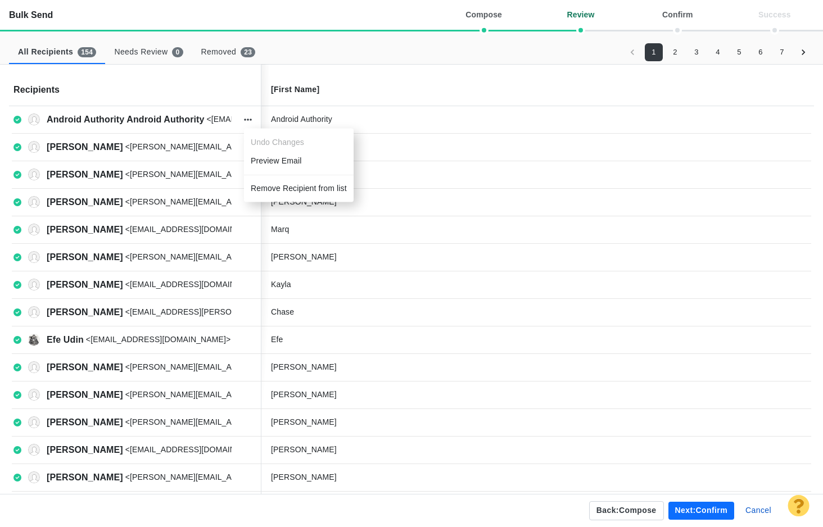
click at [268, 187] on li "Remove Recipient from list" at bounding box center [299, 188] width 110 height 19
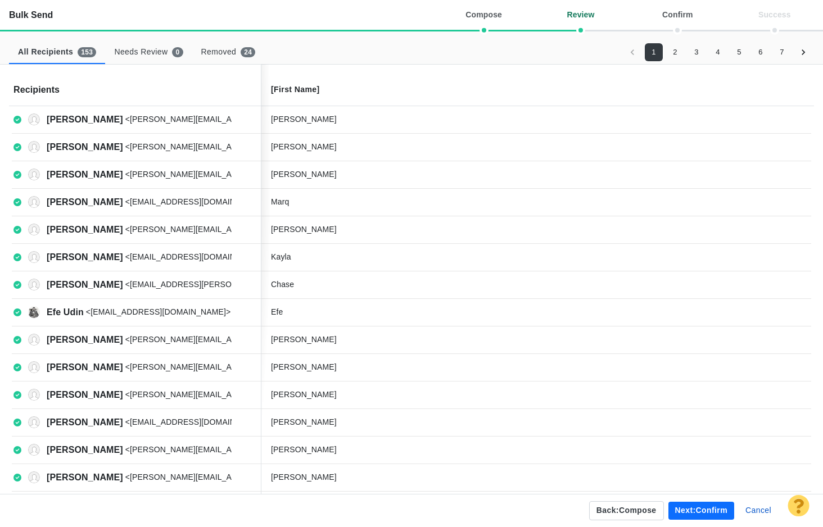
click at [673, 55] on button "2" at bounding box center [675, 52] width 18 height 18
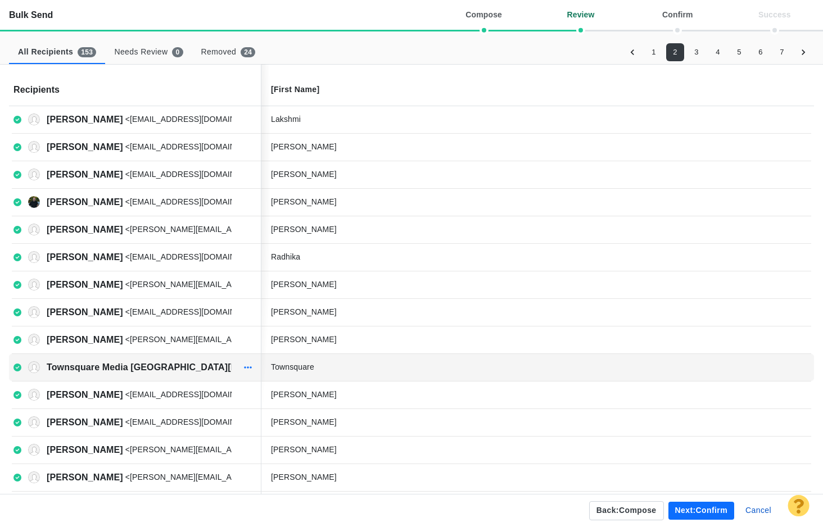
click at [250, 369] on icon "button" at bounding box center [248, 367] width 8 height 9
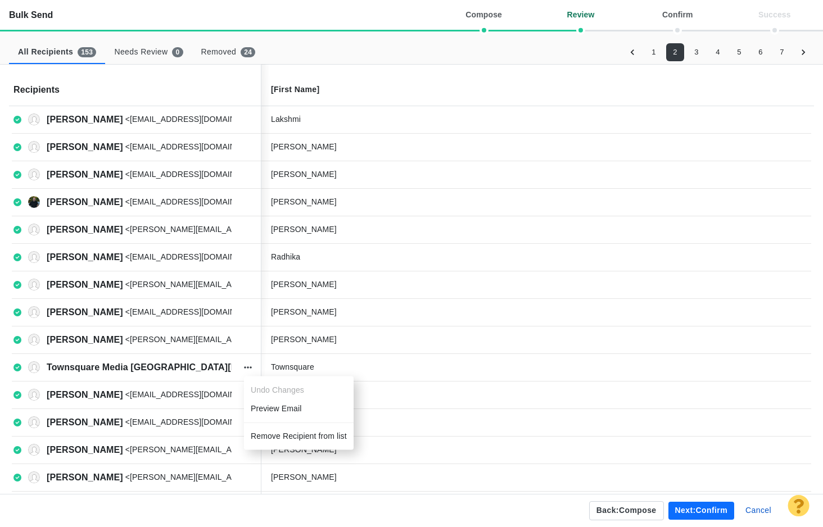
click at [270, 438] on li "Remove Recipient from list" at bounding box center [299, 436] width 110 height 19
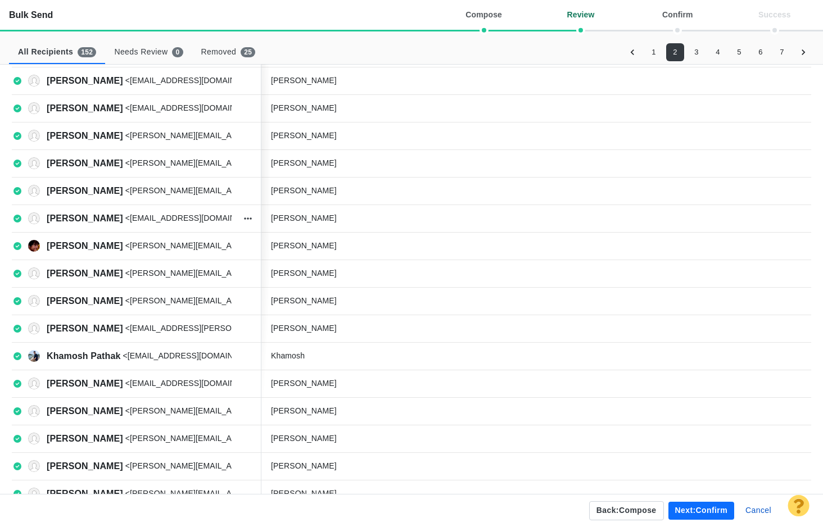
scroll to position [309, 0]
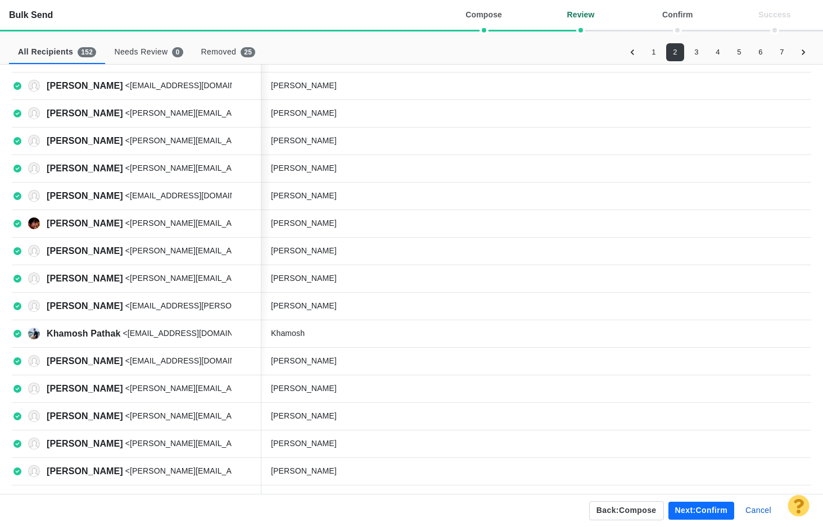
click at [694, 51] on button "3" at bounding box center [696, 52] width 18 height 18
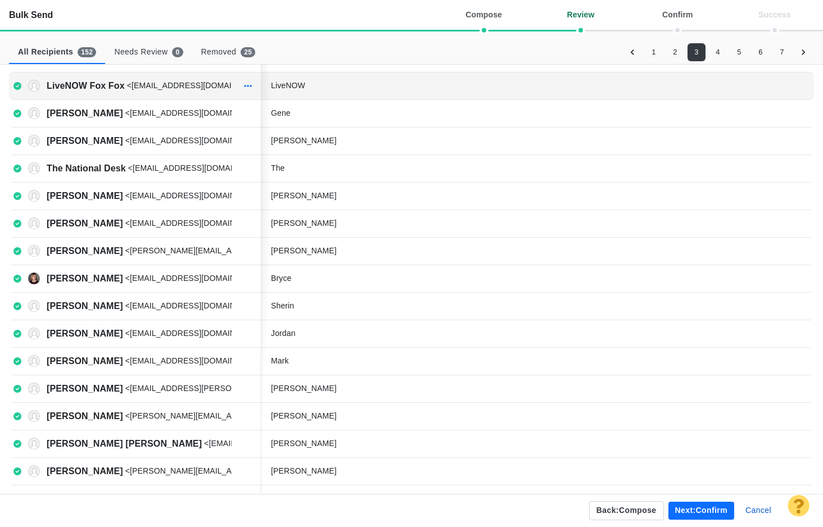
click at [250, 89] on icon "button" at bounding box center [248, 86] width 8 height 9
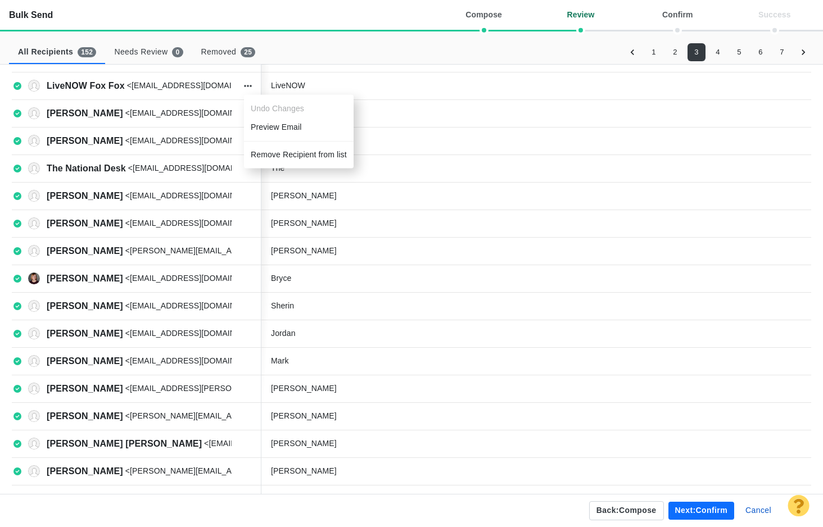
click at [271, 157] on li "Remove Recipient from list" at bounding box center [299, 155] width 110 height 19
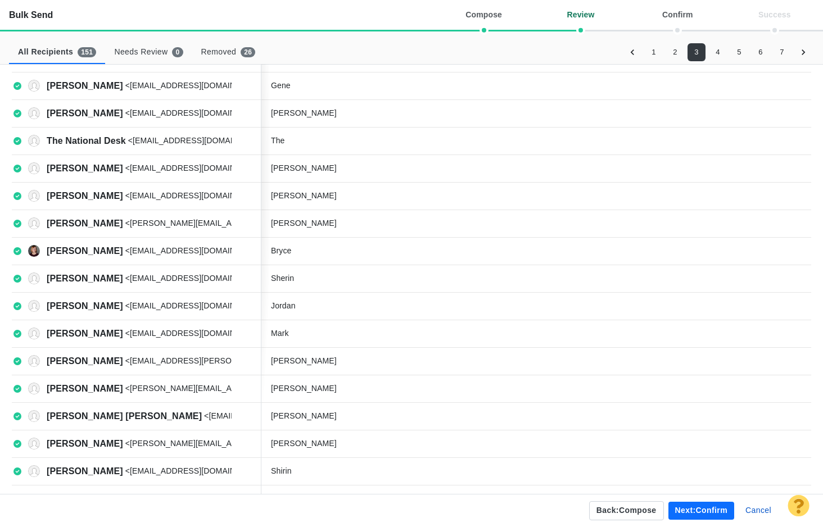
click at [716, 52] on button "4" at bounding box center [718, 52] width 18 height 18
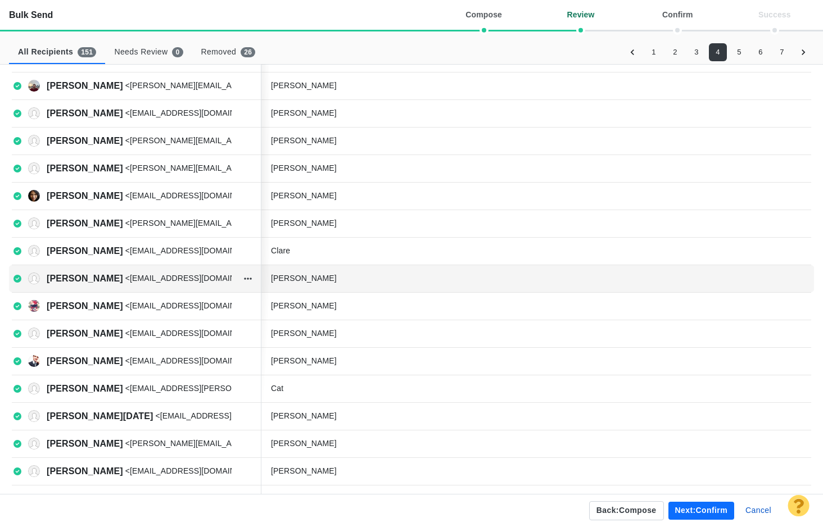
scroll to position [0, 0]
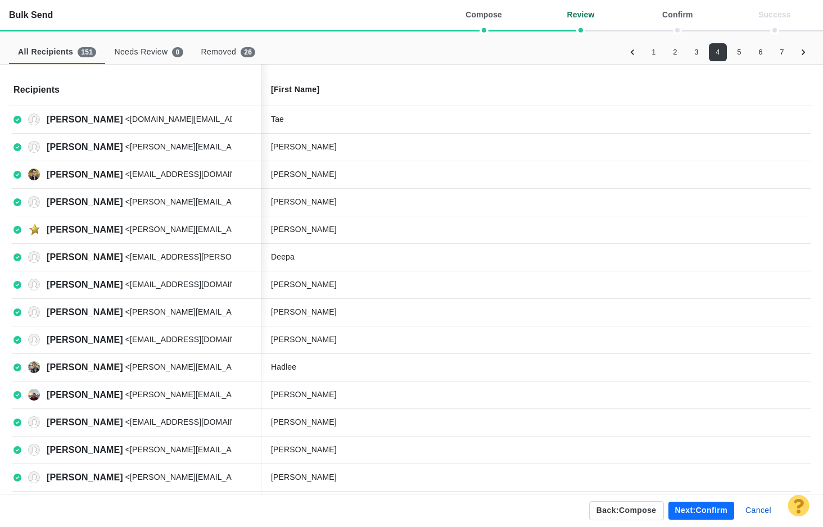
click at [737, 50] on button "5" at bounding box center [739, 52] width 18 height 18
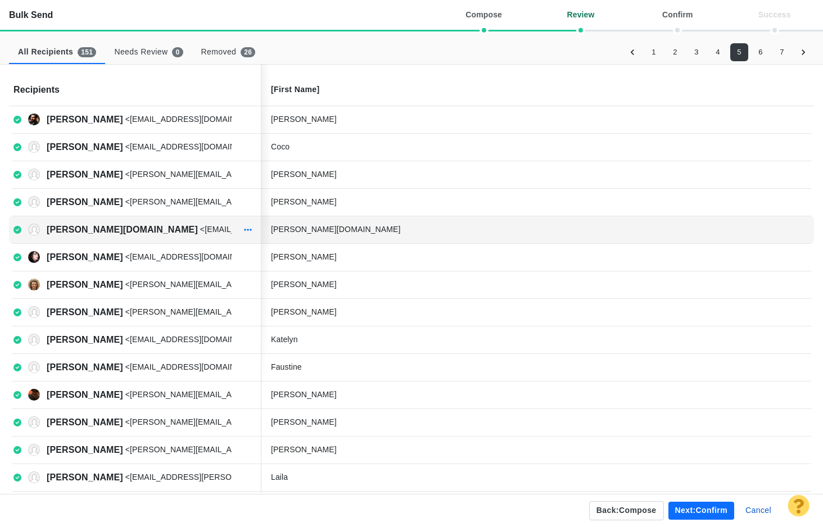
click at [245, 229] on icon "button" at bounding box center [248, 230] width 8 height 2
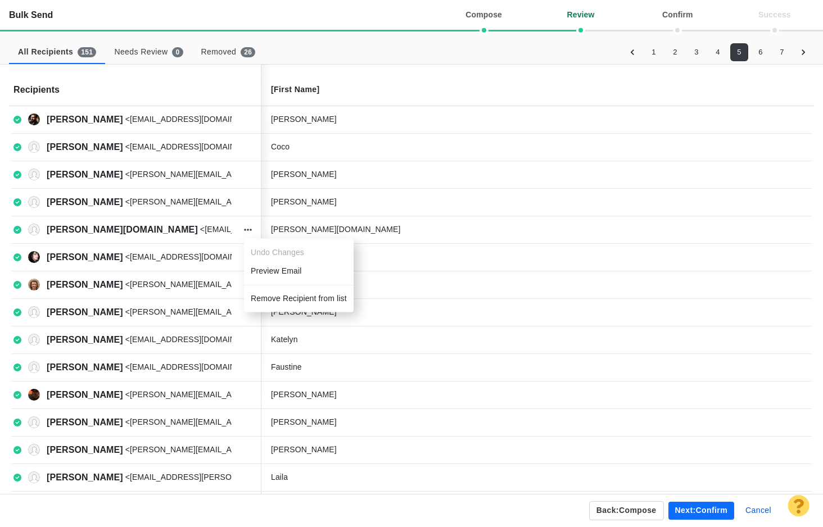
click at [282, 296] on li "Remove Recipient from list" at bounding box center [299, 298] width 110 height 19
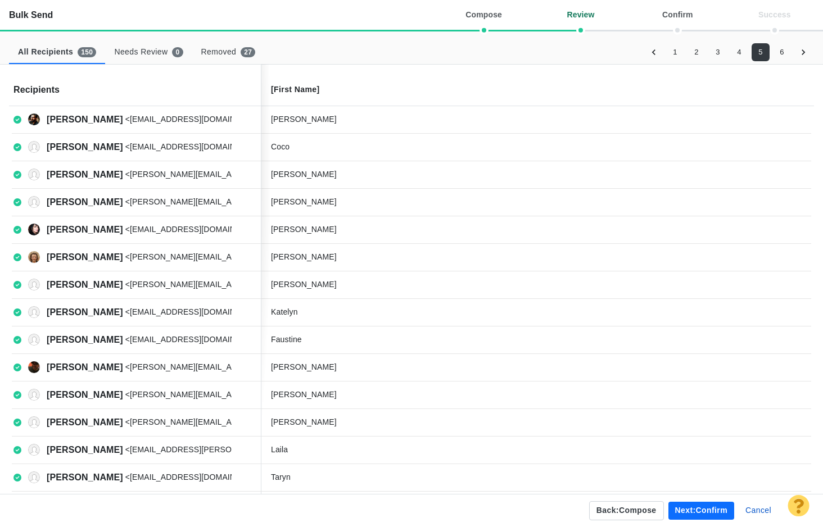
click at [780, 56] on button "6" at bounding box center [782, 52] width 18 height 18
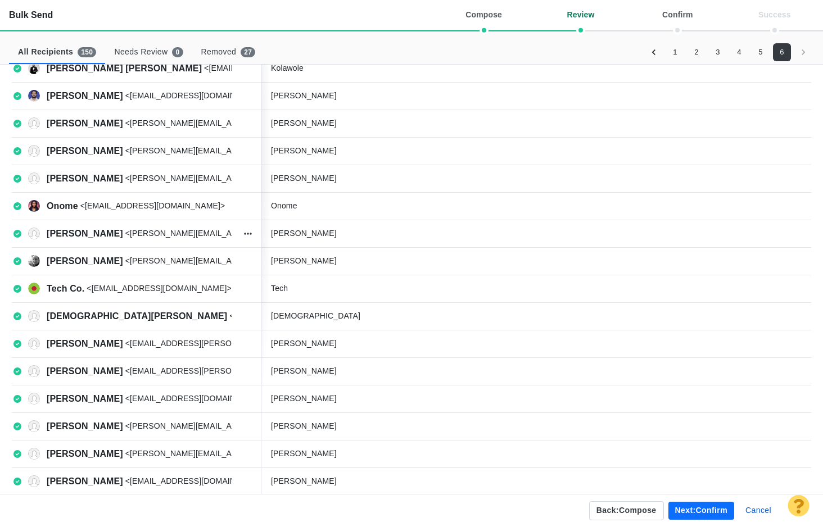
scroll to position [309, 0]
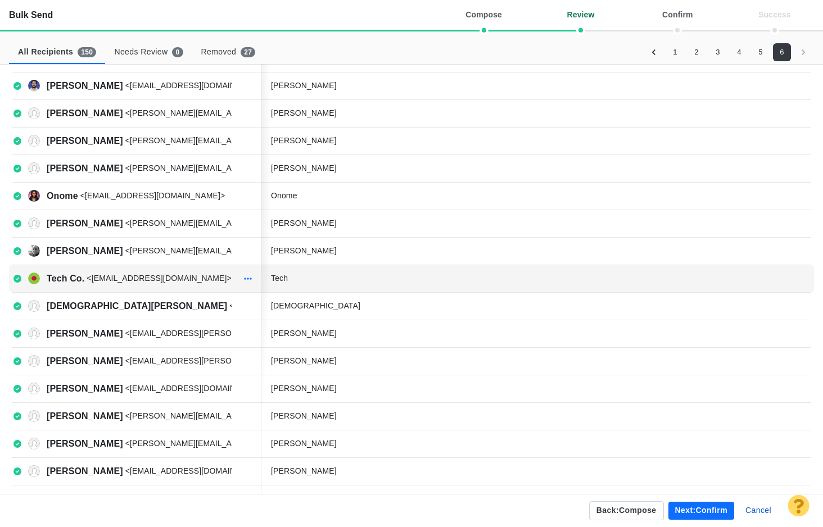
click at [247, 278] on icon "button" at bounding box center [248, 279] width 8 height 2
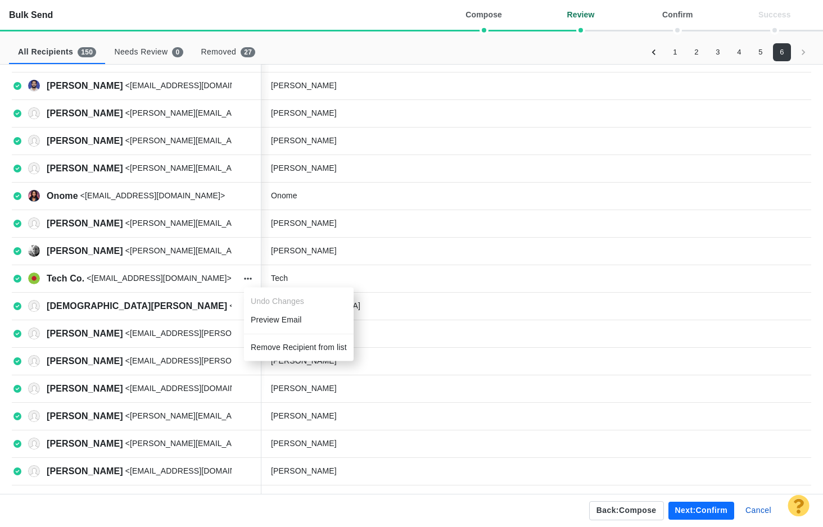
click at [260, 345] on li "Remove Recipient from list" at bounding box center [299, 347] width 110 height 19
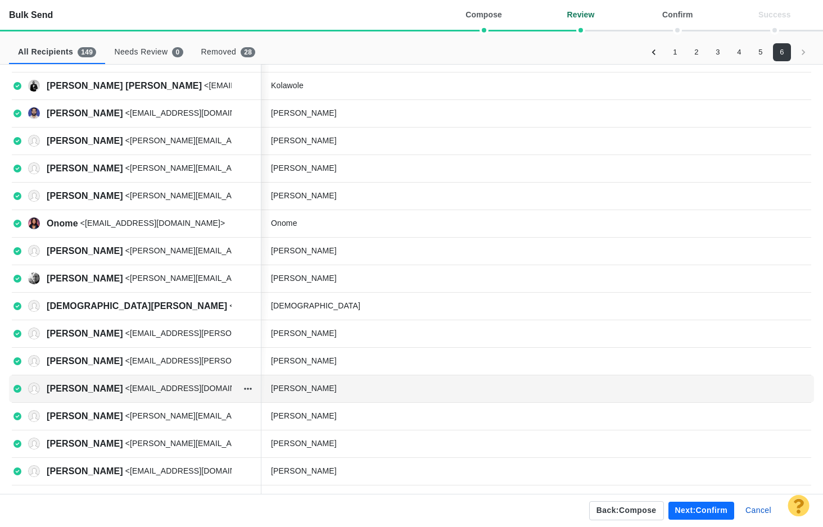
scroll to position [0, 0]
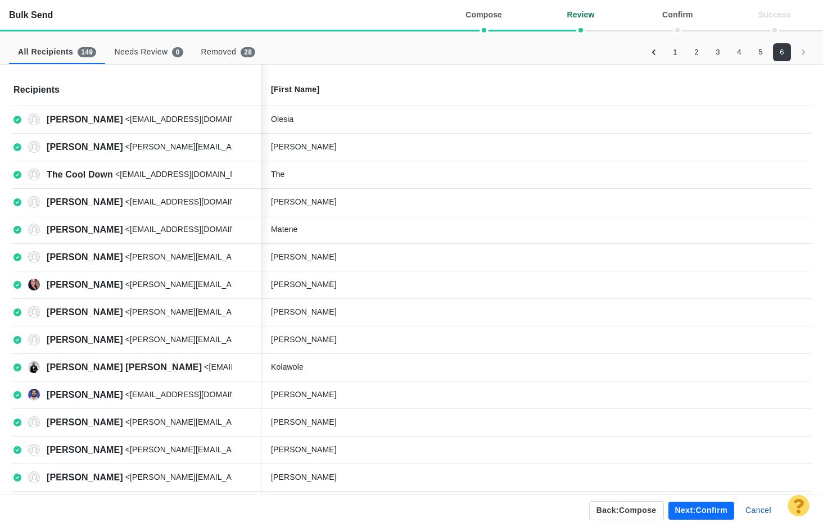
click at [696, 505] on button "Next: confirm" at bounding box center [701, 511] width 66 height 18
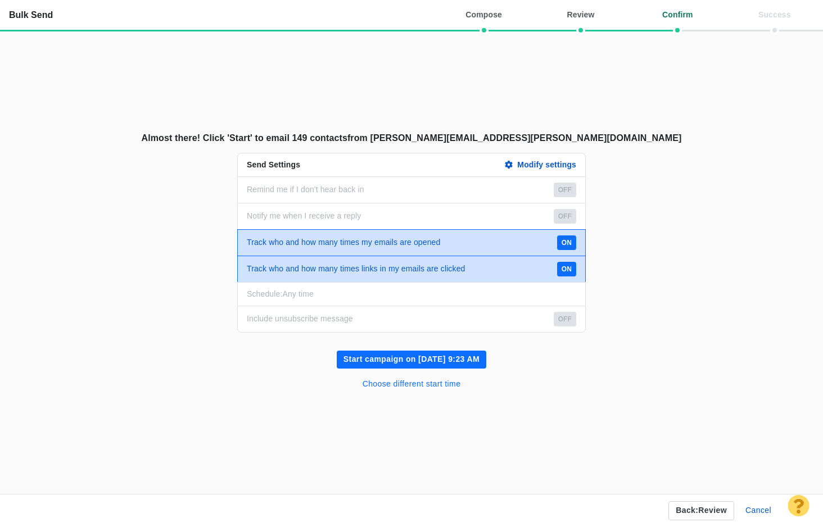
click at [436, 387] on button "Choose different start time" at bounding box center [412, 384] width 112 height 18
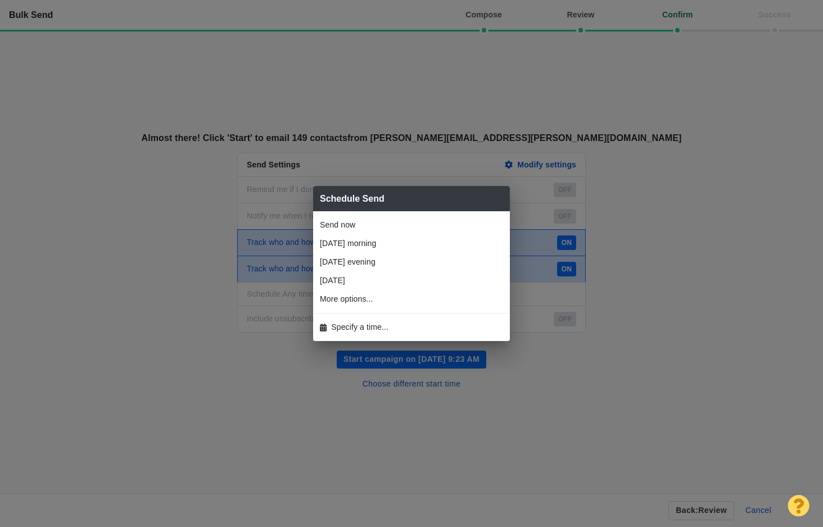
click at [648, 406] on div "Schedule Send Send now [DATE] morning [DATE] evening [DATE] 1 hour from now 2 h…" at bounding box center [411, 263] width 823 height 527
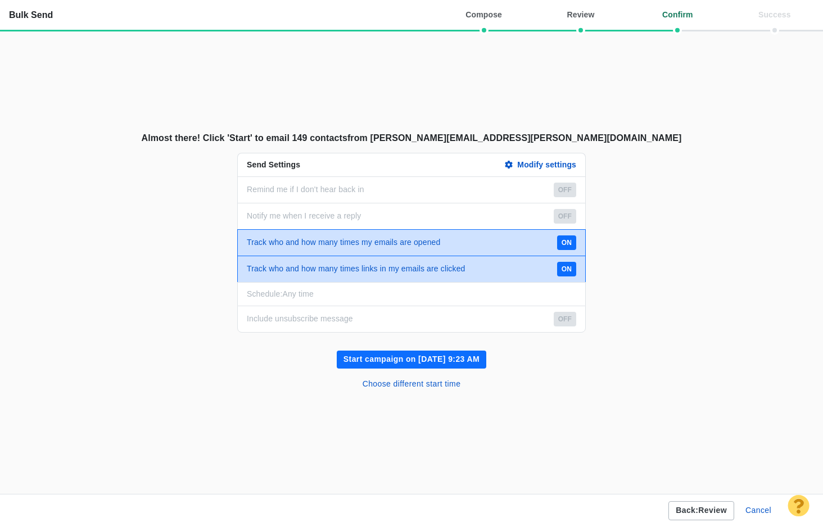
click at [717, 510] on button "Back: review" at bounding box center [701, 510] width 66 height 19
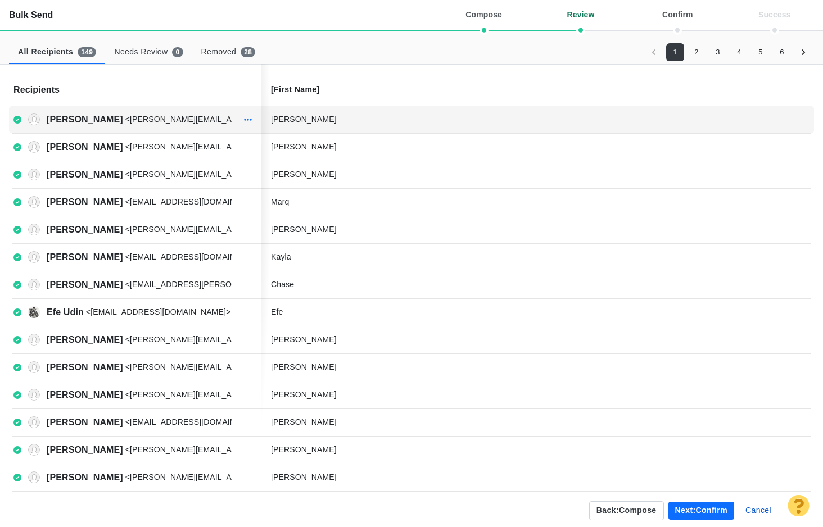
click at [244, 118] on icon "button" at bounding box center [248, 119] width 8 height 9
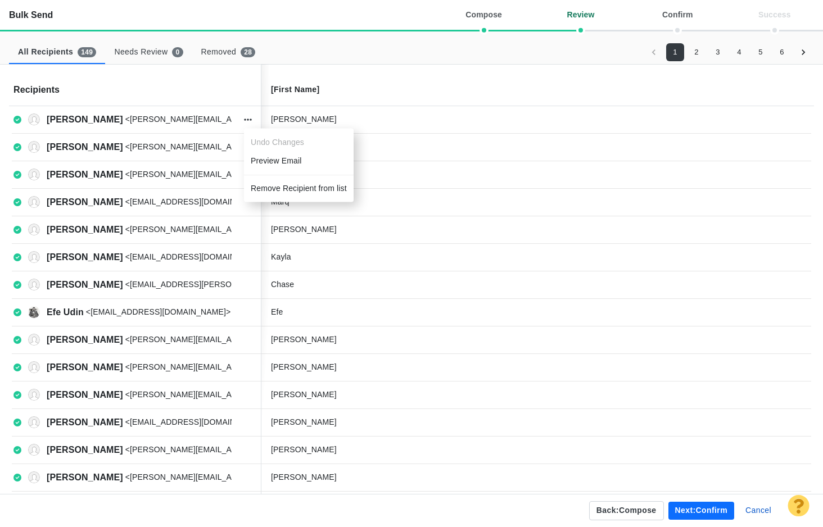
click at [268, 161] on li "Preview Email" at bounding box center [299, 163] width 110 height 23
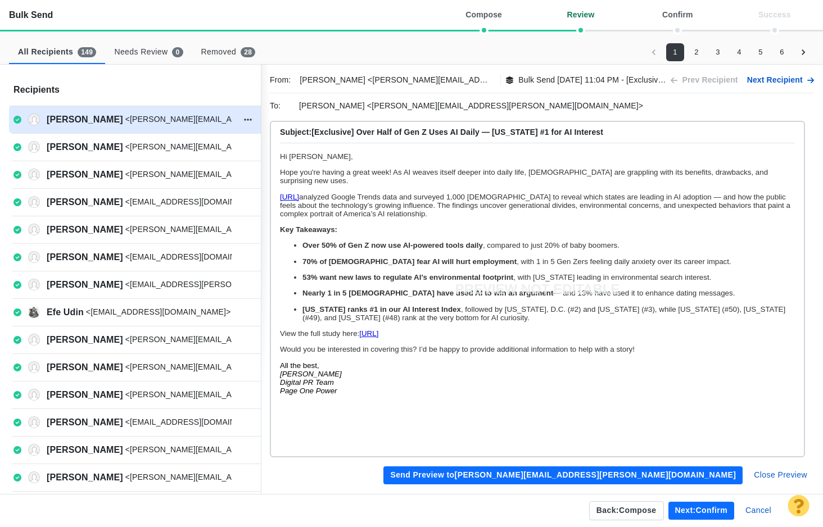
click at [654, 377] on p "All the best, [PERSON_NAME] Digital PR Team Page One Power" at bounding box center [537, 378] width 515 height 34
click at [772, 476] on button "Close Preview" at bounding box center [780, 476] width 67 height 18
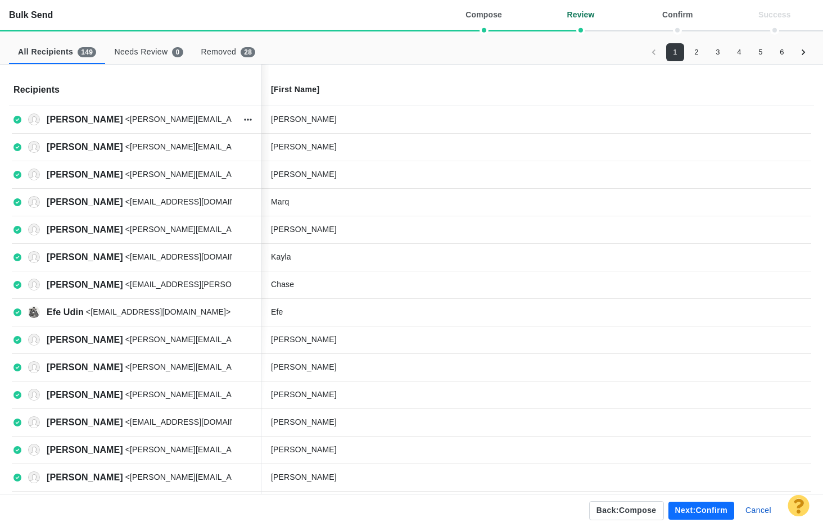
click at [712, 513] on button "Next: confirm" at bounding box center [701, 511] width 66 height 18
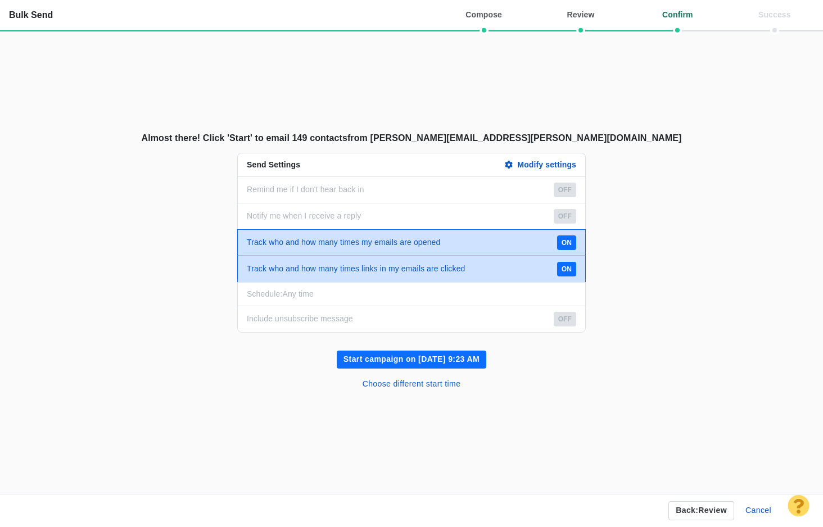
click at [477, 359] on button "Start campaign on [DATE] 9:23 AM" at bounding box center [412, 360] width 150 height 18
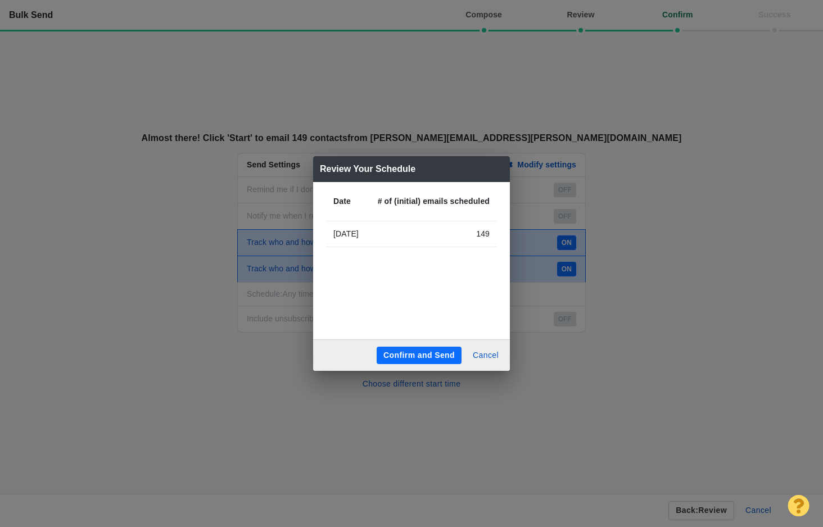
click at [438, 354] on button "Confirm and Send" at bounding box center [419, 356] width 85 height 18
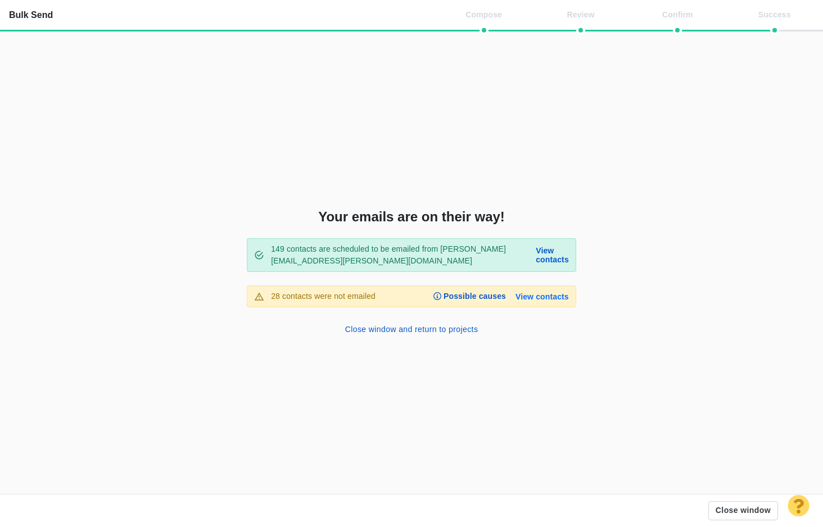
click at [545, 296] on link "View contacts" at bounding box center [541, 297] width 53 height 10
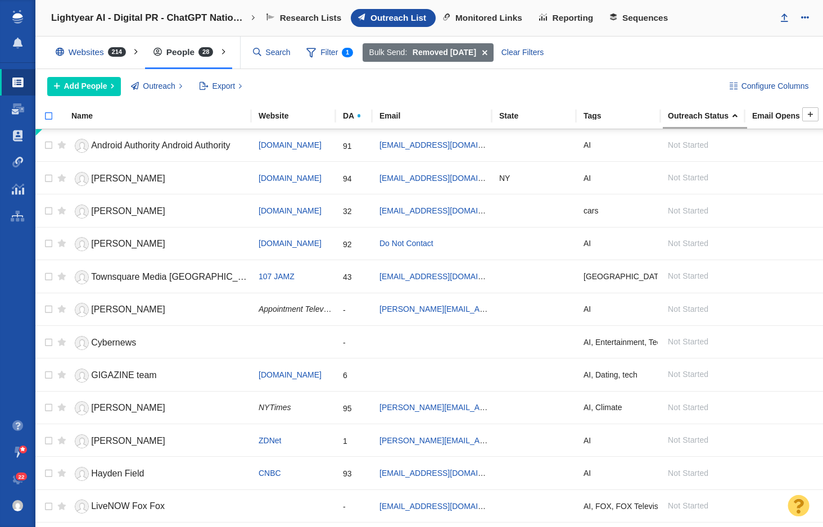
click at [47, 114] on input "checkbox" at bounding box center [43, 122] width 17 height 25
checkbox input "true"
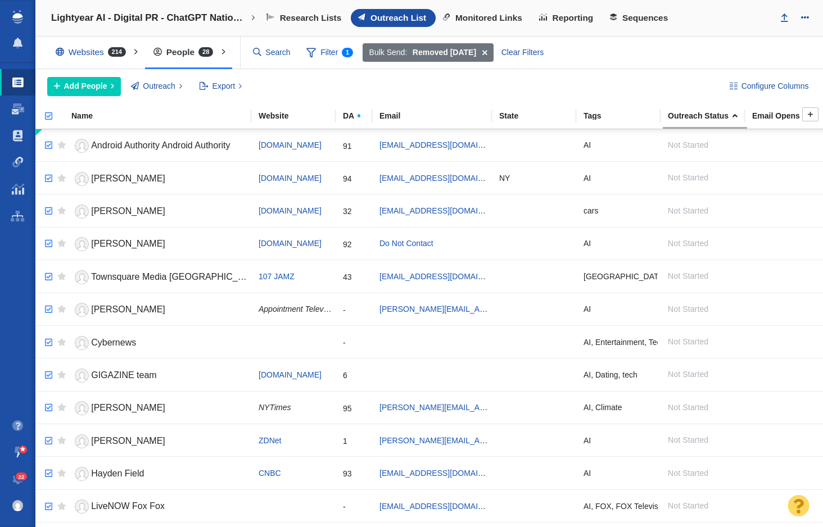
checkbox input "true"
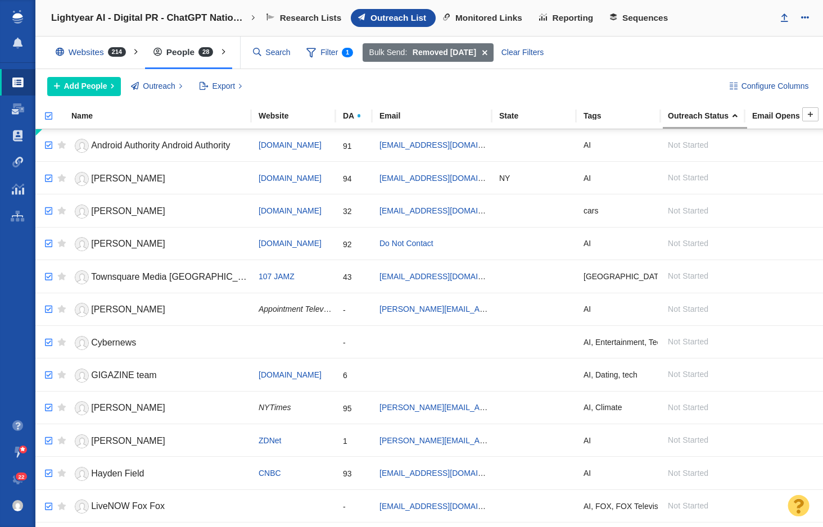
checkbox input "true"
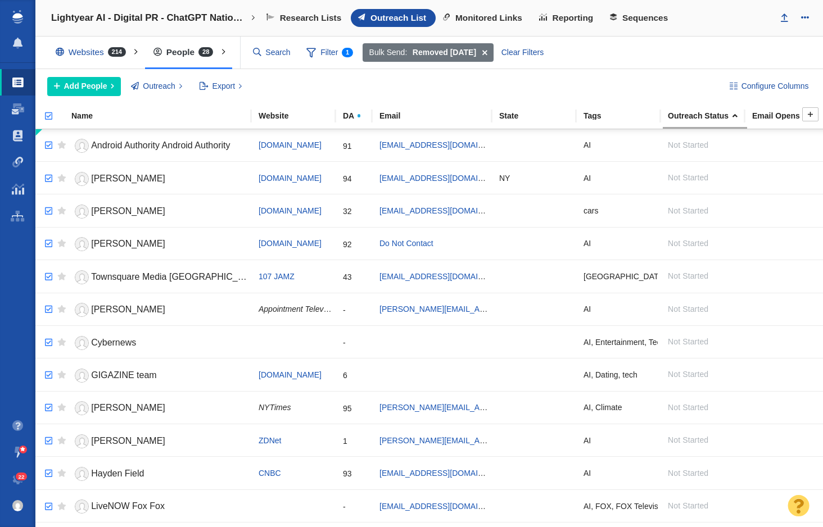
checkbox input "true"
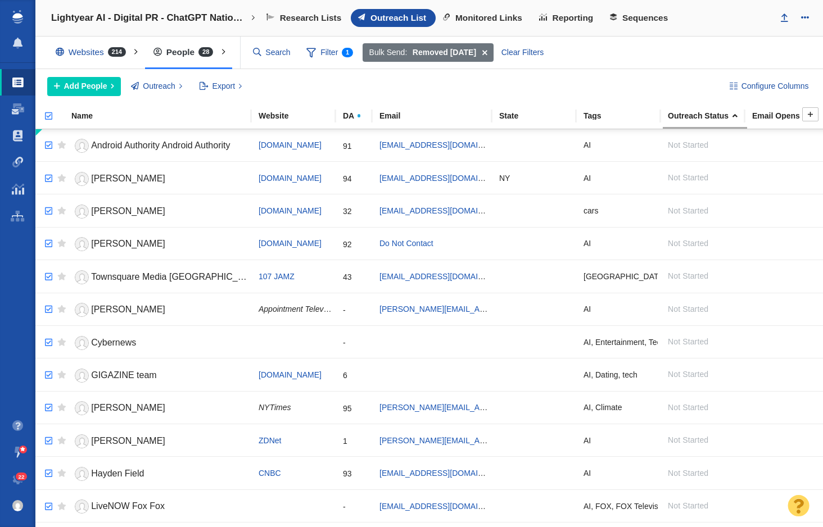
checkbox input "true"
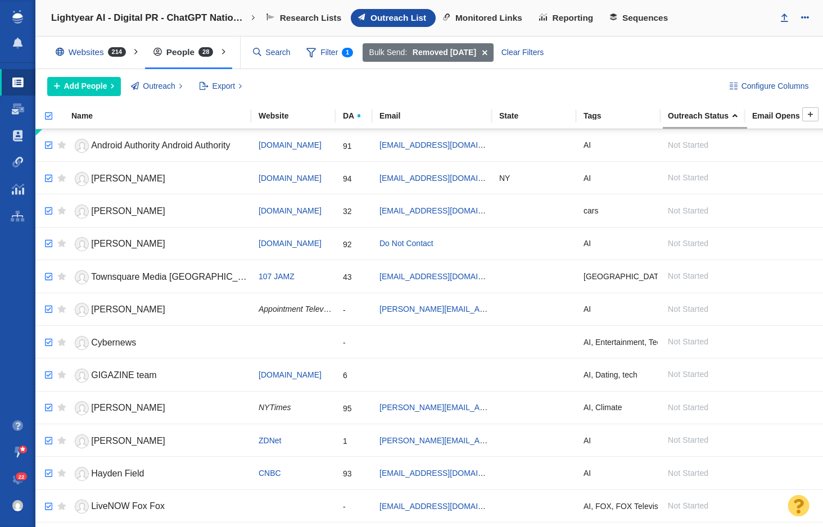
checkbox input "true"
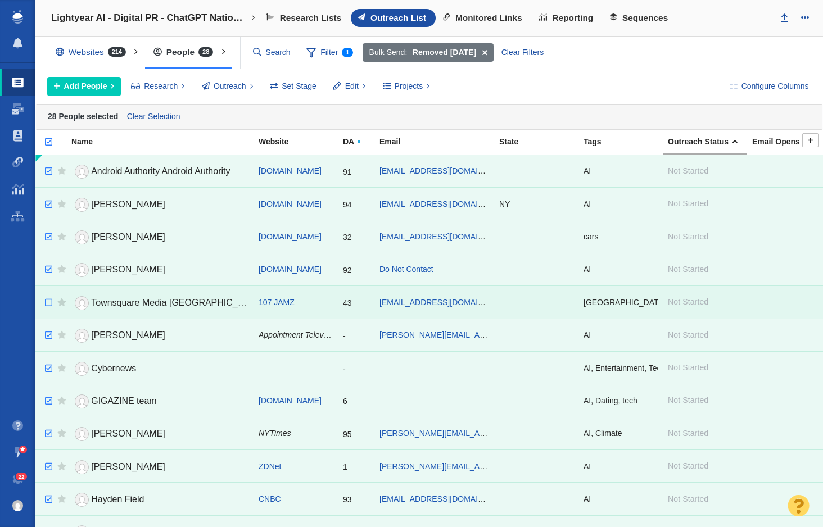
checkbox input "false"
click at [49, 302] on input "checkbox" at bounding box center [47, 303] width 17 height 25
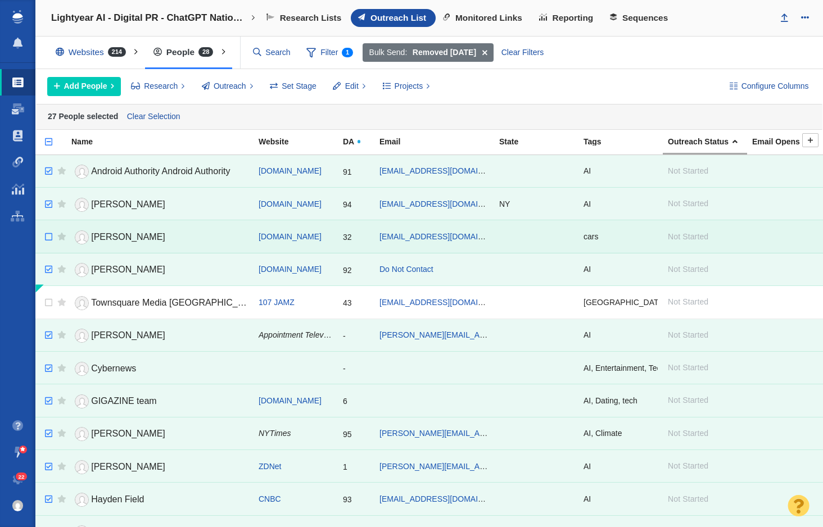
checkbox input "false"
click at [48, 240] on input "checkbox" at bounding box center [47, 237] width 17 height 25
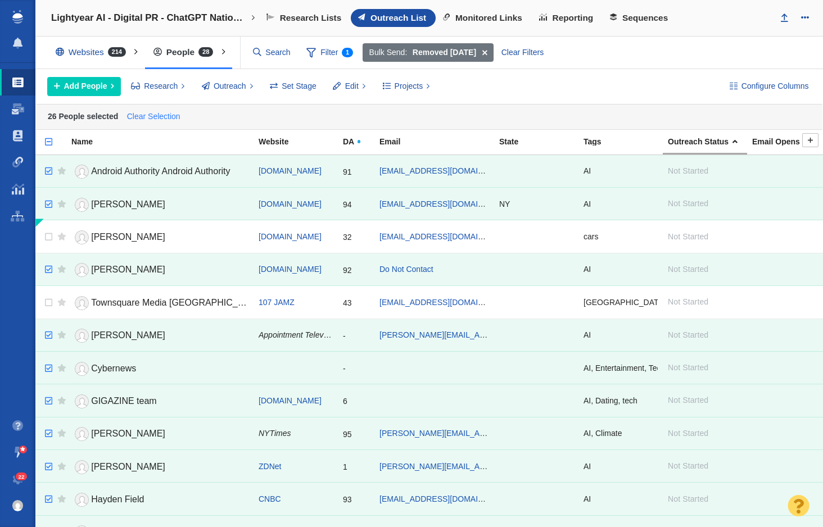
click at [147, 120] on link "Clear Selection" at bounding box center [153, 116] width 58 height 17
checkbox input "false"
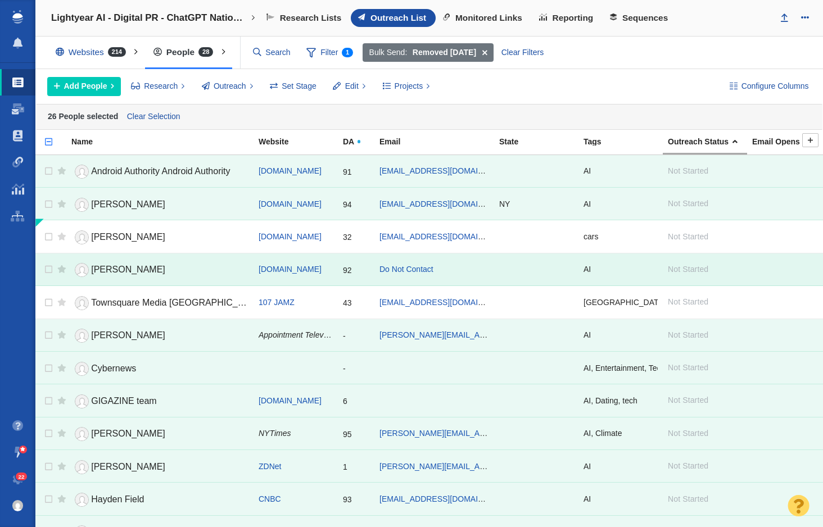
checkbox input "false"
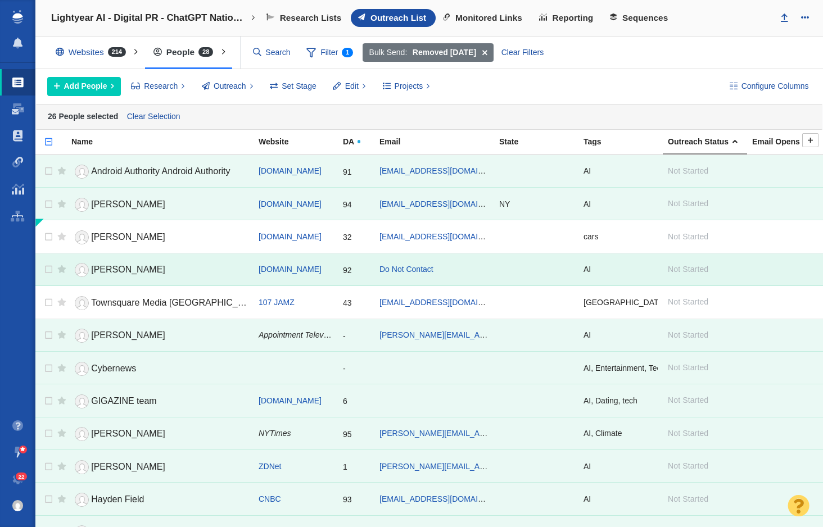
checkbox input "false"
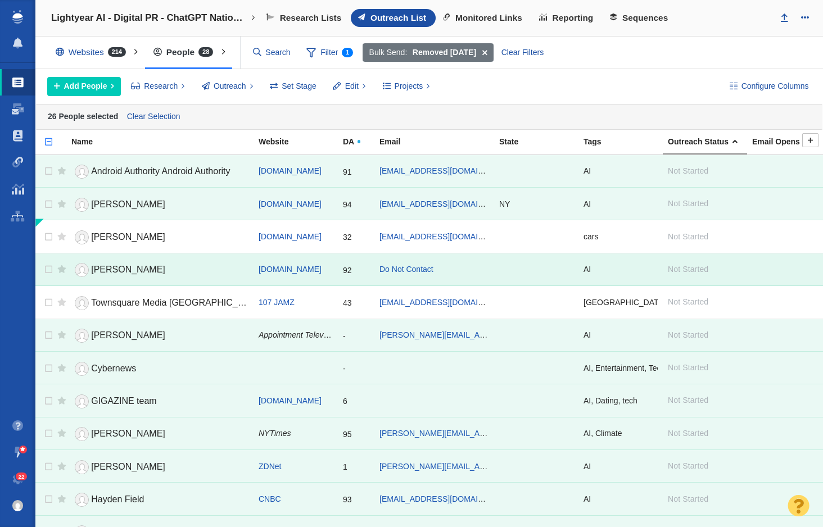
checkbox input "false"
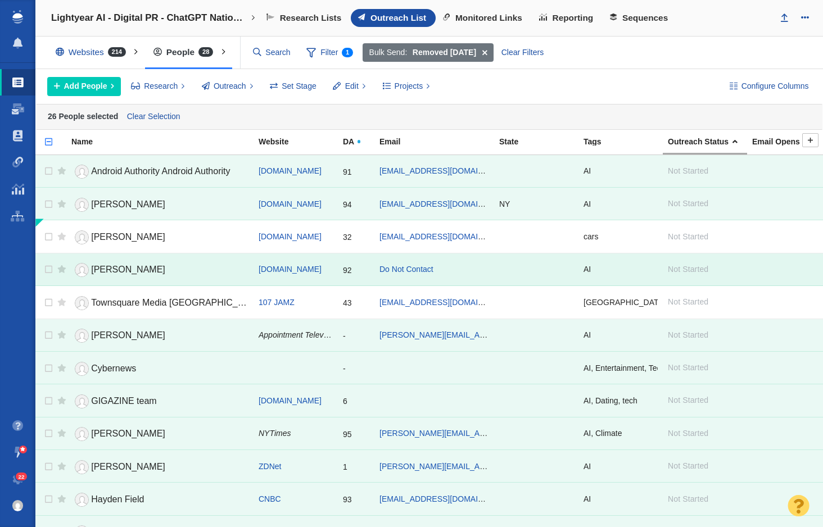
checkbox input "false"
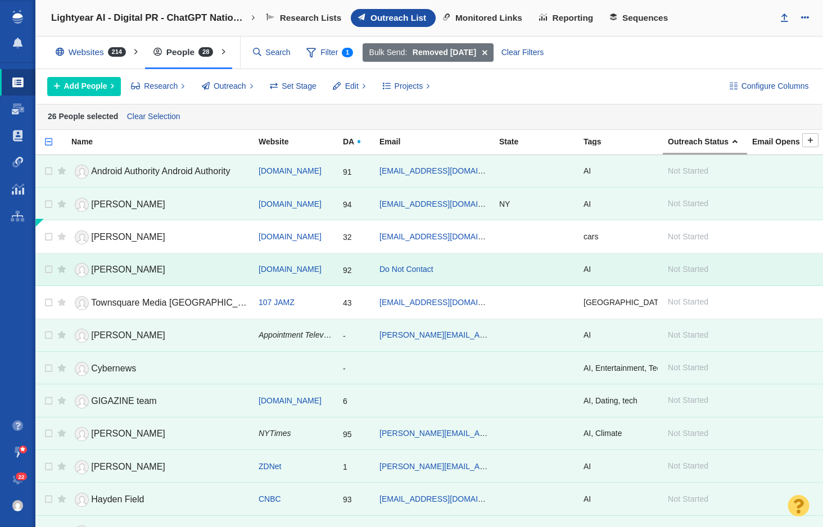
checkbox input "false"
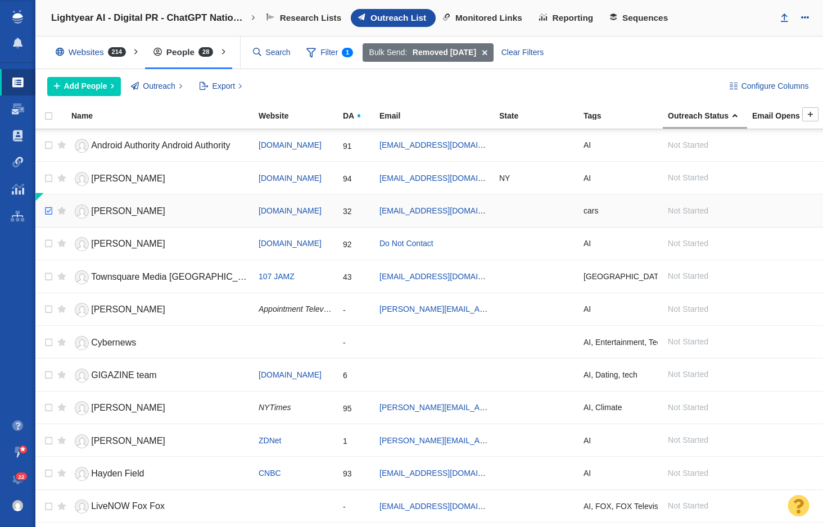
checkbox input "true"
click at [49, 211] on input "checkbox" at bounding box center [47, 211] width 17 height 25
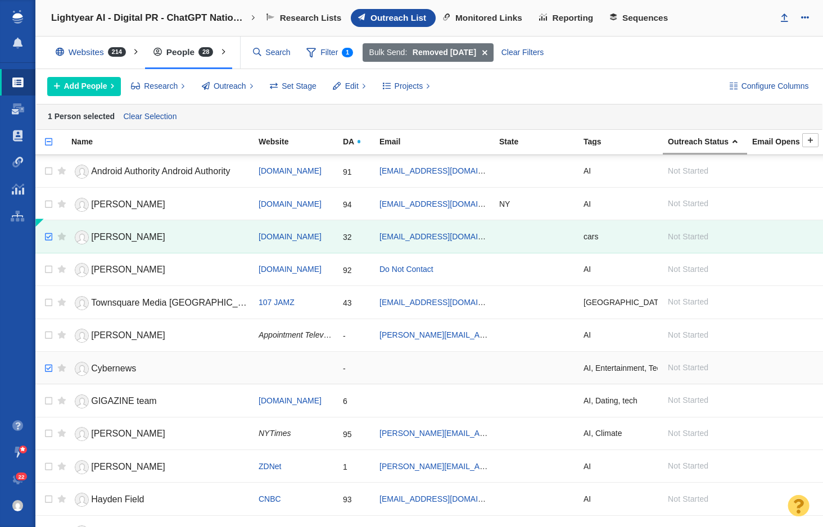
checkbox input "true"
click at [47, 368] on input "checkbox" at bounding box center [47, 368] width 17 height 25
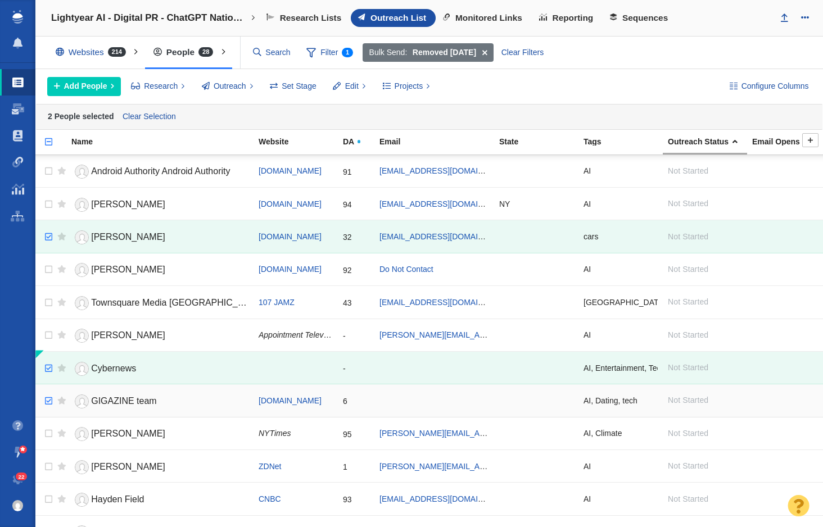
checkbox input "true"
click at [49, 400] on input "checkbox" at bounding box center [47, 401] width 17 height 25
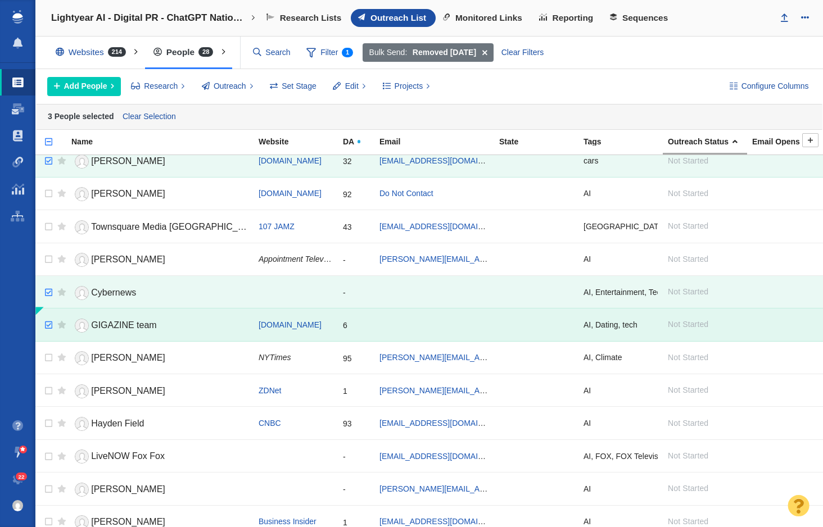
scroll to position [225, 0]
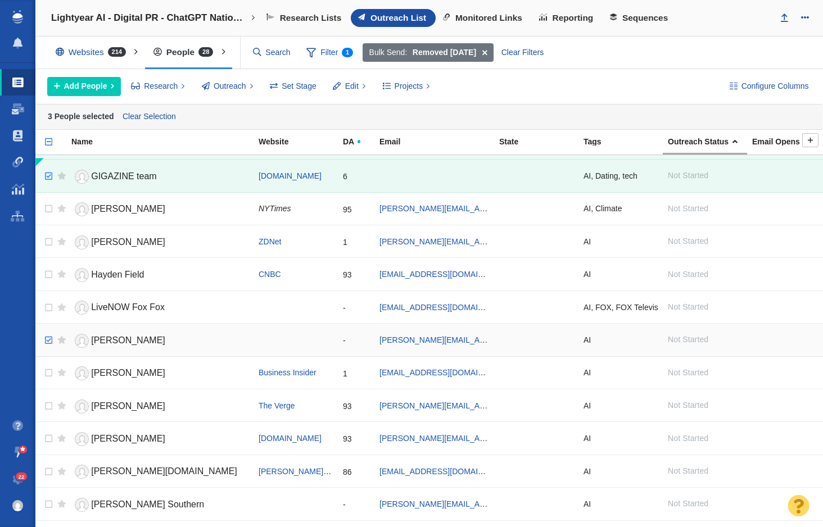
checkbox input "true"
click at [51, 341] on input "checkbox" at bounding box center [47, 340] width 17 height 25
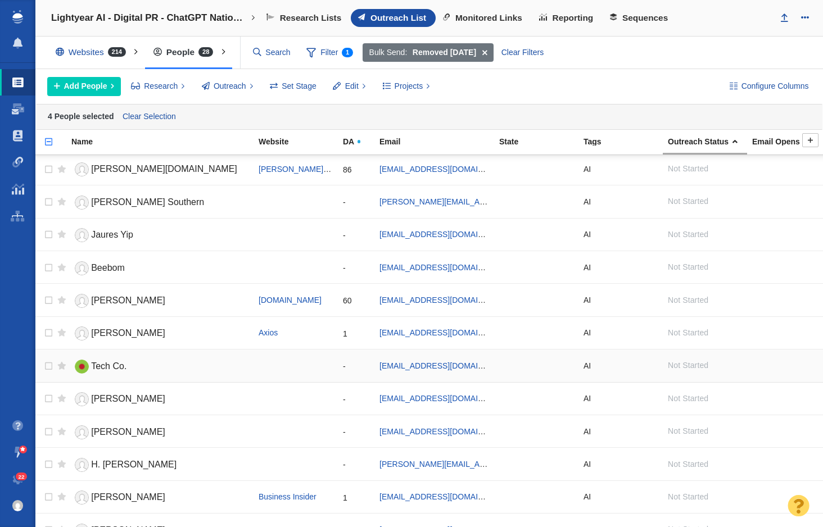
scroll to position [490, 0]
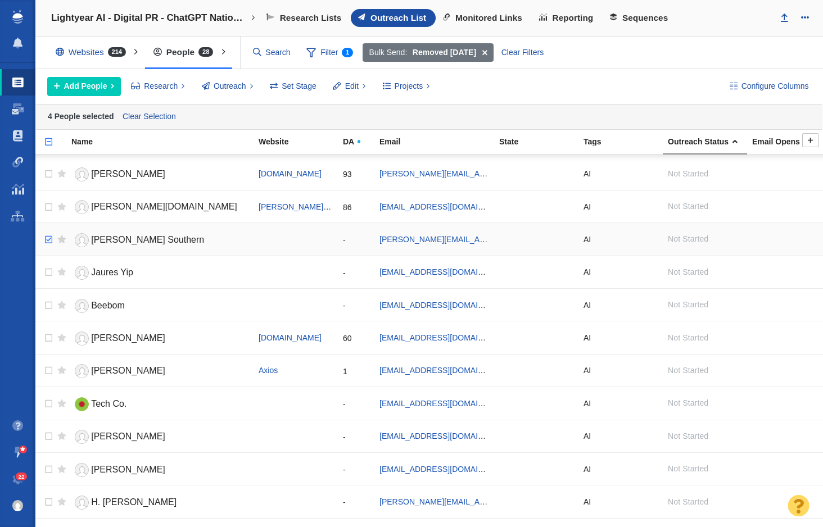
checkbox input "true"
click at [46, 237] on input "checkbox" at bounding box center [47, 240] width 17 height 25
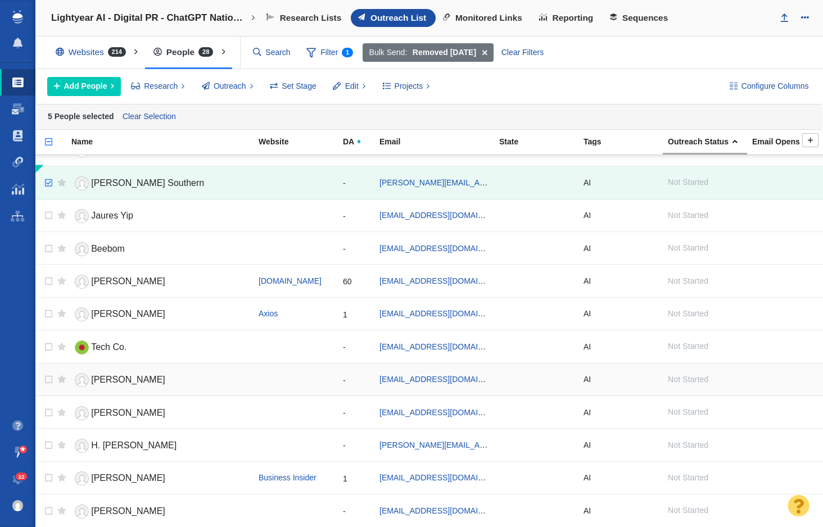
scroll to position [547, 0]
click at [397, 88] on span "Projects" at bounding box center [409, 86] width 29 height 12
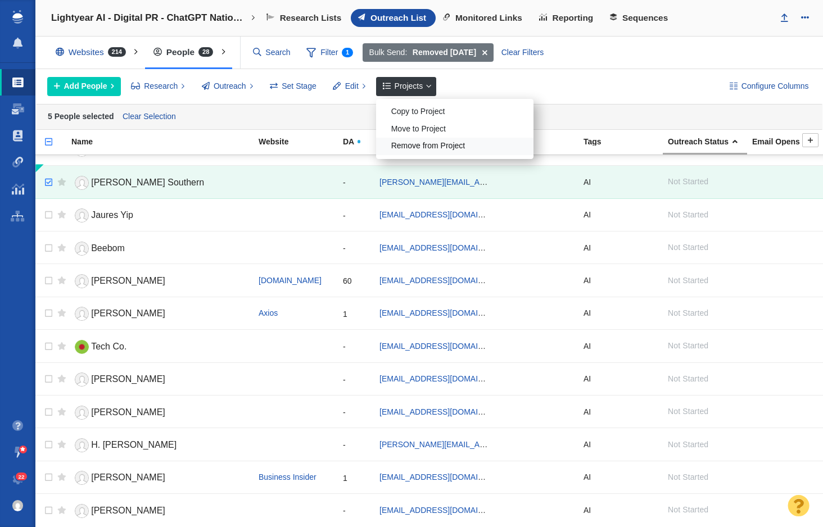
click at [417, 144] on div "Remove from Project" at bounding box center [454, 146] width 157 height 17
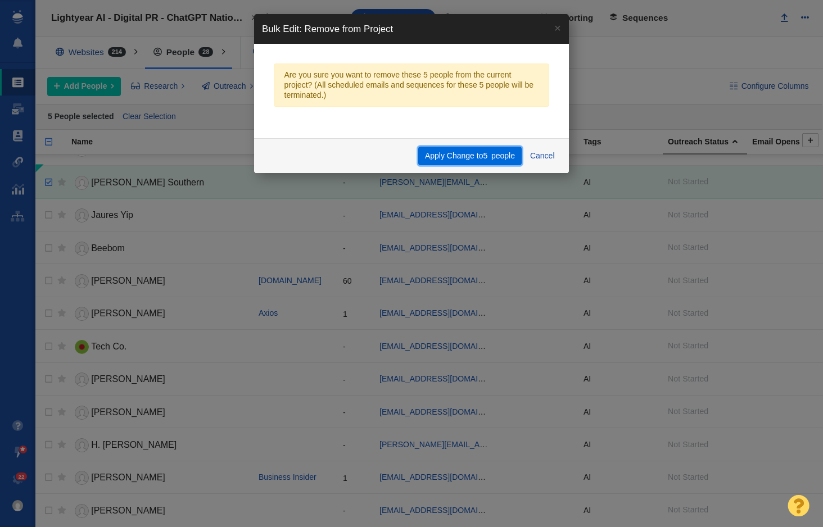
click at [489, 154] on button "Apply Change to 5 people" at bounding box center [469, 156] width 103 height 19
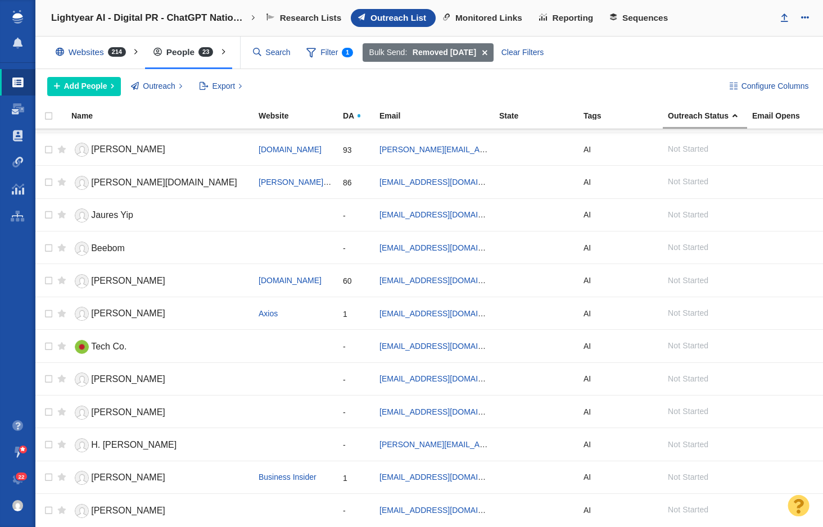
scroll to position [0, 0]
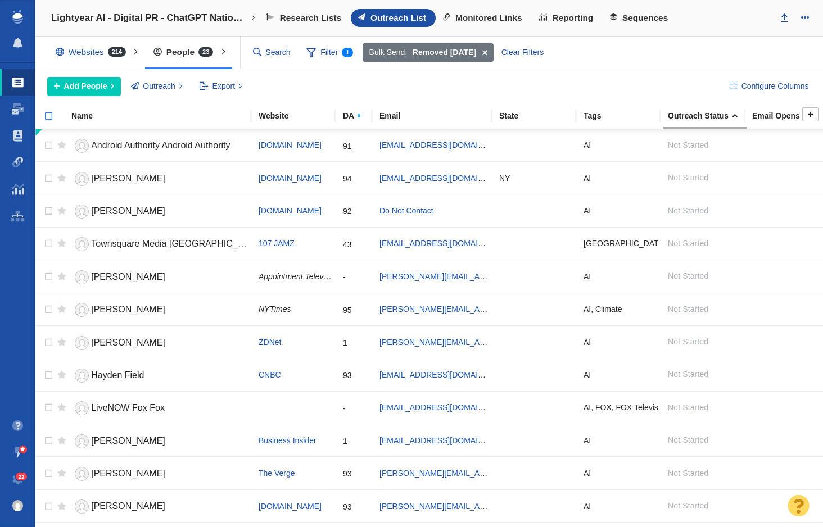
click at [48, 116] on input "checkbox" at bounding box center [43, 122] width 17 height 25
checkbox input "true"
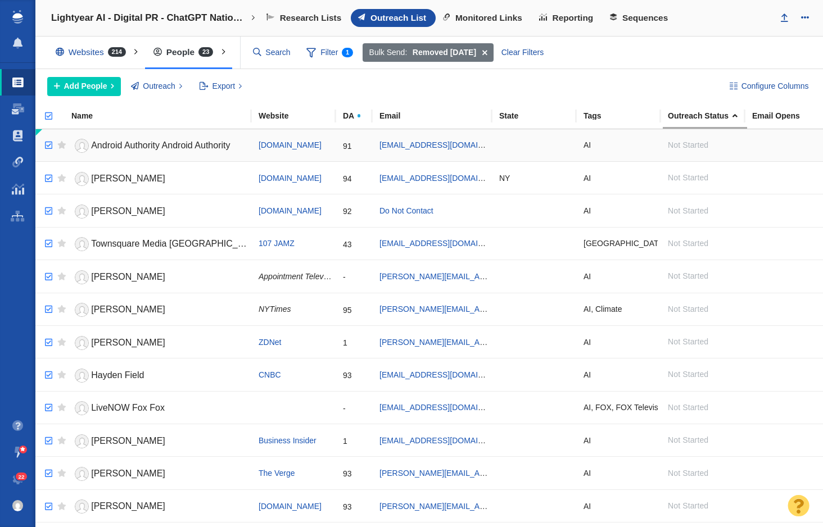
checkbox input "true"
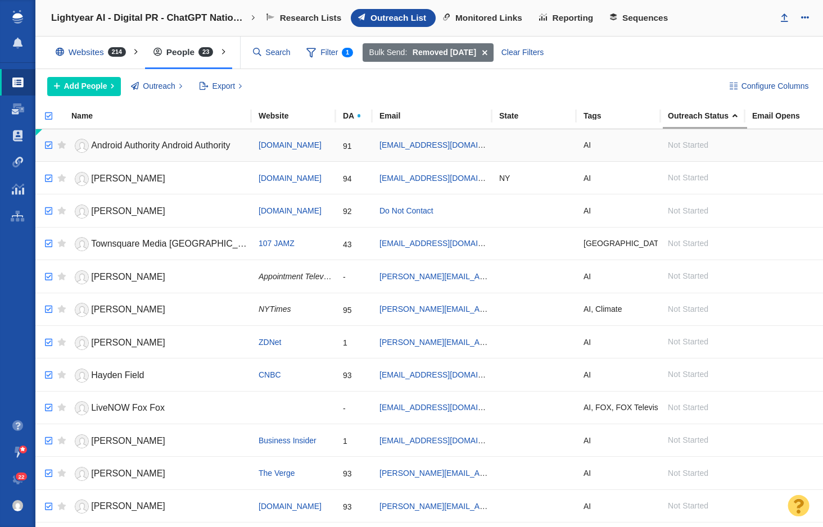
checkbox input "true"
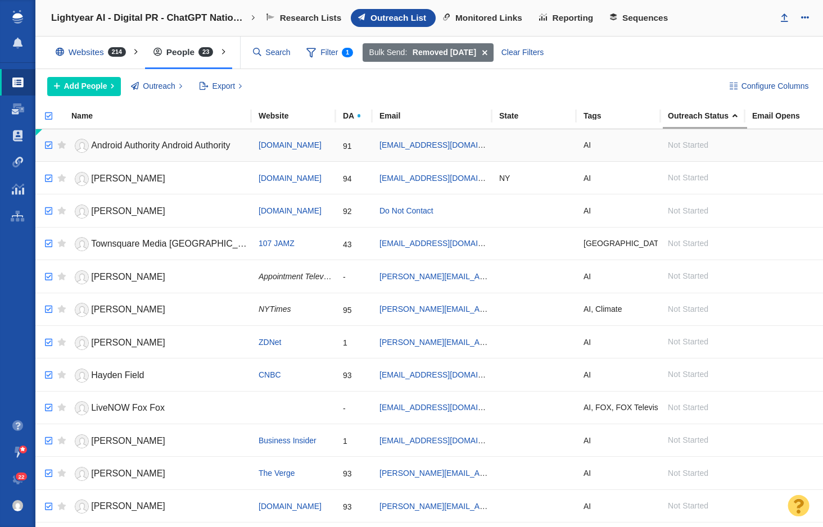
checkbox input "true"
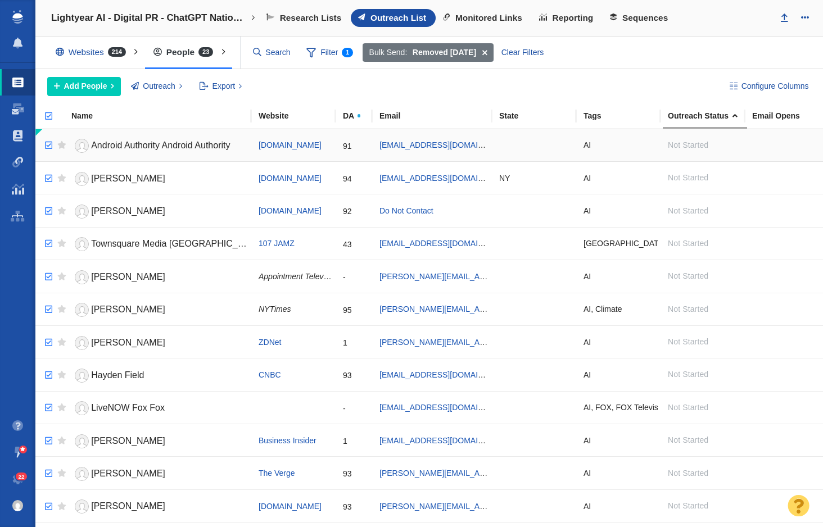
checkbox input "true"
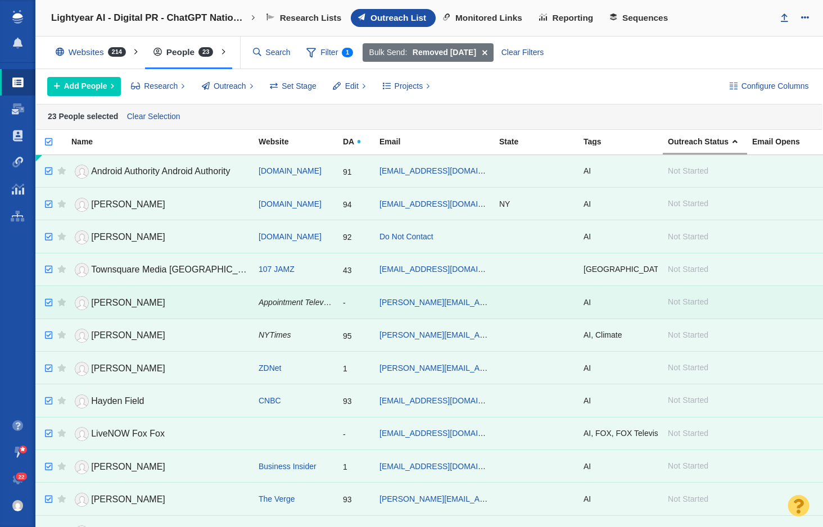
scroll to position [383, 0]
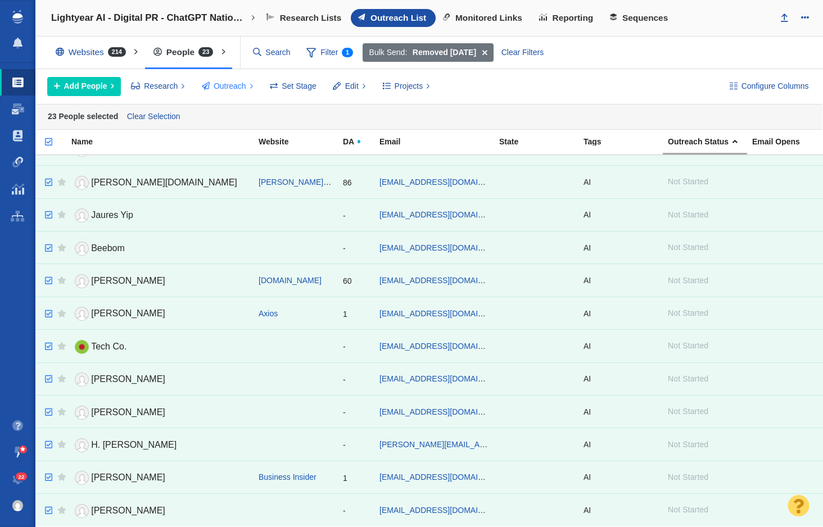
click at [232, 87] on span "Outreach" at bounding box center [230, 86] width 33 height 12
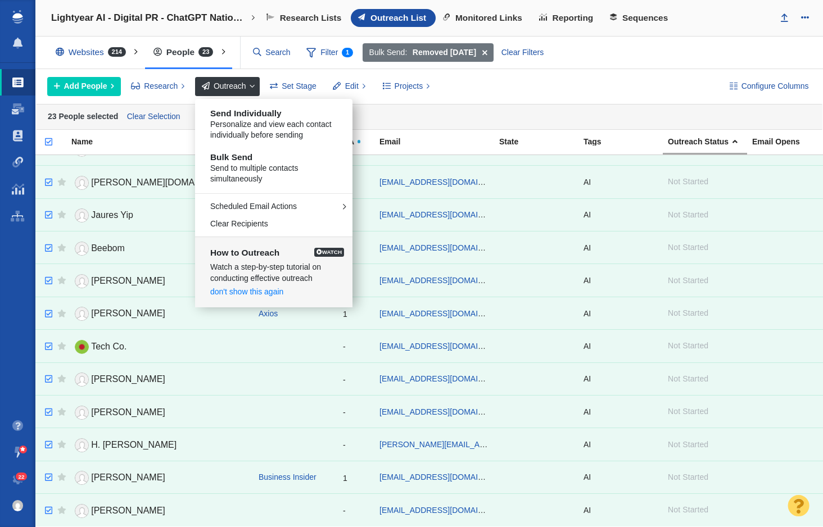
click at [447, 123] on div "23 People selected Clear Selection" at bounding box center [428, 117] width 787 height 26
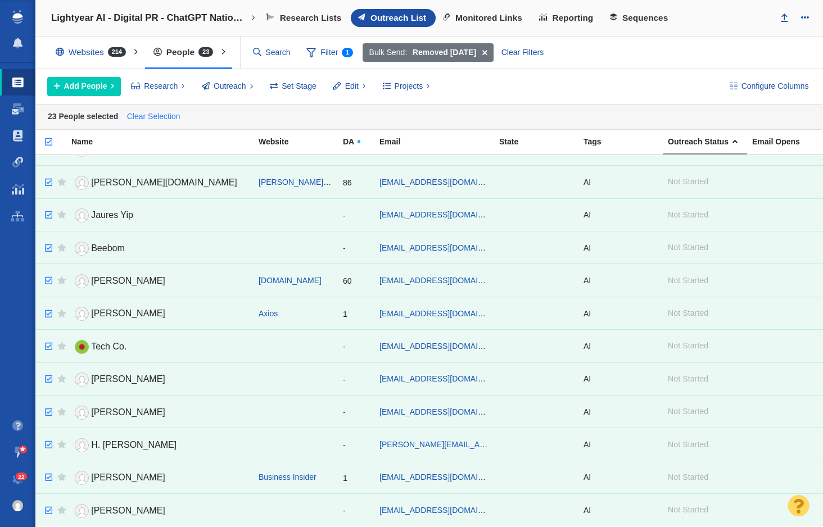
click at [156, 119] on link "Clear Selection" at bounding box center [153, 116] width 58 height 17
checkbox input "false"
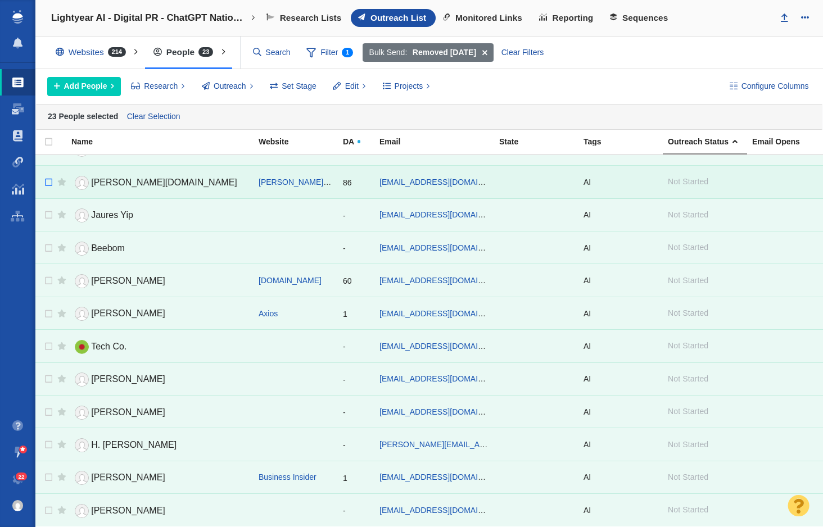
checkbox input "false"
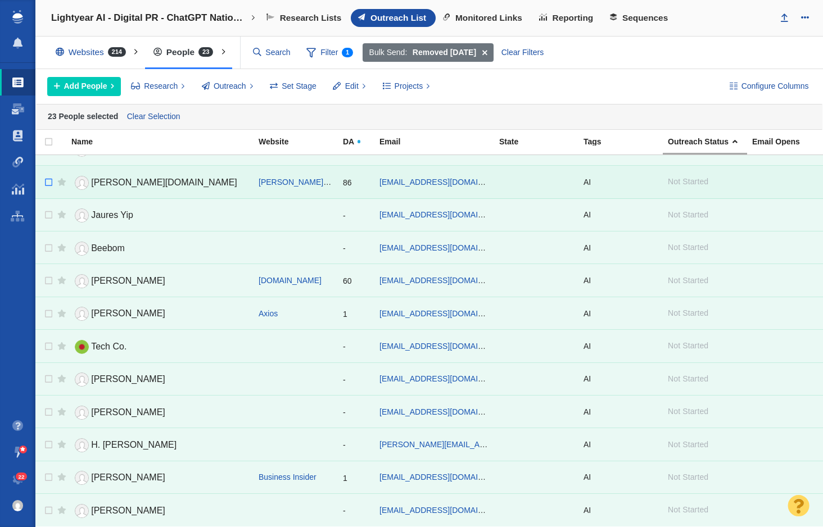
checkbox input "false"
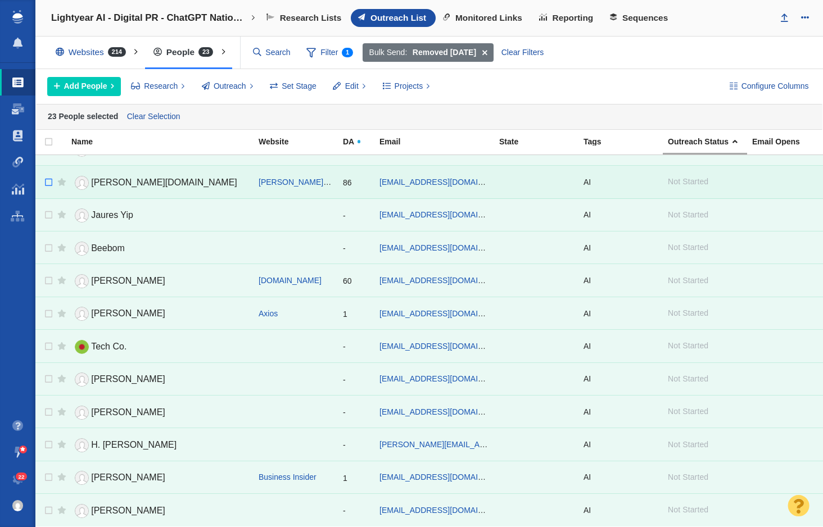
checkbox input "false"
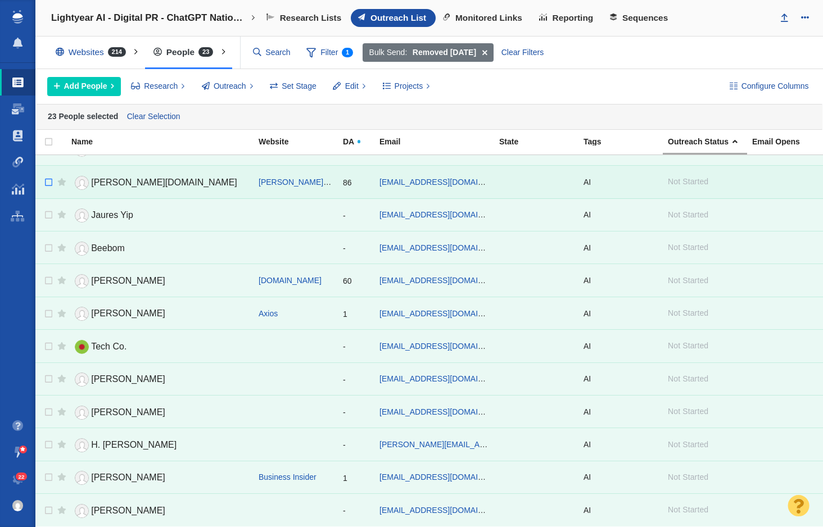
checkbox input "false"
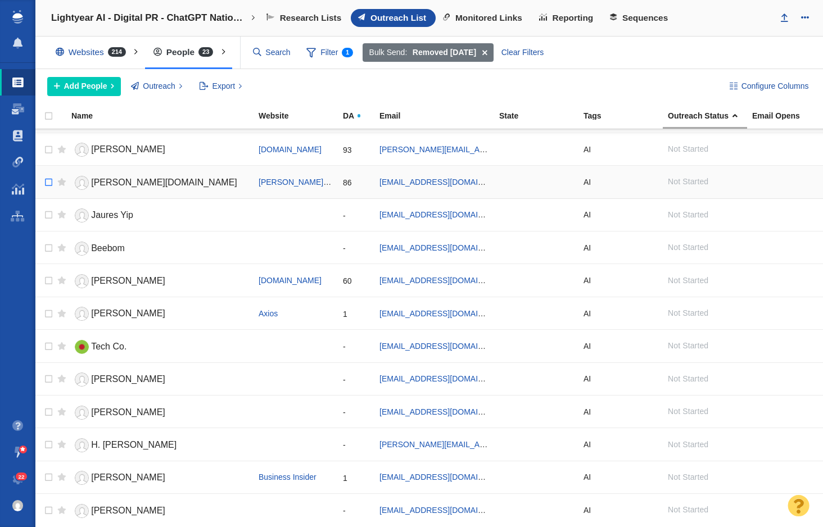
scroll to position [357, 0]
checkbox input "true"
click at [47, 184] on input "checkbox" at bounding box center [47, 182] width 17 height 25
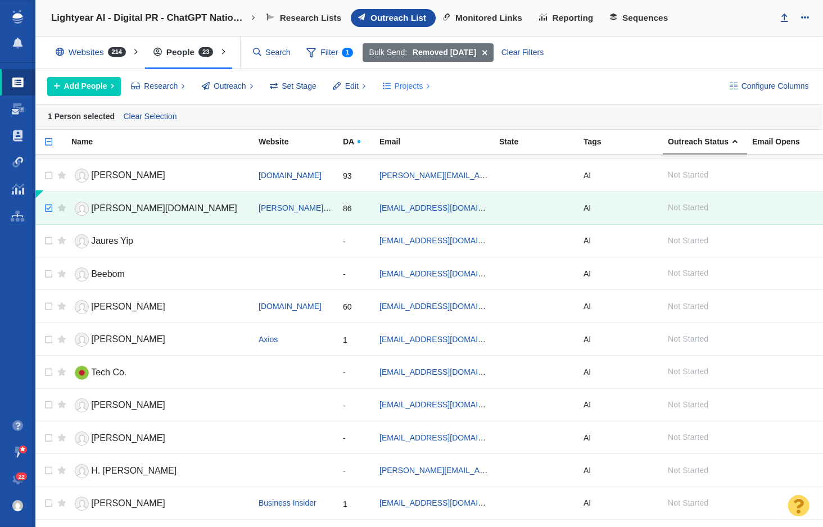
click at [393, 93] on button "Projects" at bounding box center [406, 86] width 60 height 19
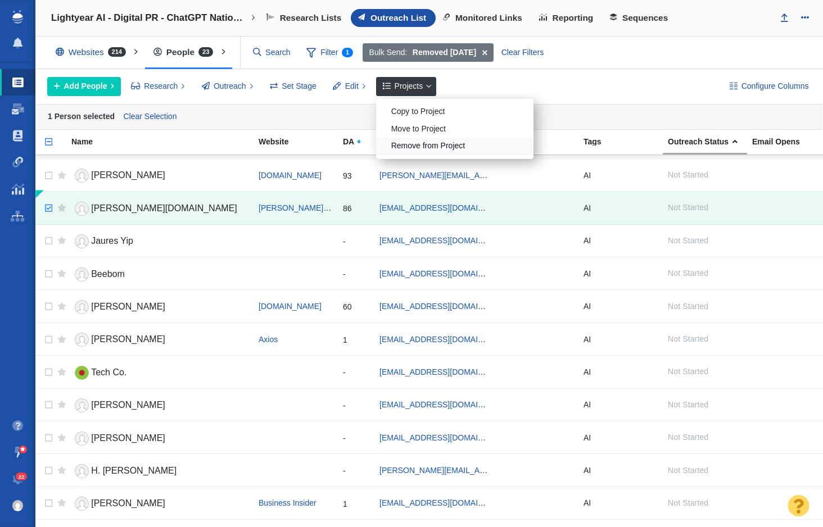
click at [421, 147] on div "Remove from Project" at bounding box center [454, 146] width 157 height 17
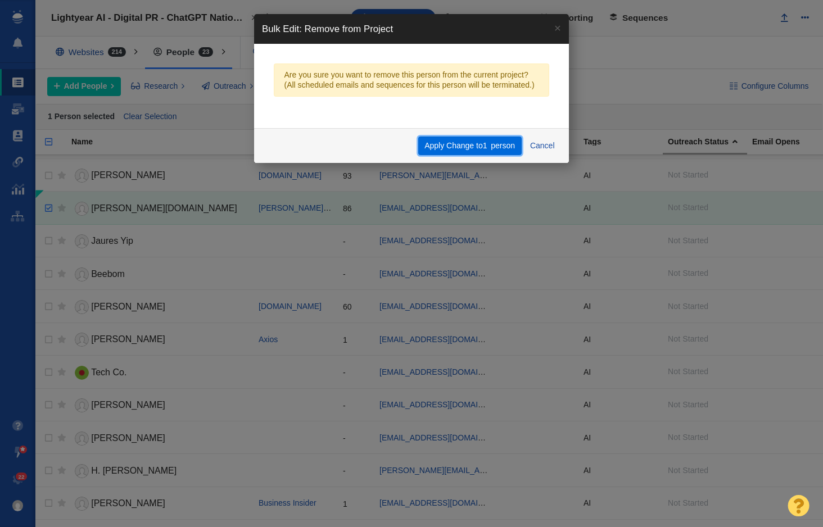
click at [494, 149] on span "person" at bounding box center [503, 145] width 24 height 9
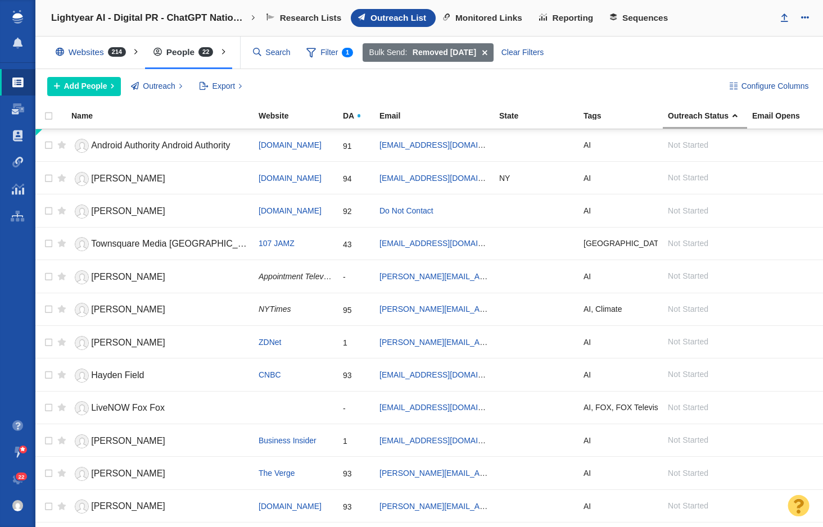
scroll to position [324, 0]
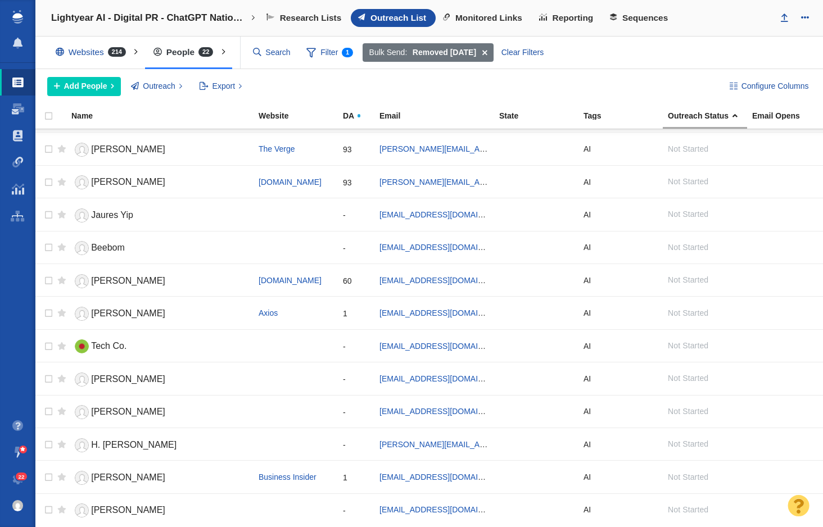
click at [44, 116] on div "Removing Contacts complete - Removed 1 contact from the current project. This o…" at bounding box center [411, 263] width 823 height 527
click at [50, 117] on input "checkbox" at bounding box center [43, 122] width 17 height 25
checkbox input "true"
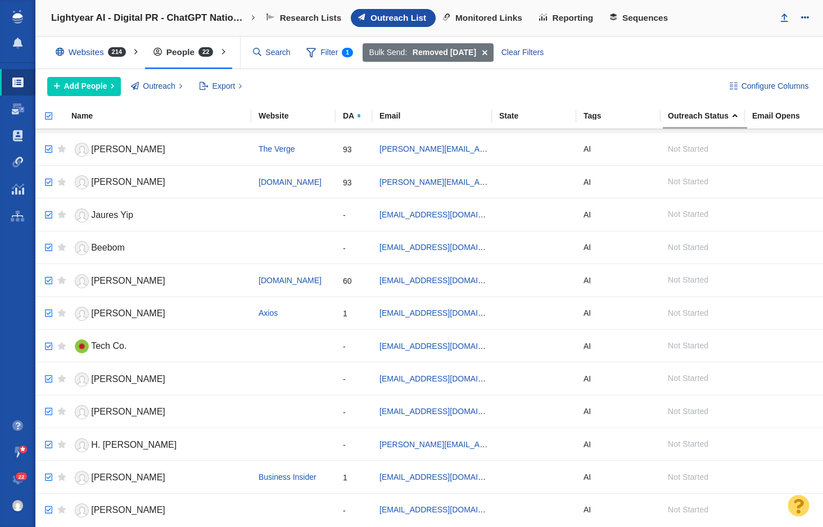
checkbox input "true"
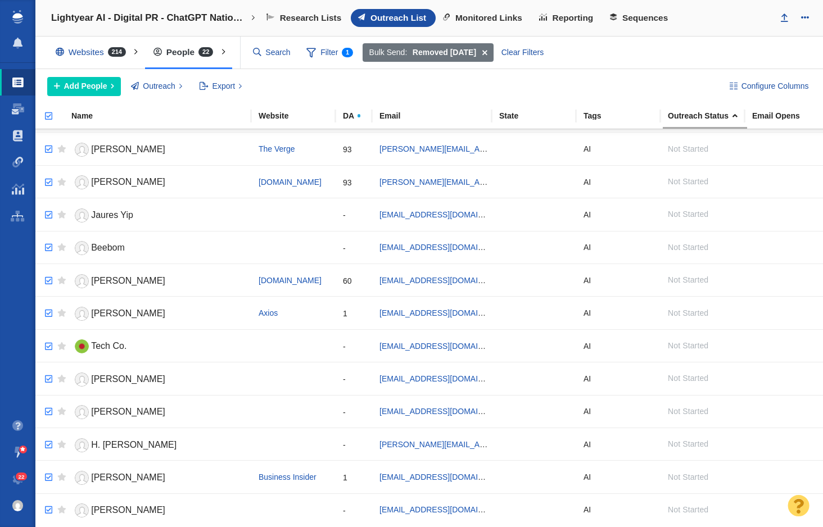
checkbox input "true"
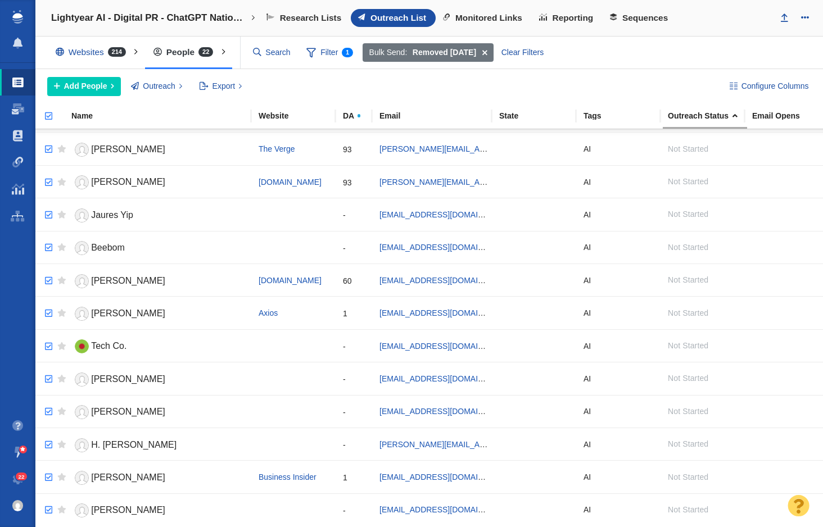
checkbox input "true"
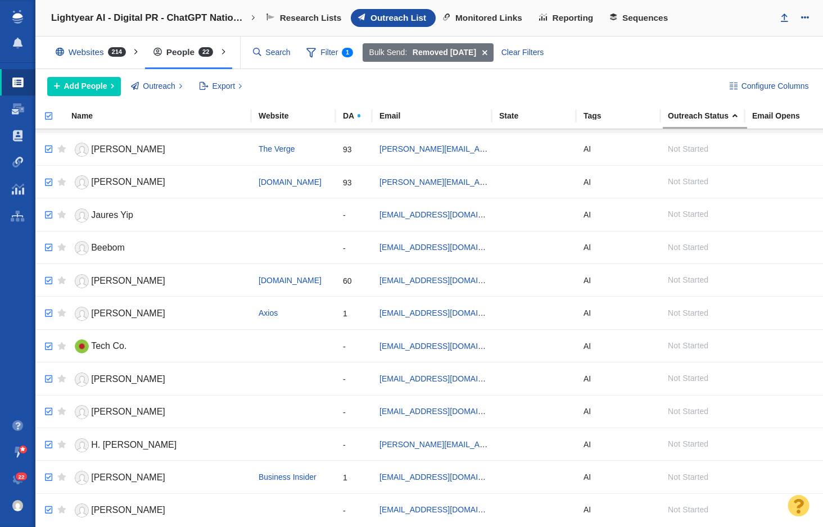
checkbox input "true"
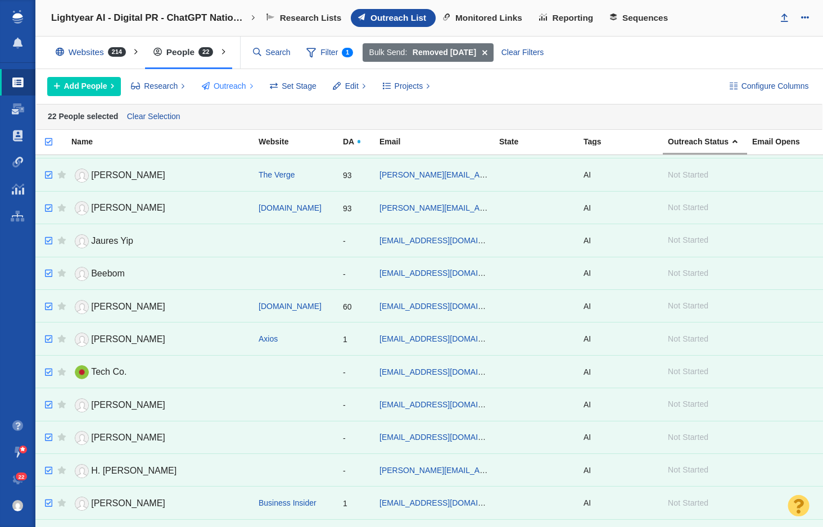
click at [232, 90] on span "Outreach" at bounding box center [230, 86] width 33 height 12
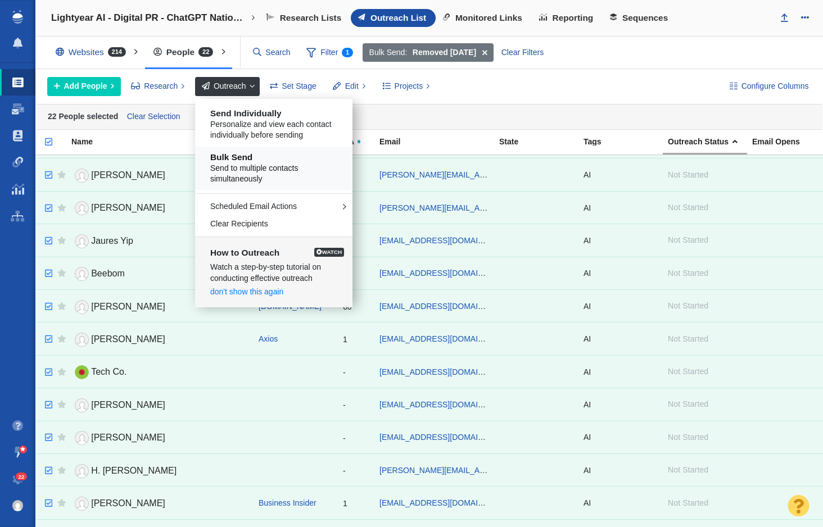
click at [262, 155] on h5 "Bulk Send" at bounding box center [277, 157] width 135 height 10
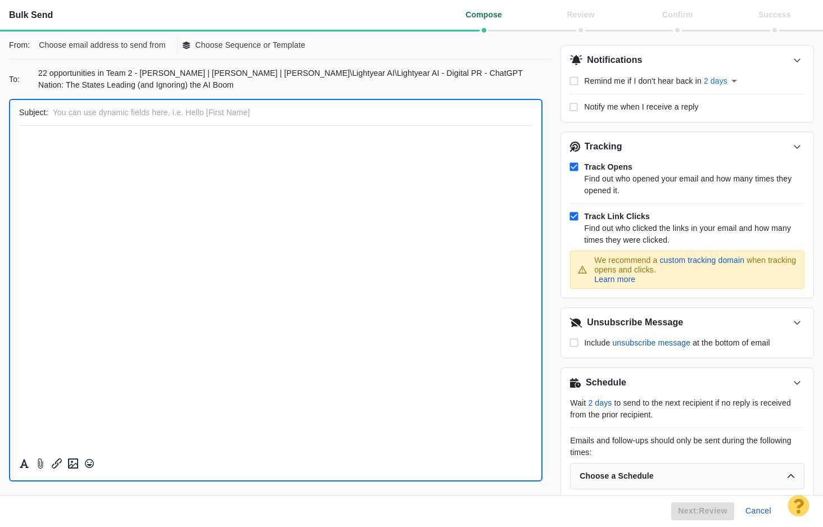
scroll to position [0, 0]
click at [129, 41] on p "Choose email address to send from" at bounding box center [102, 45] width 126 height 12
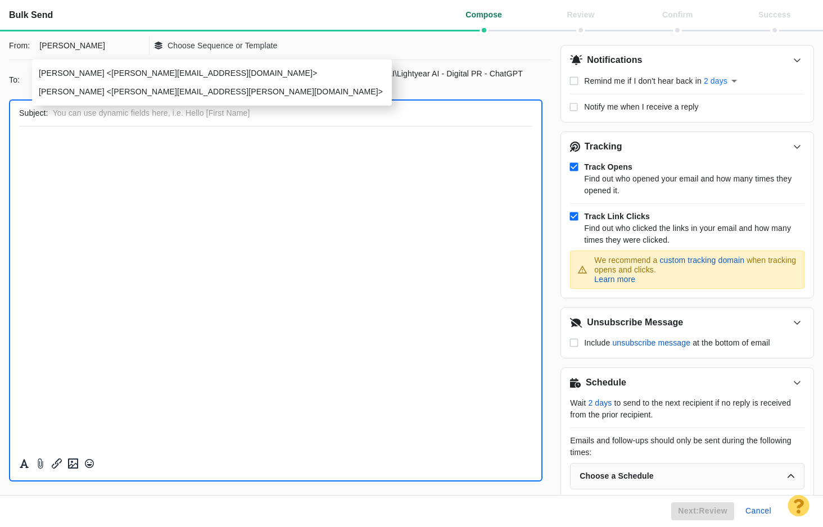
type input "jay"
click at [70, 94] on p "[PERSON_NAME] <[PERSON_NAME][EMAIL_ADDRESS][PERSON_NAME][DOMAIN_NAME]>" at bounding box center [211, 92] width 344 height 12
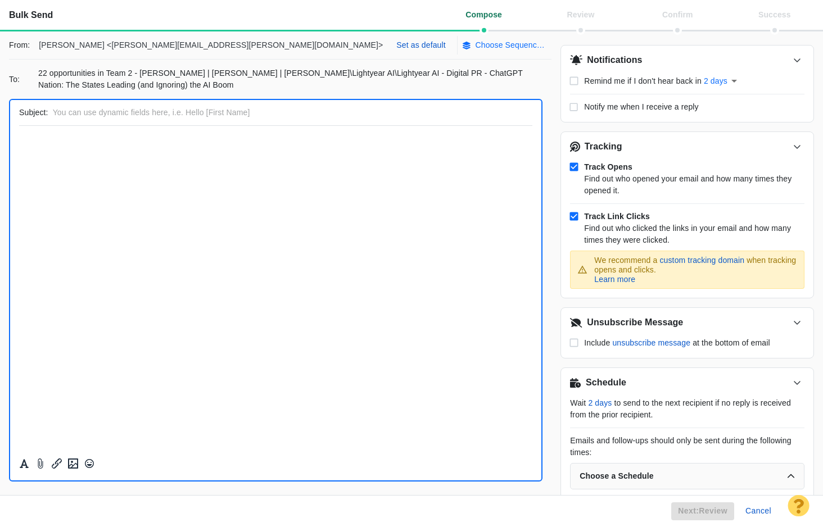
click at [476, 47] on p "Choose Sequence or Template" at bounding box center [511, 45] width 70 height 12
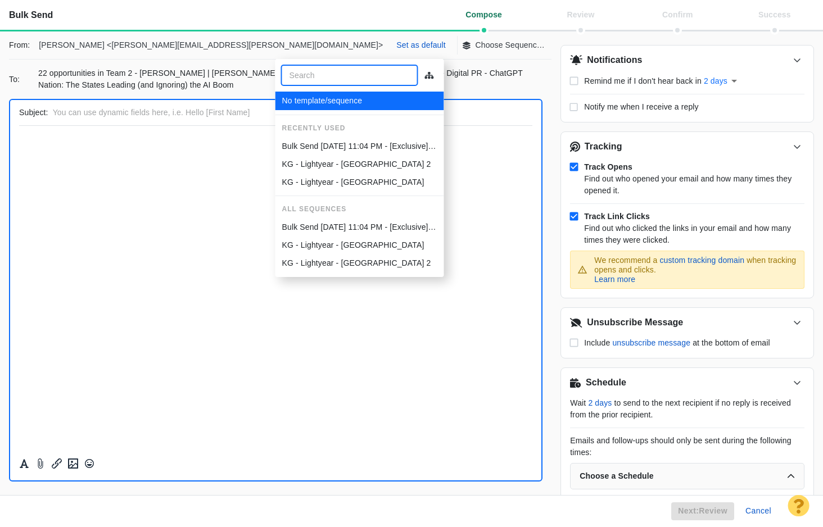
click at [343, 150] on p "Bulk Send [DATE] 11:04 PM - [Exclusive] Over Half of Gen Z Uses AI Daily — [US_…" at bounding box center [359, 147] width 155 height 12
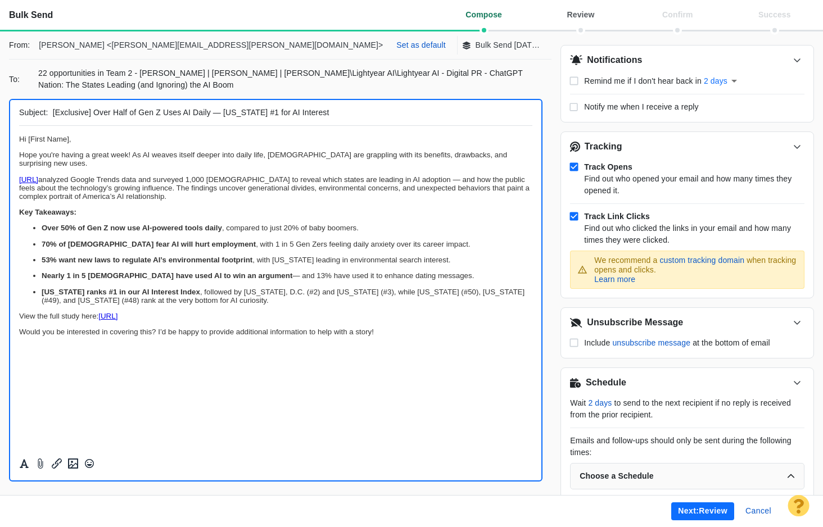
click at [714, 506] on button "Next: review" at bounding box center [702, 512] width 63 height 18
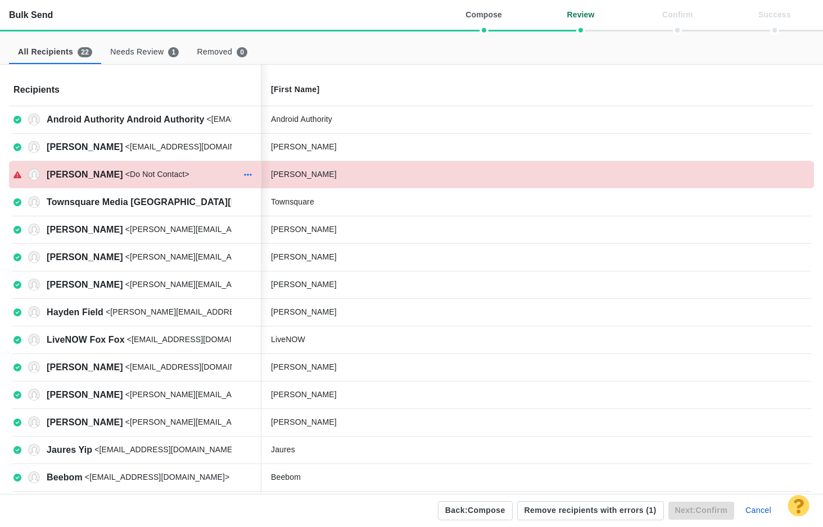
click at [248, 174] on icon "button" at bounding box center [248, 174] width 8 height 9
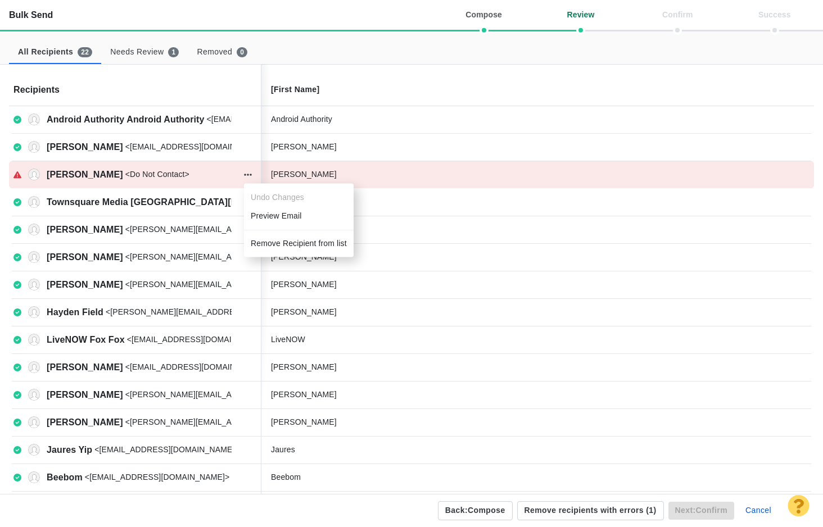
click at [279, 245] on li "Remove Recipient from list" at bounding box center [299, 243] width 110 height 19
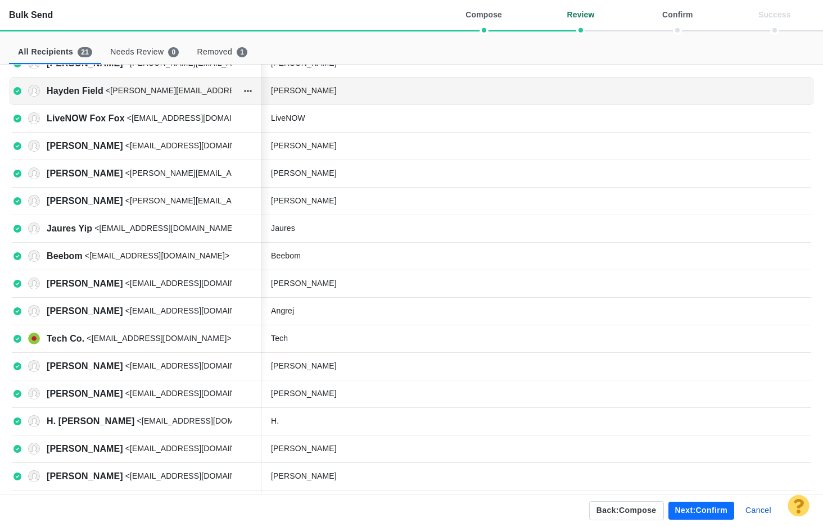
scroll to position [199, 0]
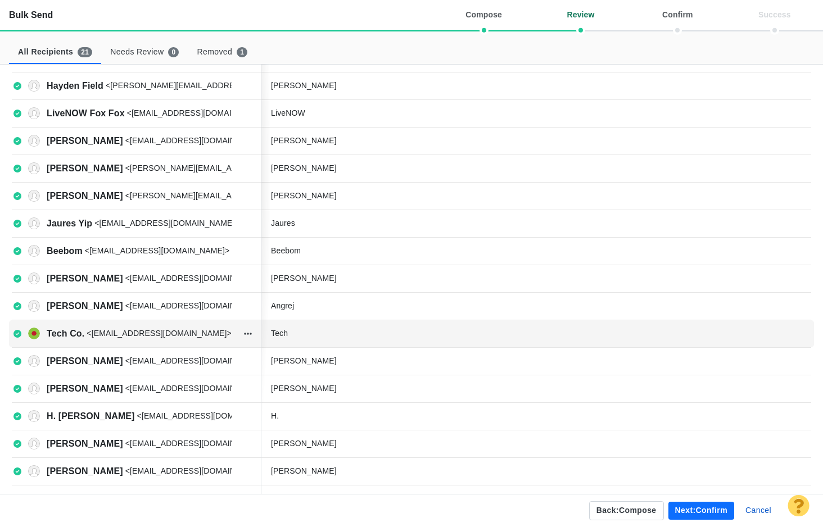
click at [301, 334] on div "Tech" at bounding box center [355, 334] width 169 height 12
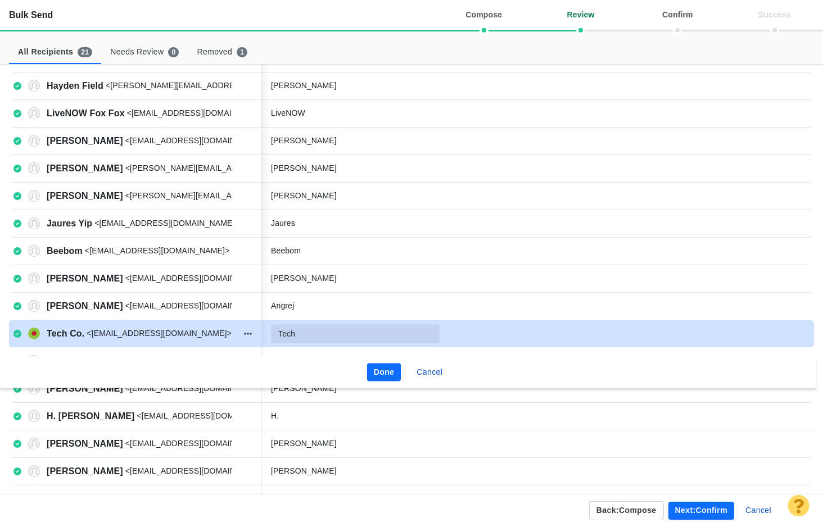
click at [319, 335] on input "Tech" at bounding box center [355, 333] width 169 height 19
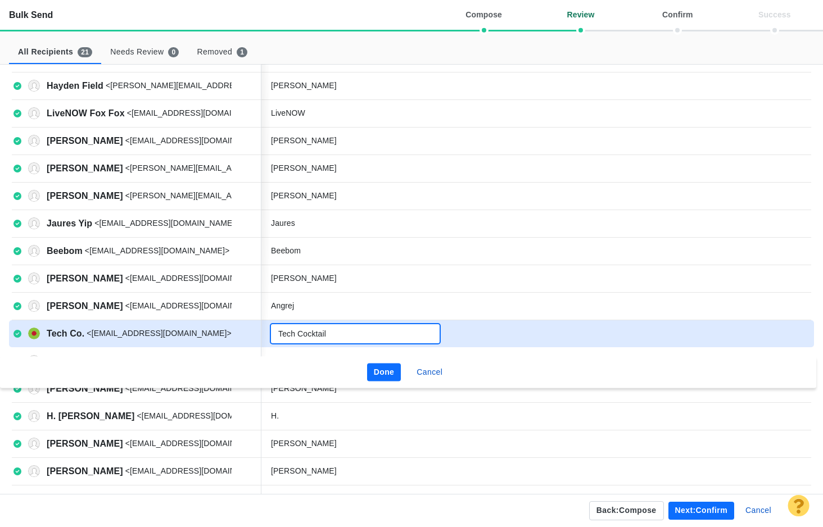
type input "Tech Cocktail"
click at [375, 369] on button "Done" at bounding box center [384, 373] width 34 height 18
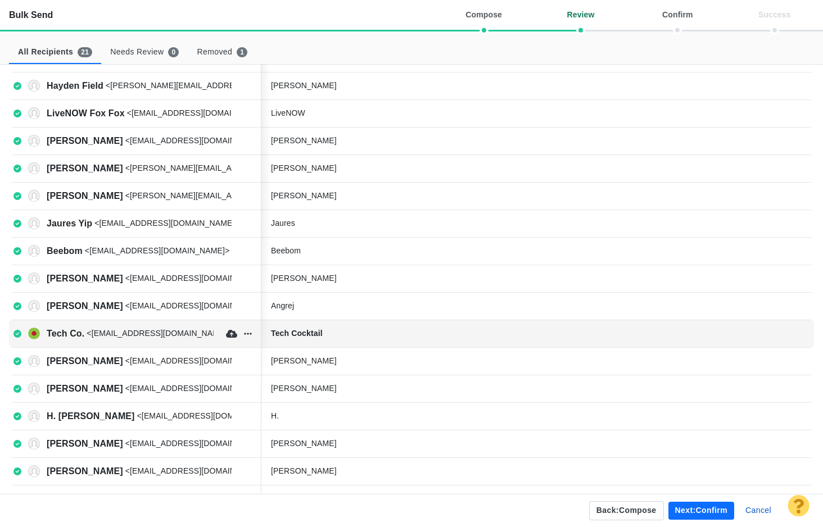
click at [361, 335] on div "Tech Cocktail" at bounding box center [355, 334] width 169 height 12
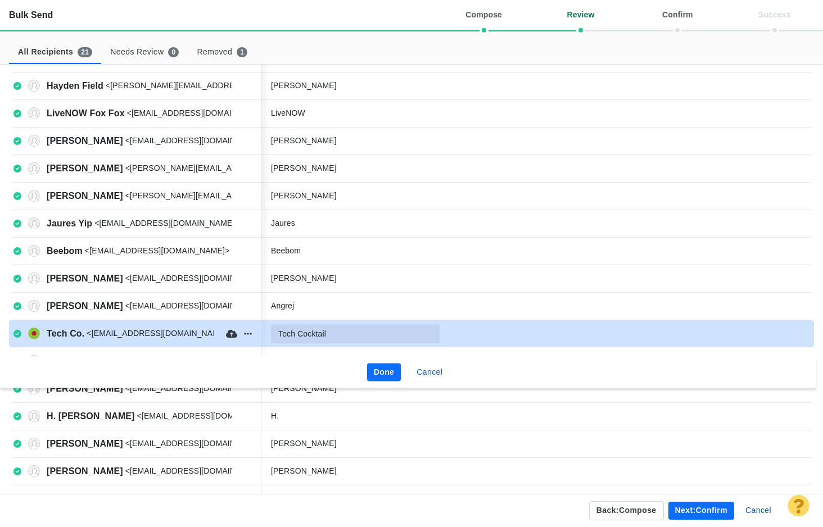
click at [340, 335] on input "Tech Cocktail" at bounding box center [355, 333] width 169 height 19
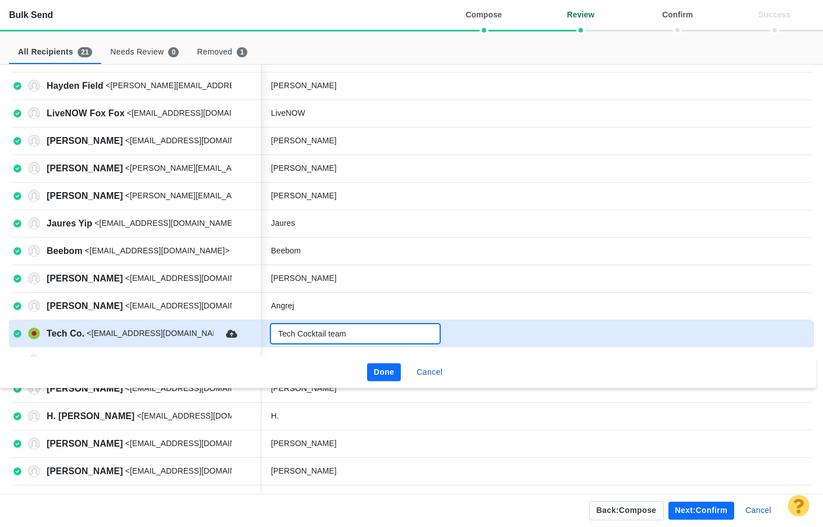
type input "Tech Cocktail team"
click at [379, 366] on button "Done" at bounding box center [384, 373] width 34 height 18
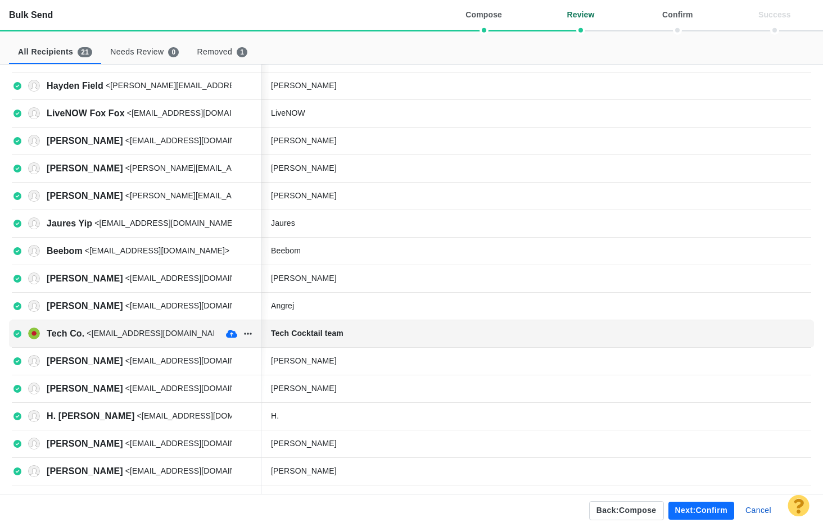
click at [228, 332] on icon "button" at bounding box center [231, 334] width 11 height 8
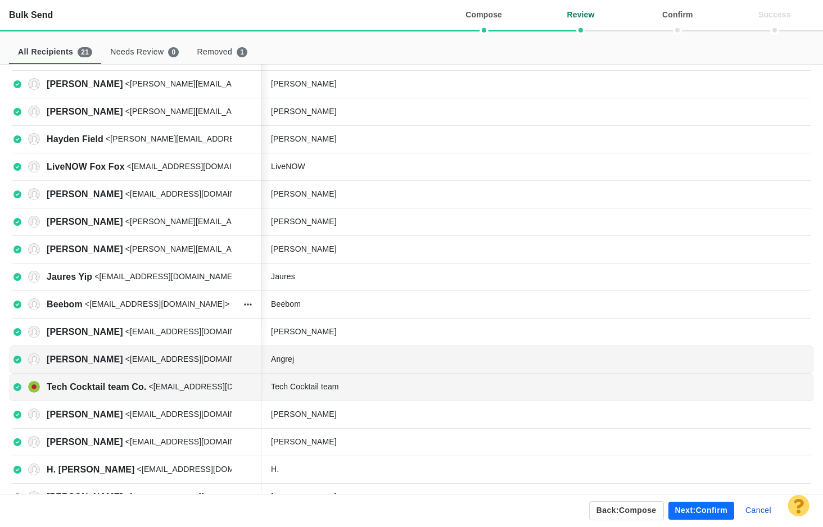
scroll to position [45, 0]
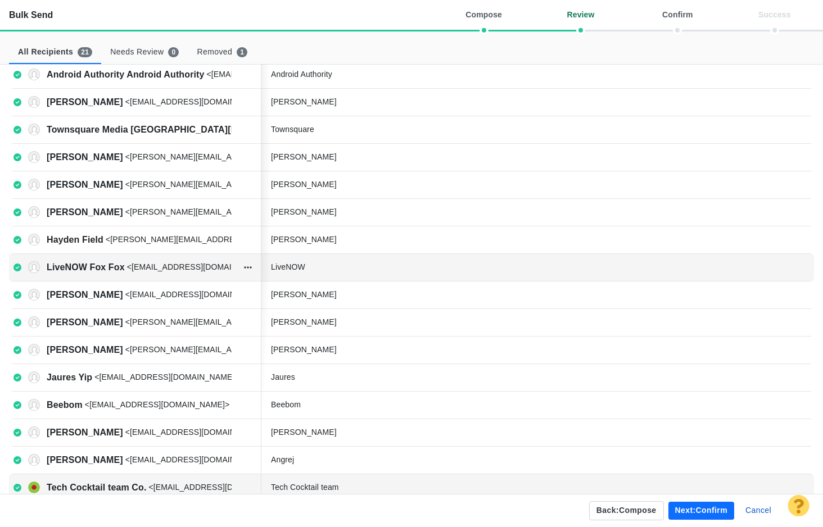
click at [306, 270] on div "LiveNOW" at bounding box center [355, 267] width 169 height 12
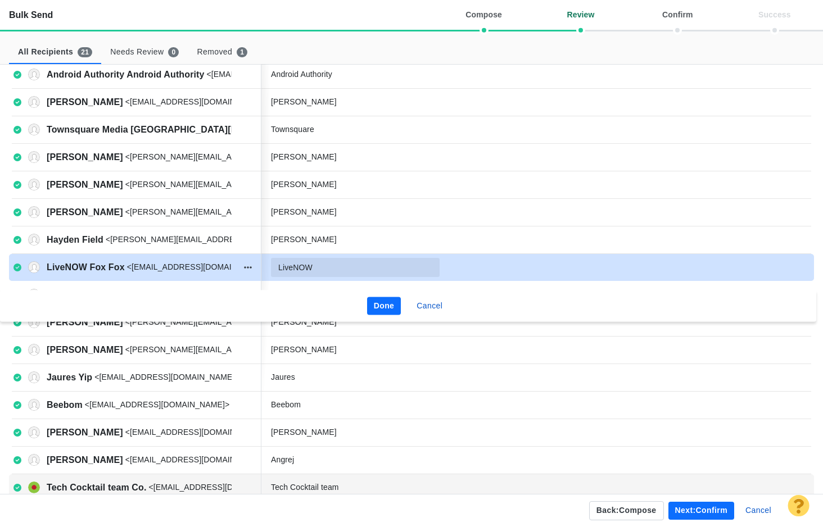
click at [317, 270] on input "LiveNOW" at bounding box center [355, 267] width 169 height 19
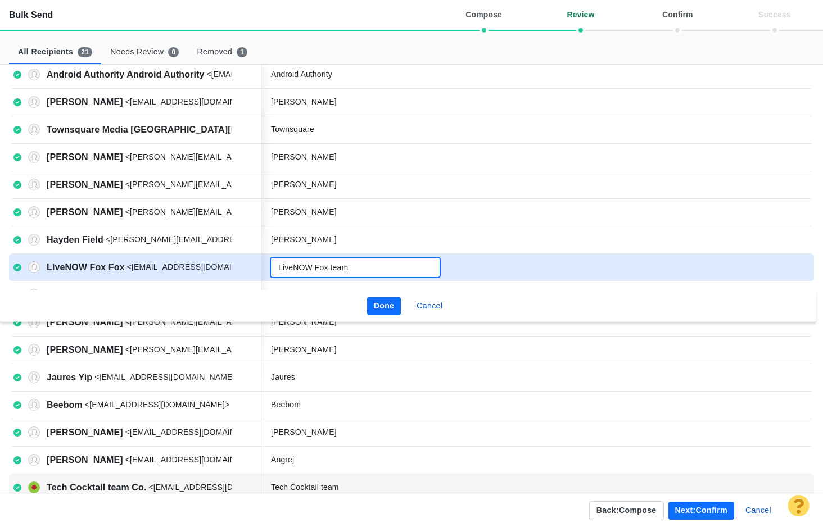
type input "LiveNOW Fox team"
click at [379, 304] on button "Done" at bounding box center [384, 306] width 34 height 18
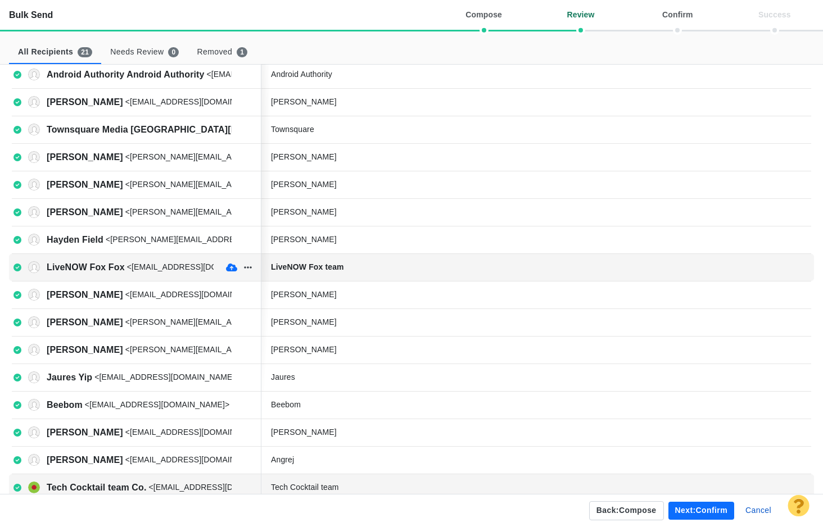
click at [230, 271] on icon "button" at bounding box center [231, 267] width 11 height 9
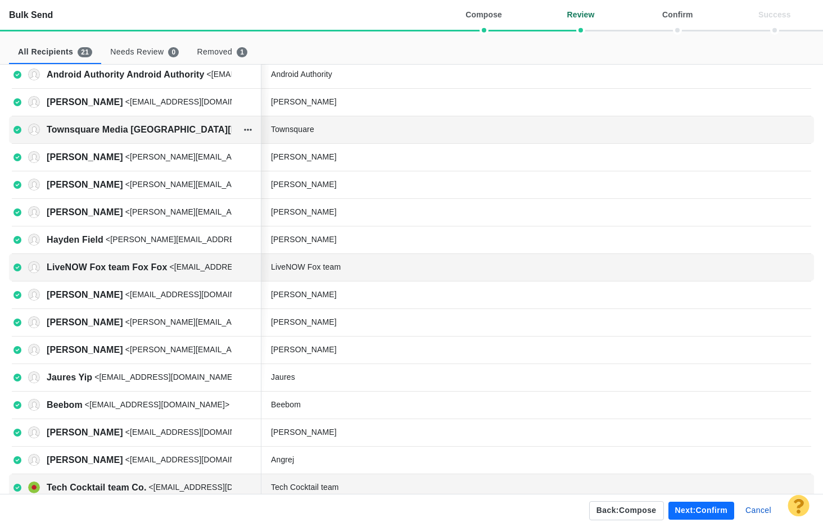
click at [306, 128] on p "Townsquare" at bounding box center [292, 130] width 43 height 12
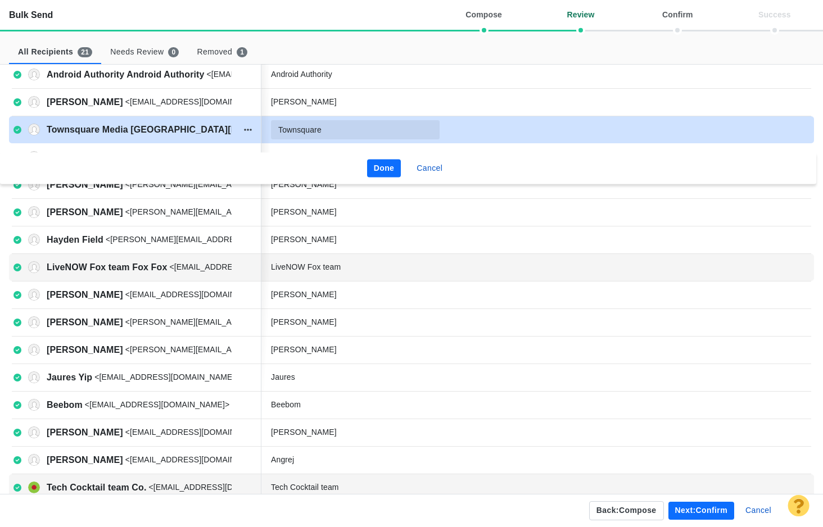
click at [331, 132] on input "Townsquare" at bounding box center [355, 129] width 169 height 19
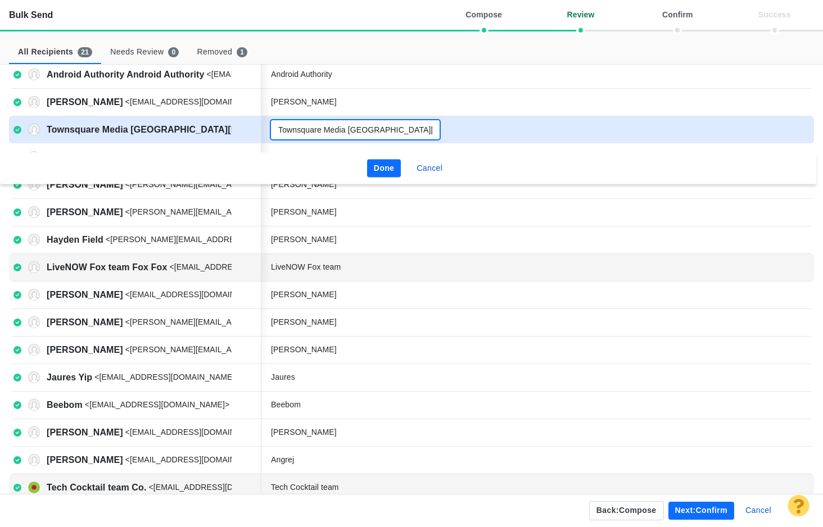
type input "Townsquare Media [GEOGRAPHIC_DATA][PERSON_NAME]"
click at [372, 166] on button "Done" at bounding box center [384, 169] width 34 height 18
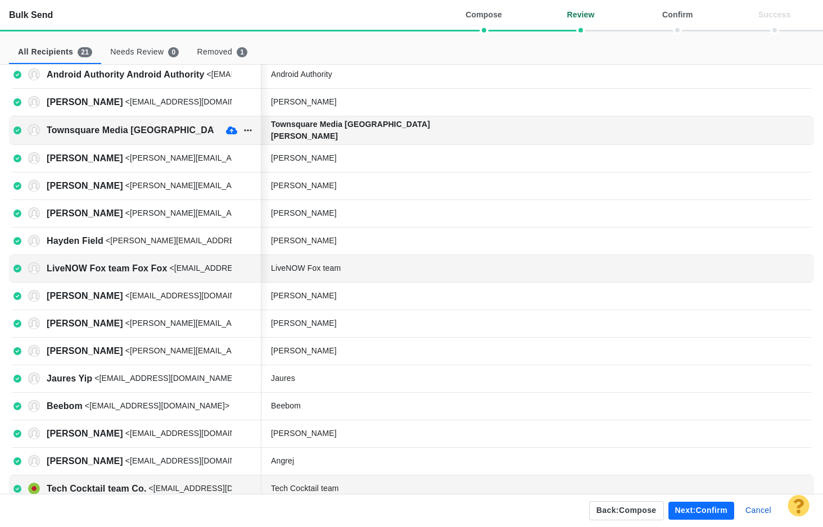
click at [228, 128] on icon "button" at bounding box center [231, 130] width 11 height 8
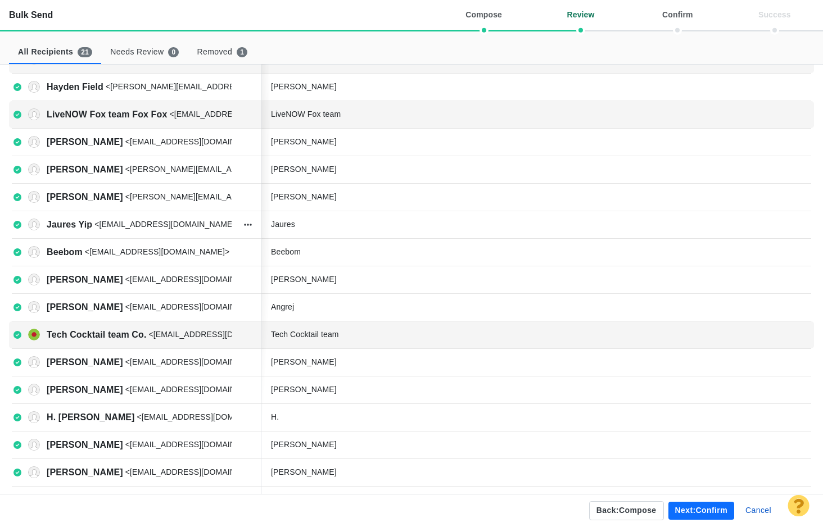
scroll to position [0, 0]
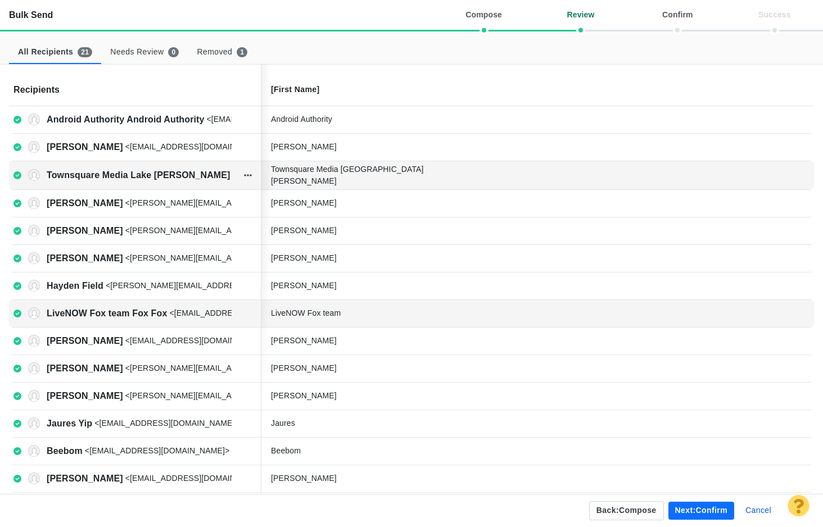
click at [381, 170] on p "Townsquare Media [GEOGRAPHIC_DATA][PERSON_NAME]" at bounding box center [355, 176] width 169 height 24
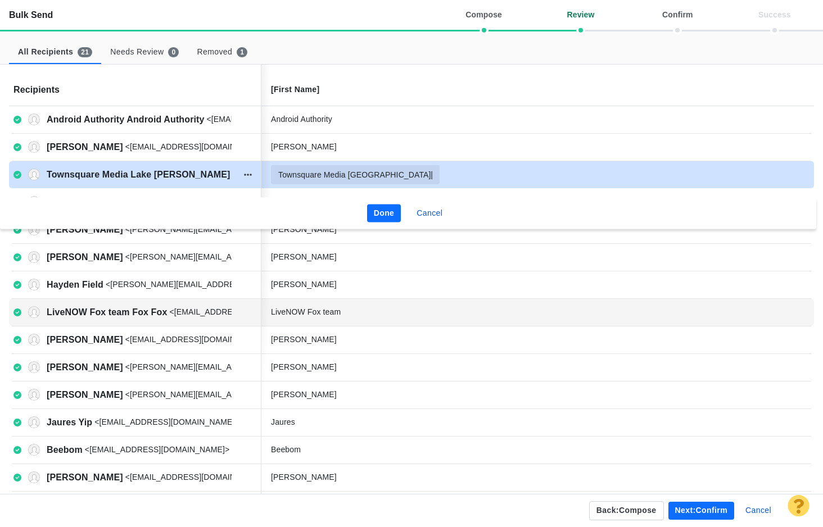
click at [402, 175] on input "Townsquare Media [GEOGRAPHIC_DATA][PERSON_NAME]" at bounding box center [355, 174] width 169 height 19
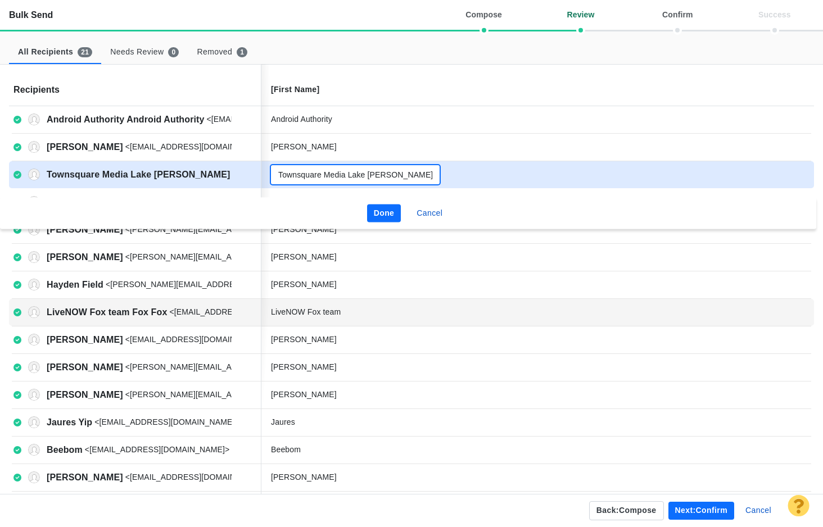
type input "Townsquare Media Lake Charles team"
click at [388, 214] on button "Done" at bounding box center [384, 214] width 34 height 18
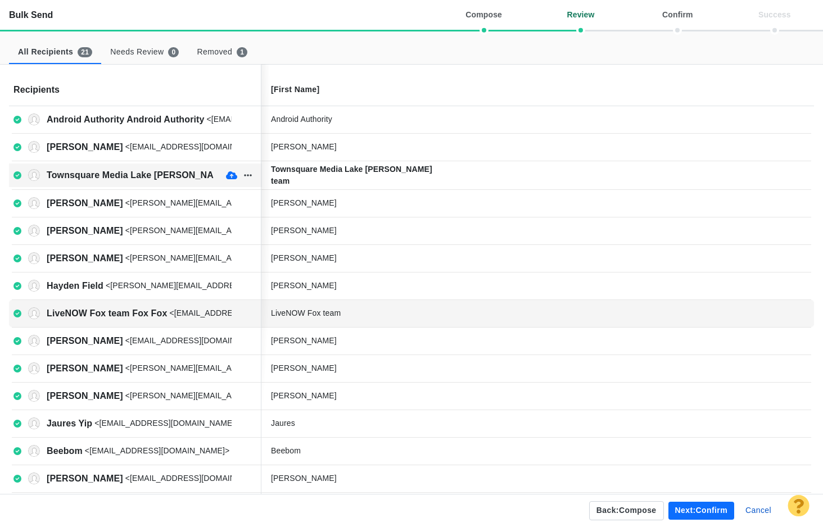
click at [233, 175] on icon "button" at bounding box center [231, 175] width 11 height 8
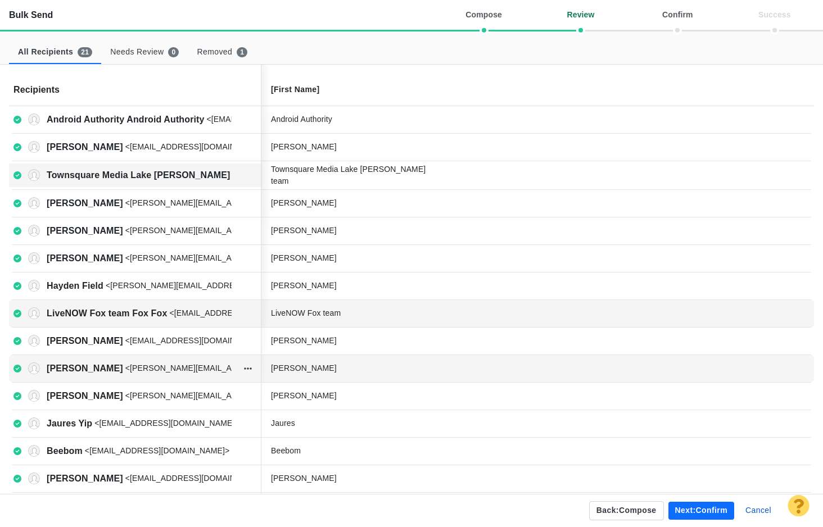
scroll to position [199, 0]
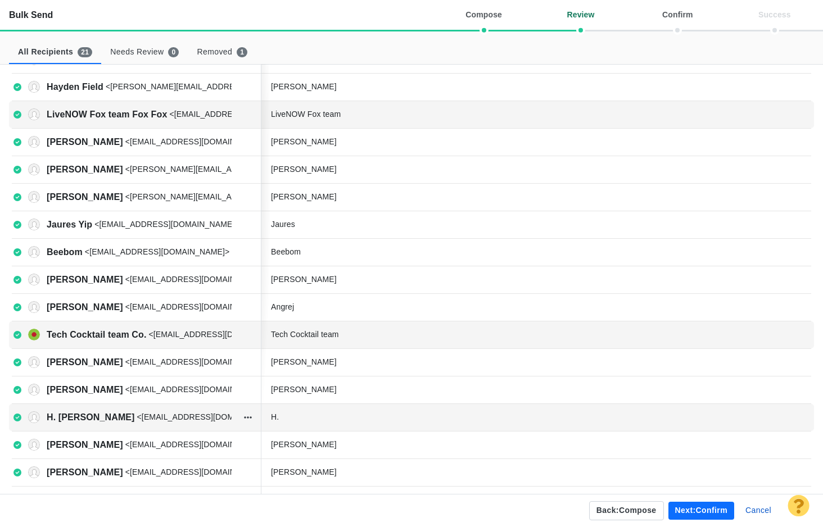
click at [303, 413] on div "H." at bounding box center [355, 417] width 169 height 12
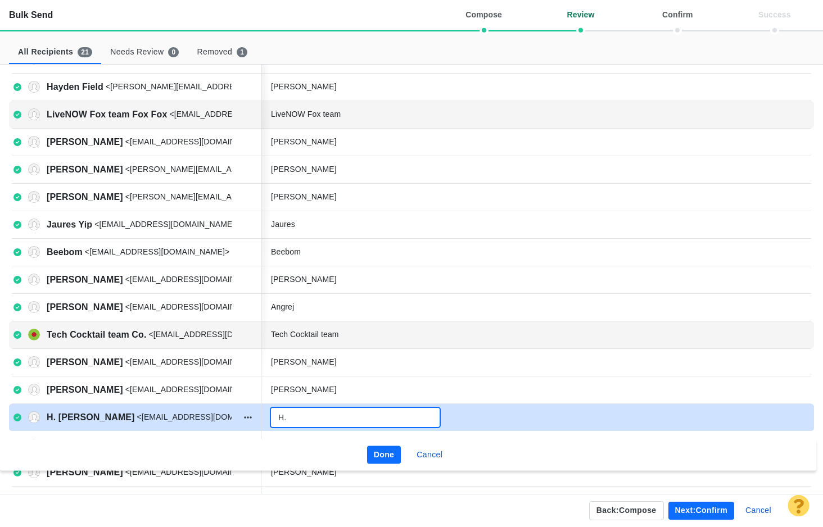
click at [316, 412] on input "H." at bounding box center [355, 417] width 169 height 19
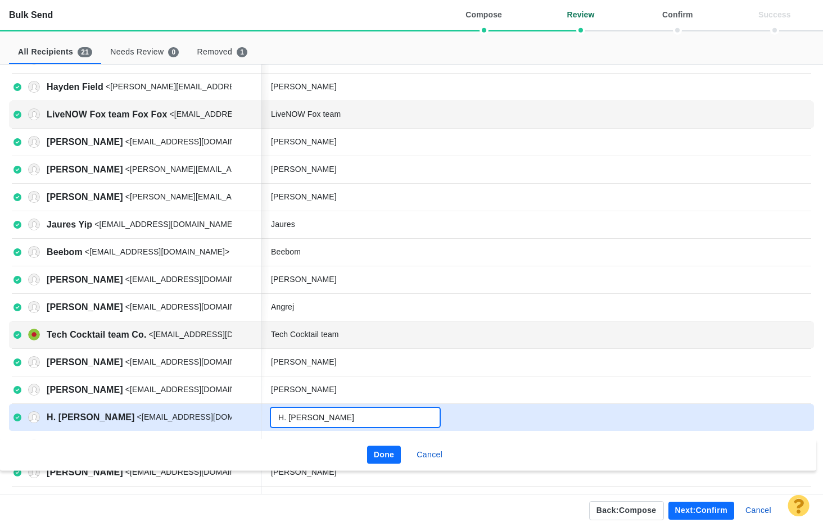
type input "H. Claire"
click at [384, 449] on button "Done" at bounding box center [384, 455] width 34 height 18
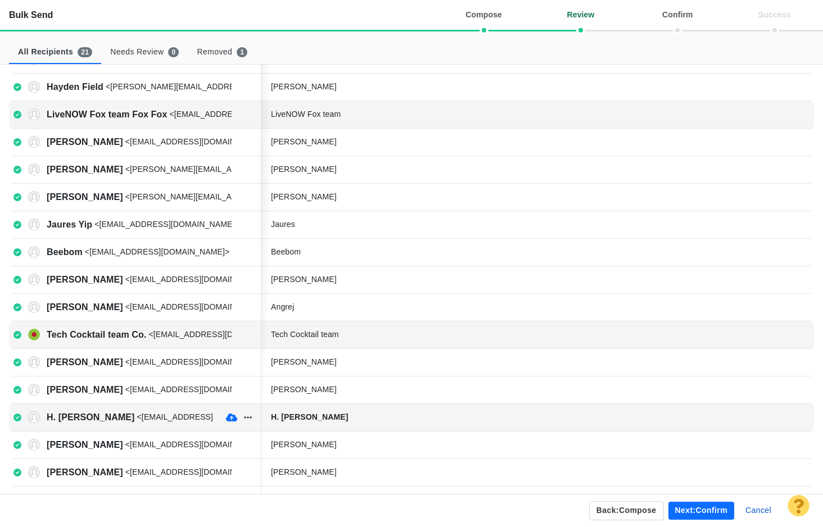
click at [228, 413] on icon "button" at bounding box center [231, 417] width 11 height 9
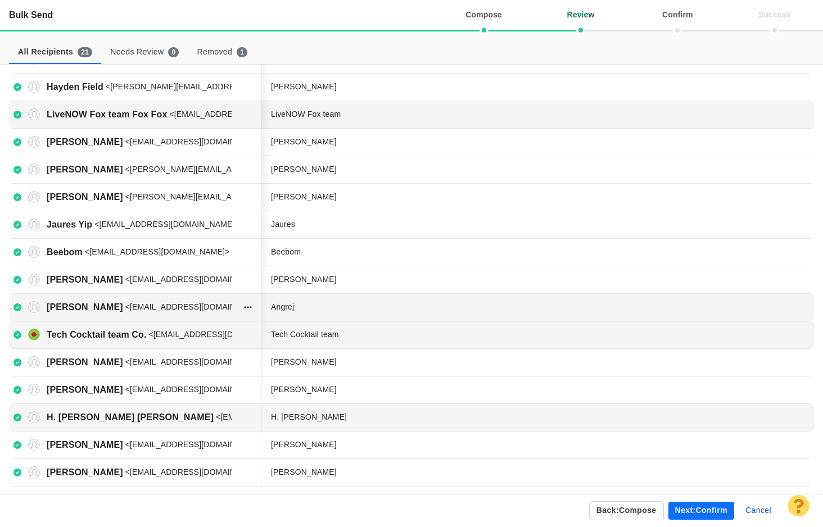
scroll to position [0, 0]
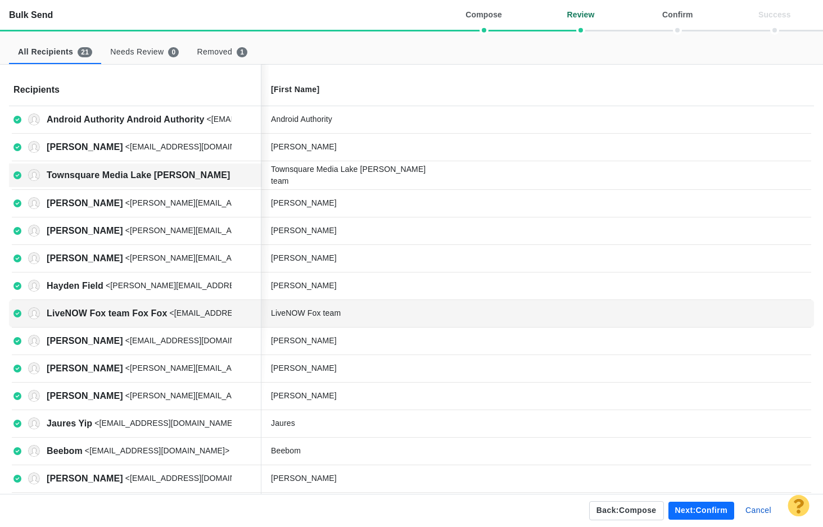
click at [692, 510] on button "Next: confirm" at bounding box center [701, 511] width 66 height 18
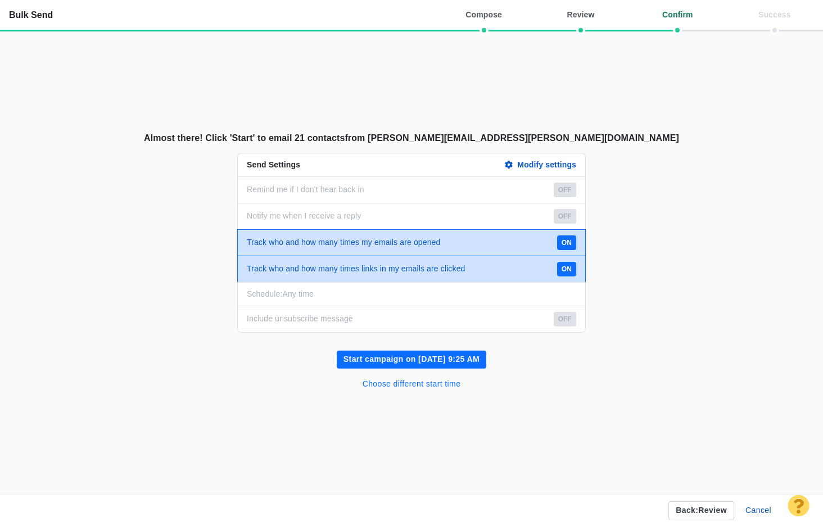
click at [449, 386] on button "Choose different start time" at bounding box center [412, 384] width 112 height 18
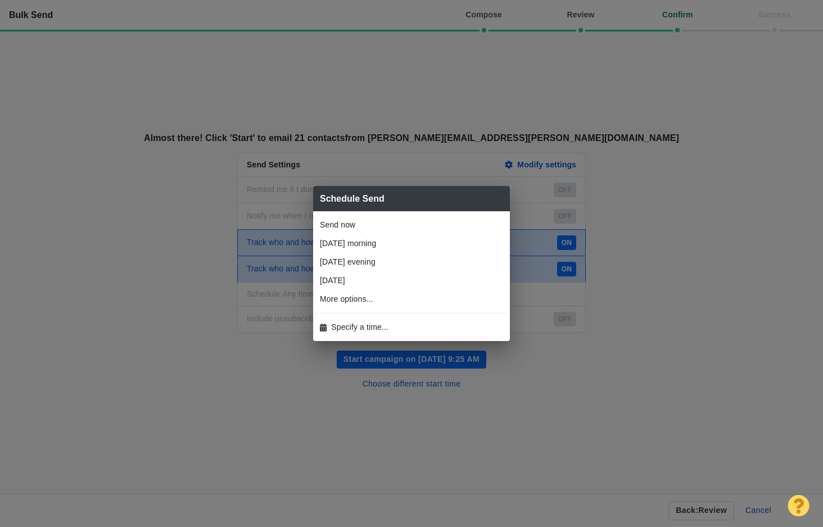
click at [382, 323] on span "Specify a time..." at bounding box center [359, 328] width 57 height 12
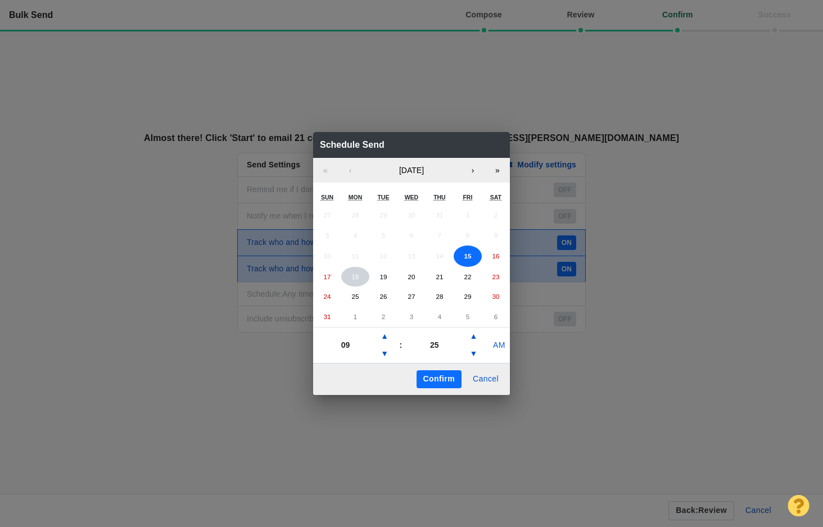
click at [359, 272] on button "18" at bounding box center [355, 277] width 28 height 20
type input "07"
type input "37"
click at [446, 365] on div "Confirm Cancel" at bounding box center [411, 379] width 197 height 32
click at [446, 376] on button "Confirm" at bounding box center [439, 379] width 45 height 18
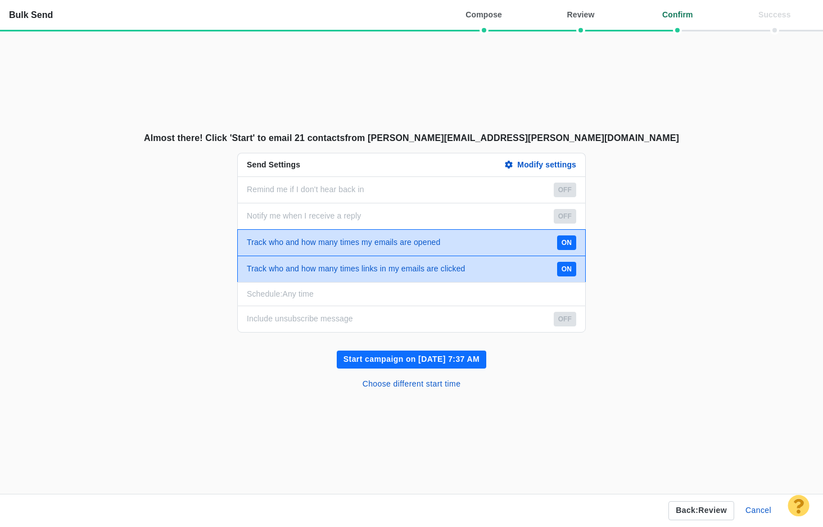
click at [453, 351] on button "Start campaign on Aug 18, 7:37 AM" at bounding box center [412, 360] width 150 height 18
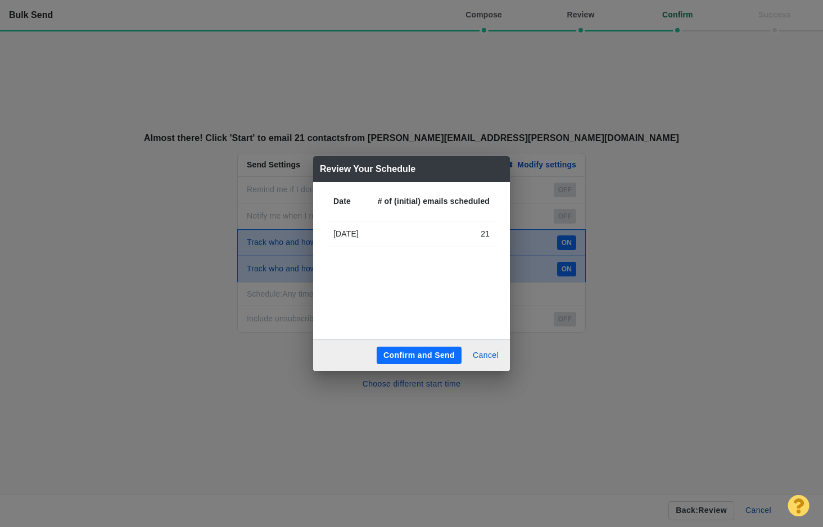
click at [437, 361] on button "Confirm and Send" at bounding box center [419, 356] width 85 height 18
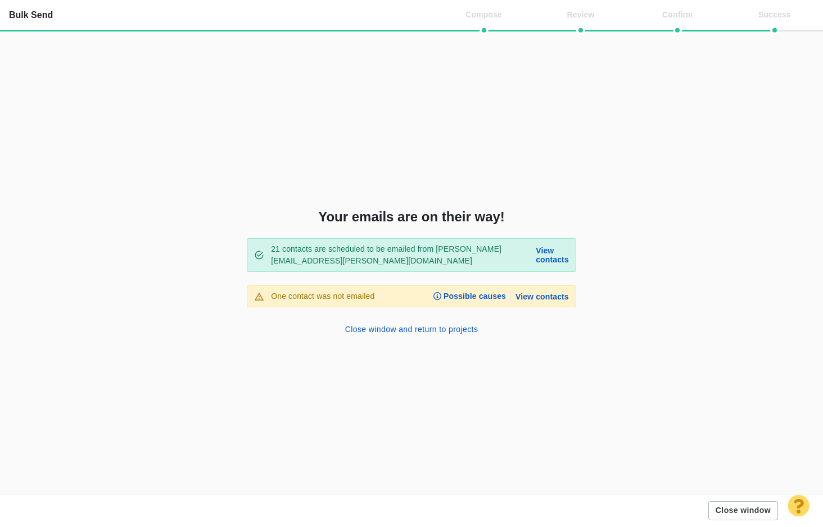
click at [734, 513] on button "Close window" at bounding box center [743, 510] width 70 height 19
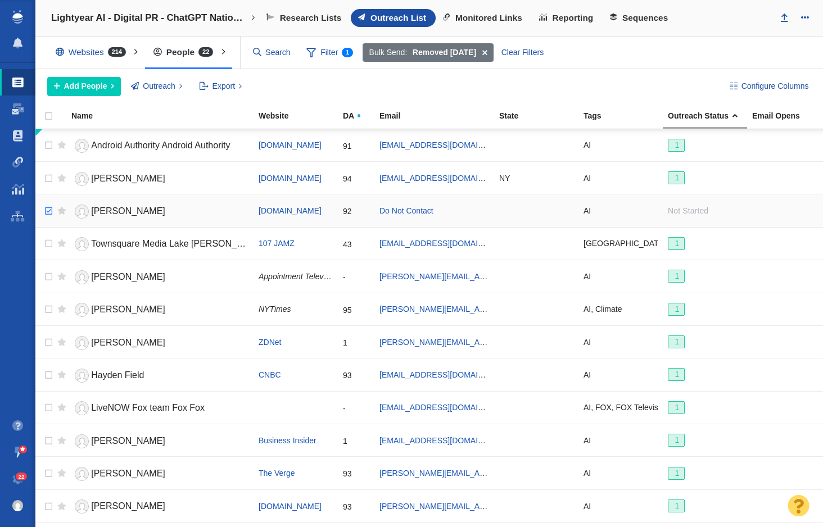
checkbox input "true"
click at [46, 210] on input "checkbox" at bounding box center [47, 211] width 17 height 25
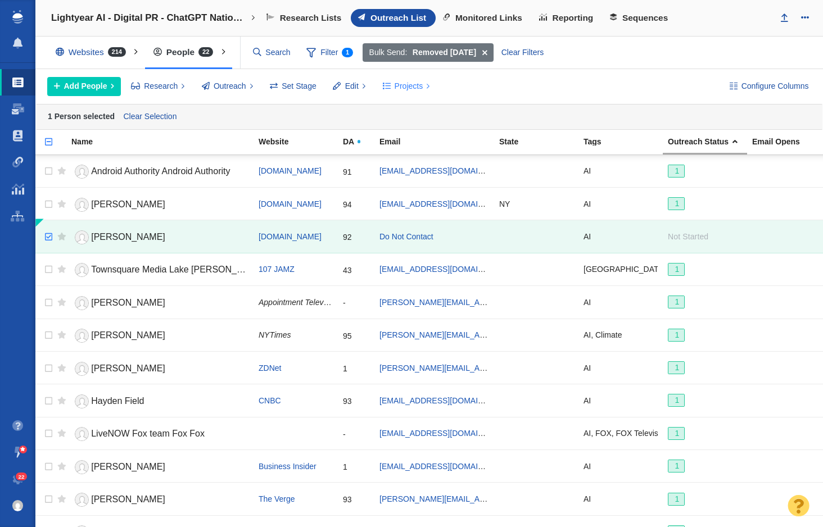
click at [408, 88] on span "Projects" at bounding box center [409, 86] width 29 height 12
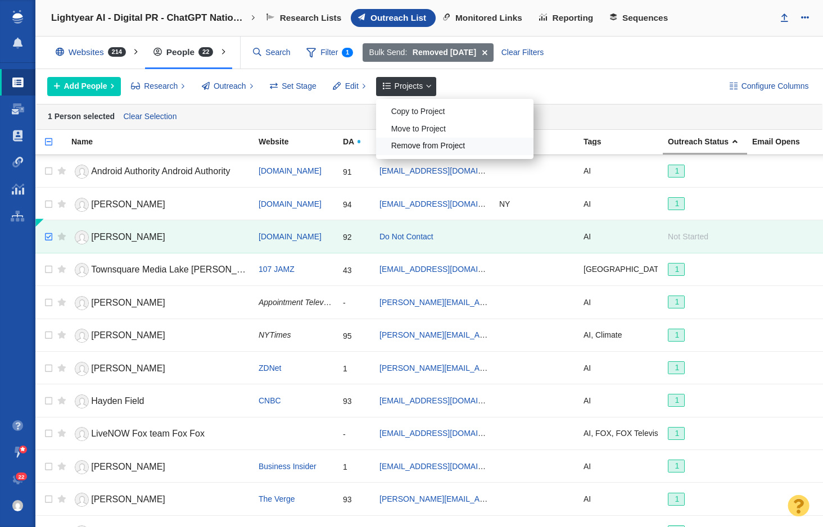
click at [422, 150] on div "Remove from Project" at bounding box center [454, 146] width 157 height 17
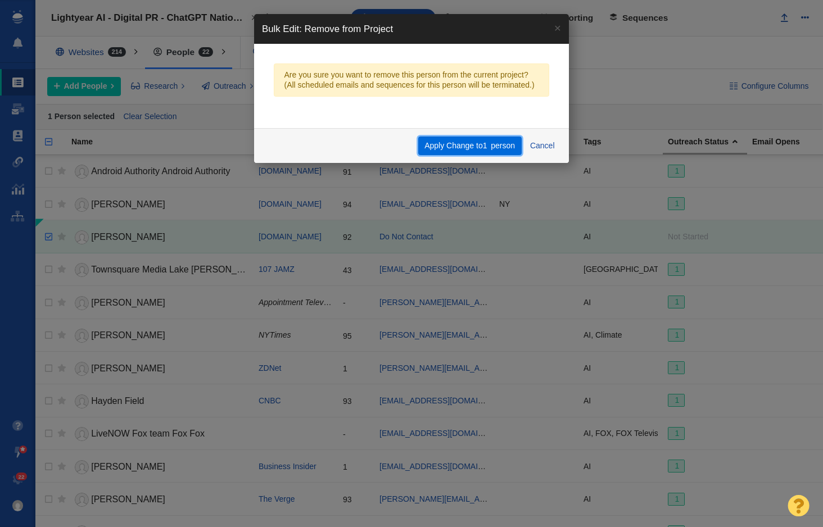
click at [485, 151] on button "Apply Change to 1 person" at bounding box center [469, 146] width 103 height 19
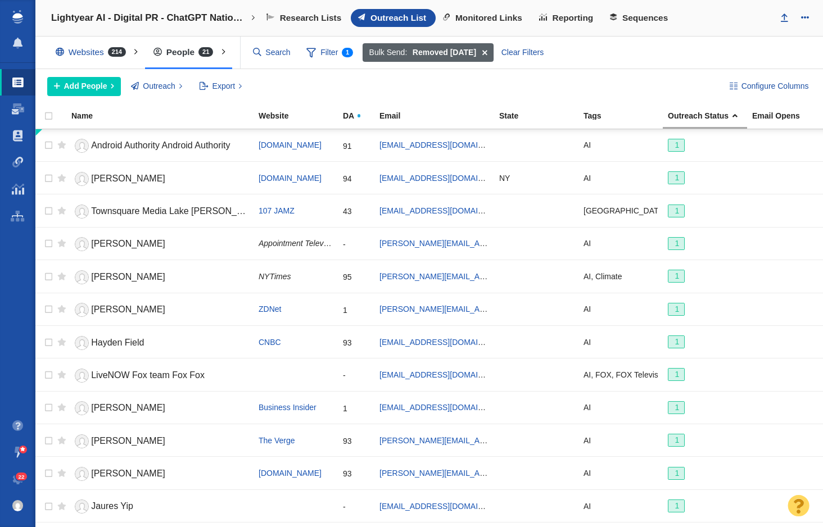
click at [493, 49] on span at bounding box center [484, 52] width 17 height 19
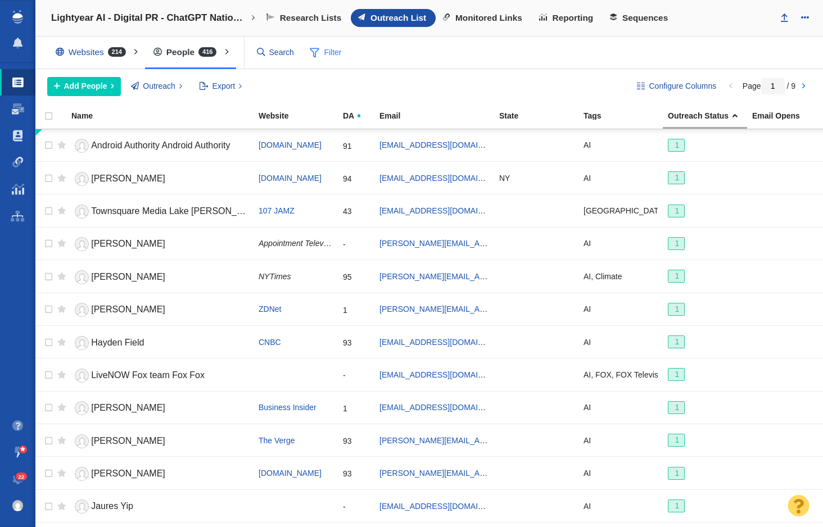
click at [328, 52] on span "Filter" at bounding box center [326, 52] width 45 height 21
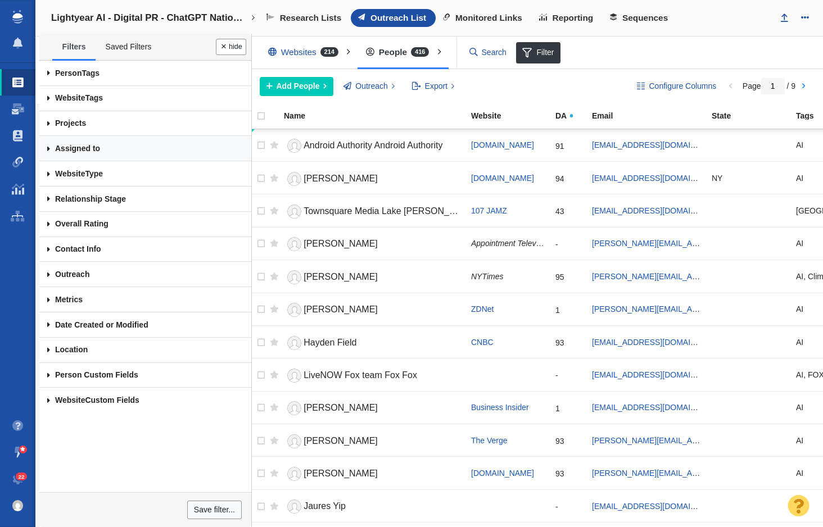
click at [80, 148] on link "Assigned to" at bounding box center [145, 148] width 212 height 25
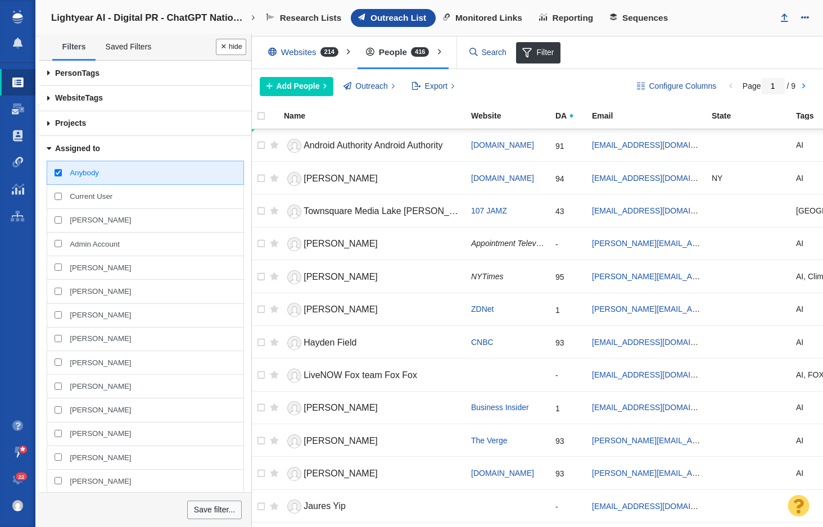
click at [55, 145] on span at bounding box center [48, 148] width 25 height 19
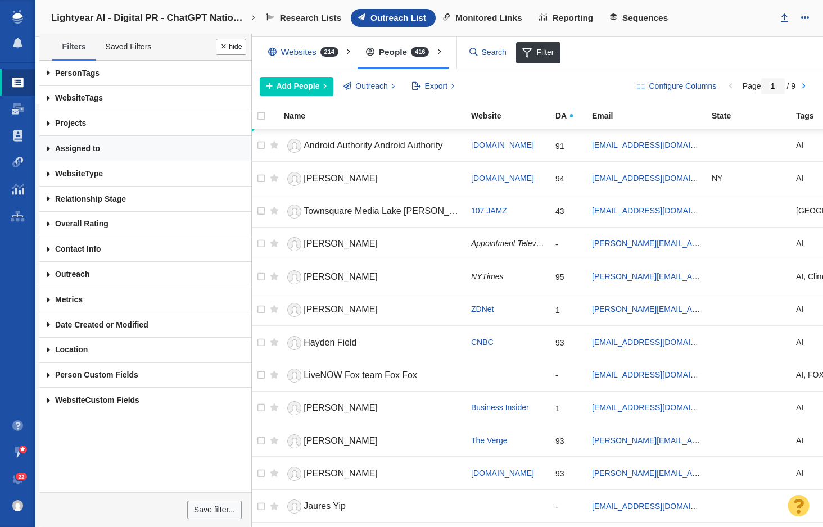
click at [85, 158] on link "Assigned to" at bounding box center [145, 148] width 212 height 25
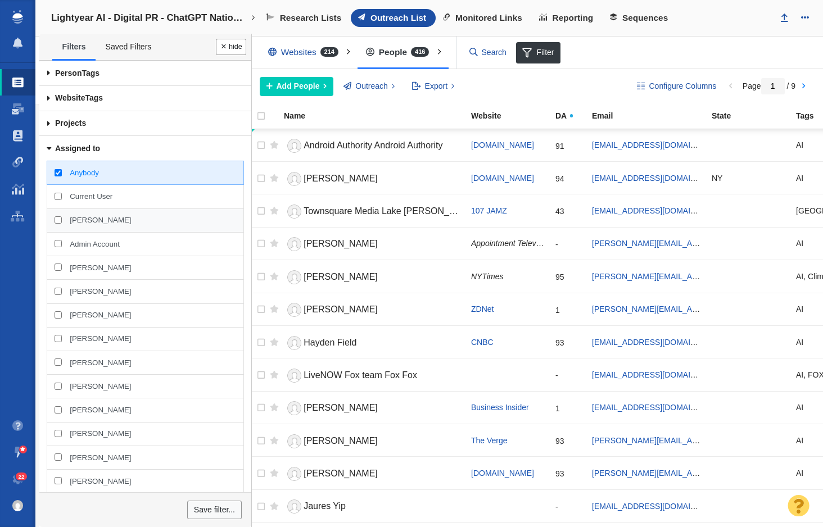
click at [105, 221] on span "Taylor Raymond" at bounding box center [100, 220] width 61 height 10
click at [62, 221] on input "Taylor Raymond" at bounding box center [58, 219] width 7 height 7
checkbox input "true"
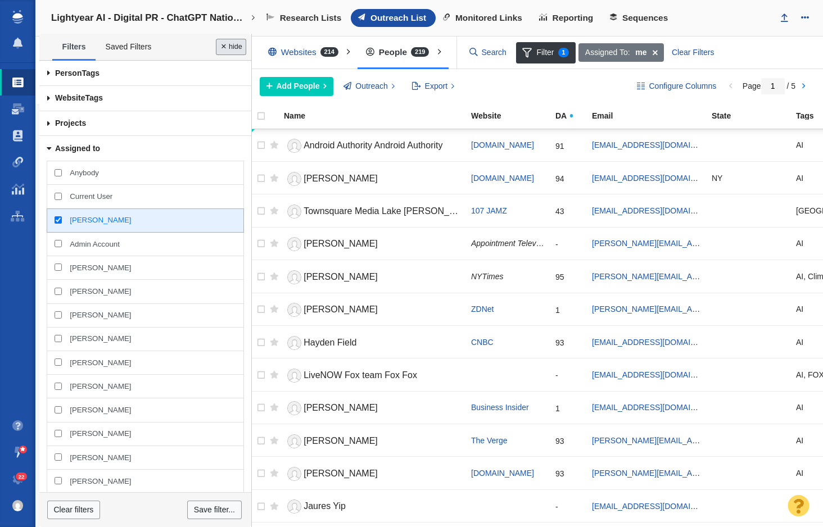
click at [222, 45] on button "Done" at bounding box center [231, 47] width 30 height 16
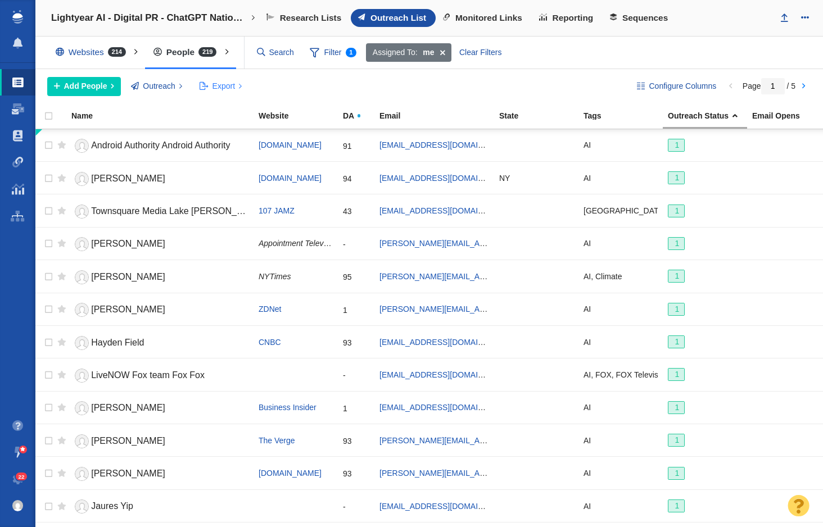
click at [229, 87] on span "Export" at bounding box center [223, 86] width 22 height 12
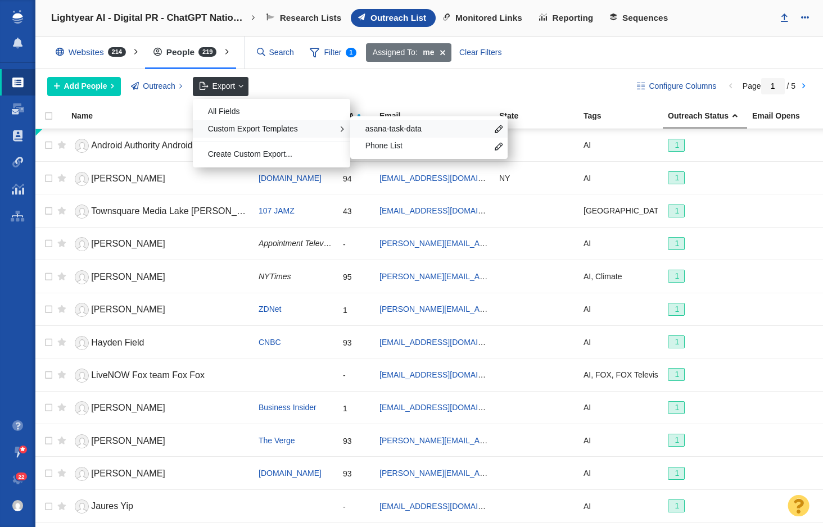
click at [404, 132] on span "asana-task-data" at bounding box center [426, 129] width 122 height 11
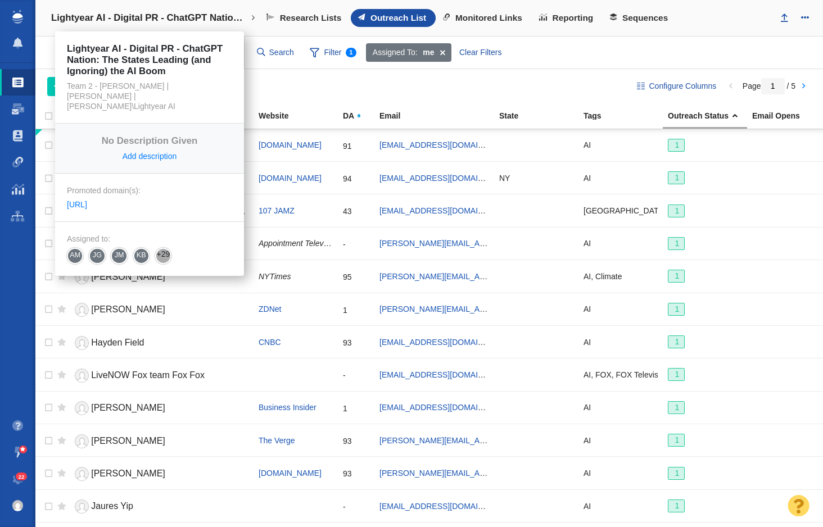
click at [117, 24] on link "Lightyear AI - Digital PR - ChatGPT Nation: The States Leading (and Ignoring) t…" at bounding box center [153, 17] width 220 height 27
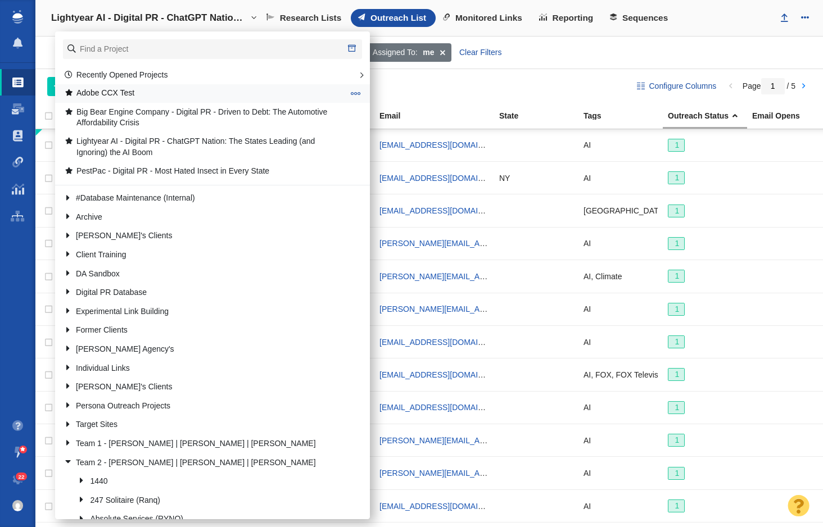
click at [353, 91] on span at bounding box center [356, 93] width 10 height 10
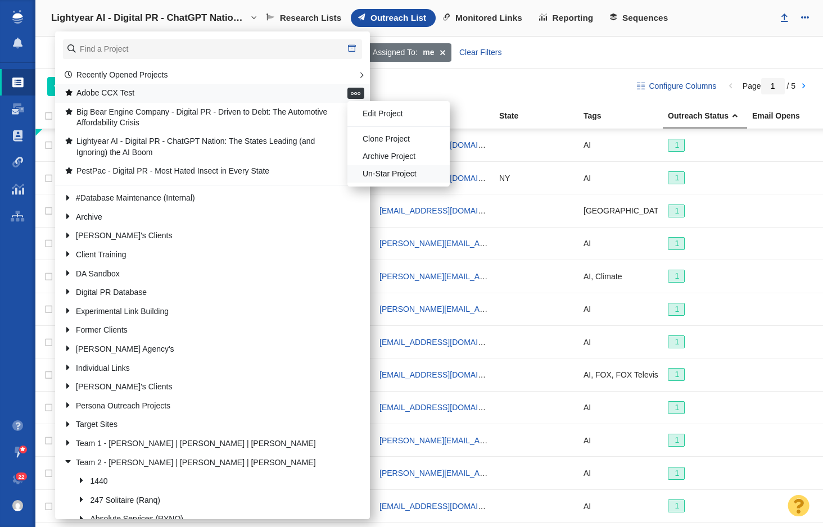
click at [368, 174] on li "Un-Star Project" at bounding box center [398, 173] width 102 height 17
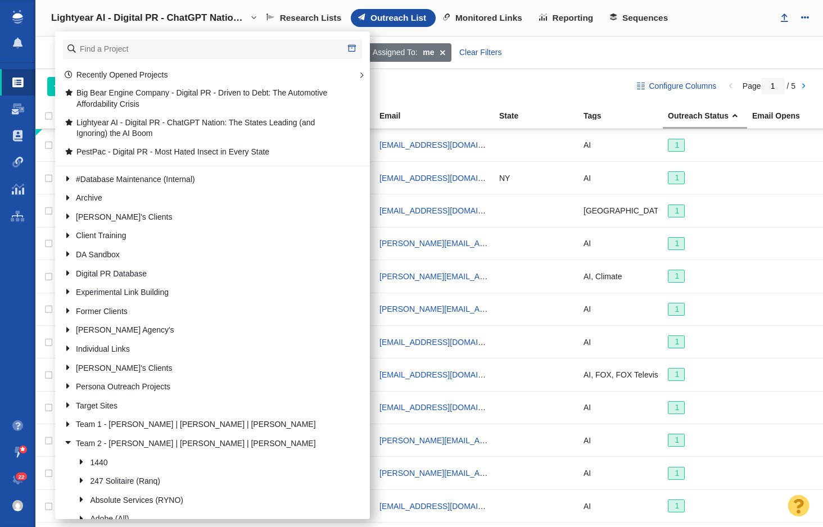
click at [532, 93] on div "Add People Add a Person Add From List of URLs Import from CSV Outreach No Conta…" at bounding box center [333, 86] width 572 height 19
